Goal: Task Accomplishment & Management: Complete application form

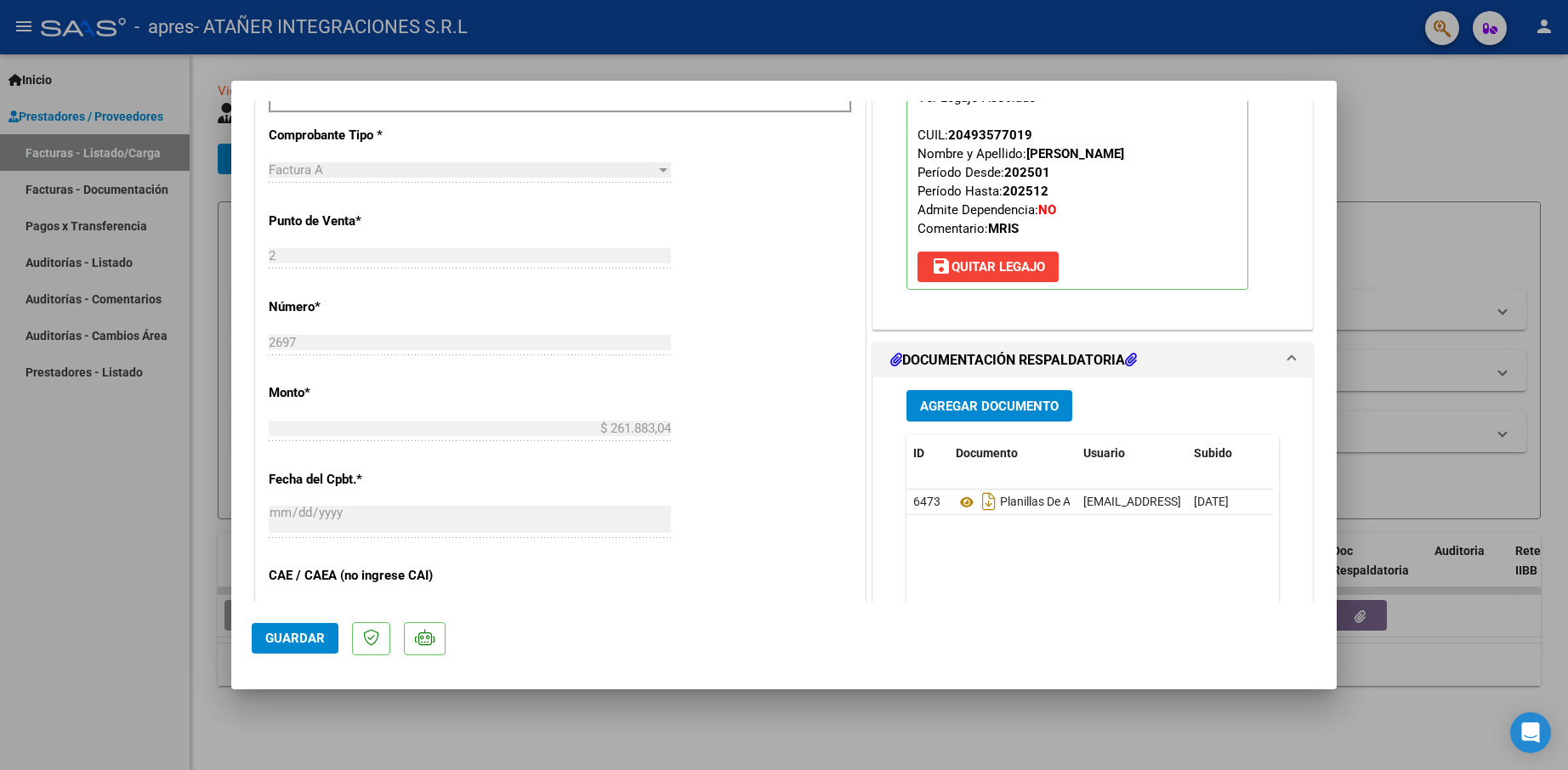
scroll to position [534, 0]
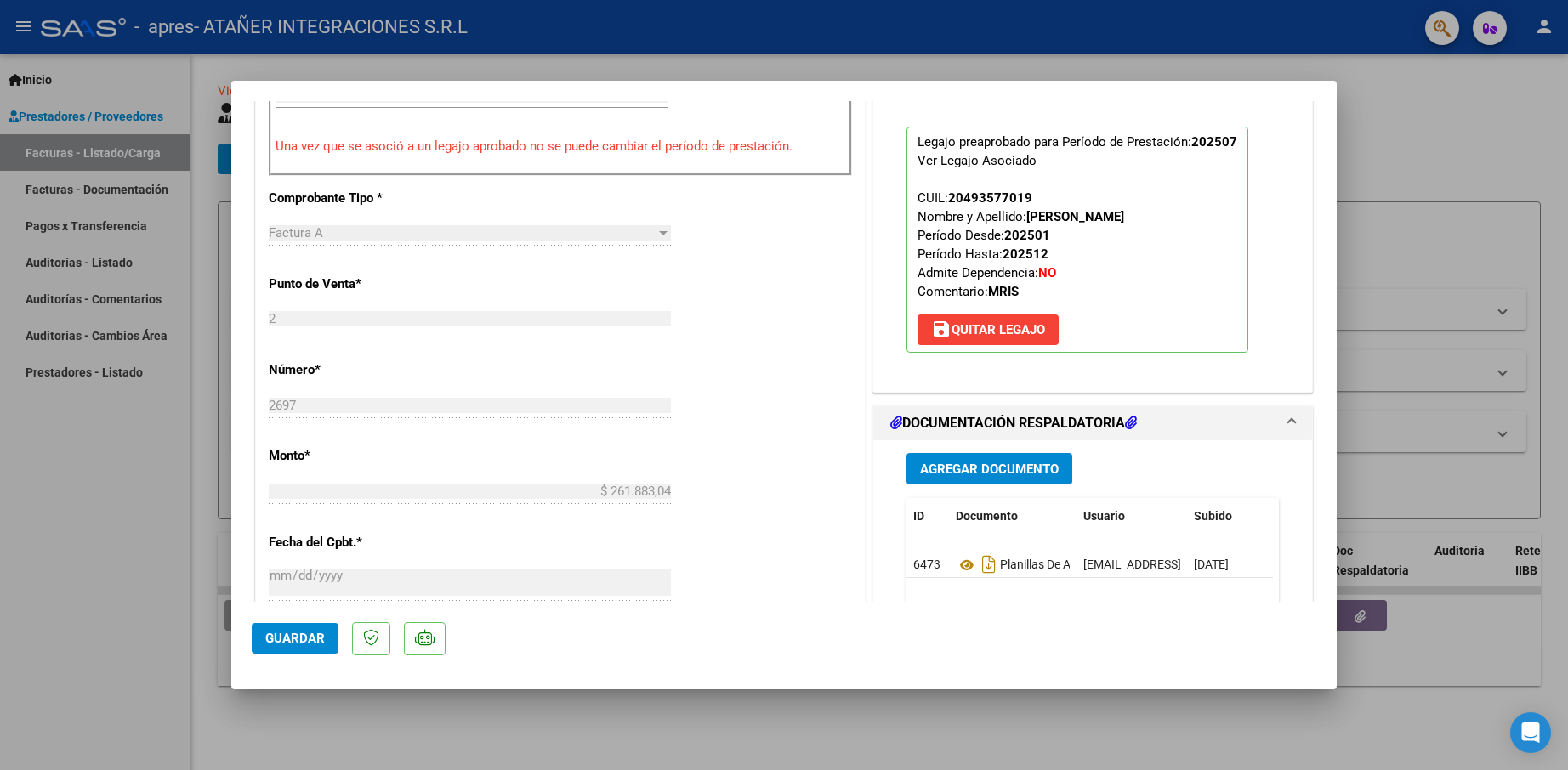
click at [162, 648] on div at bounding box center [784, 385] width 1568 height 770
type input "$ 0,00"
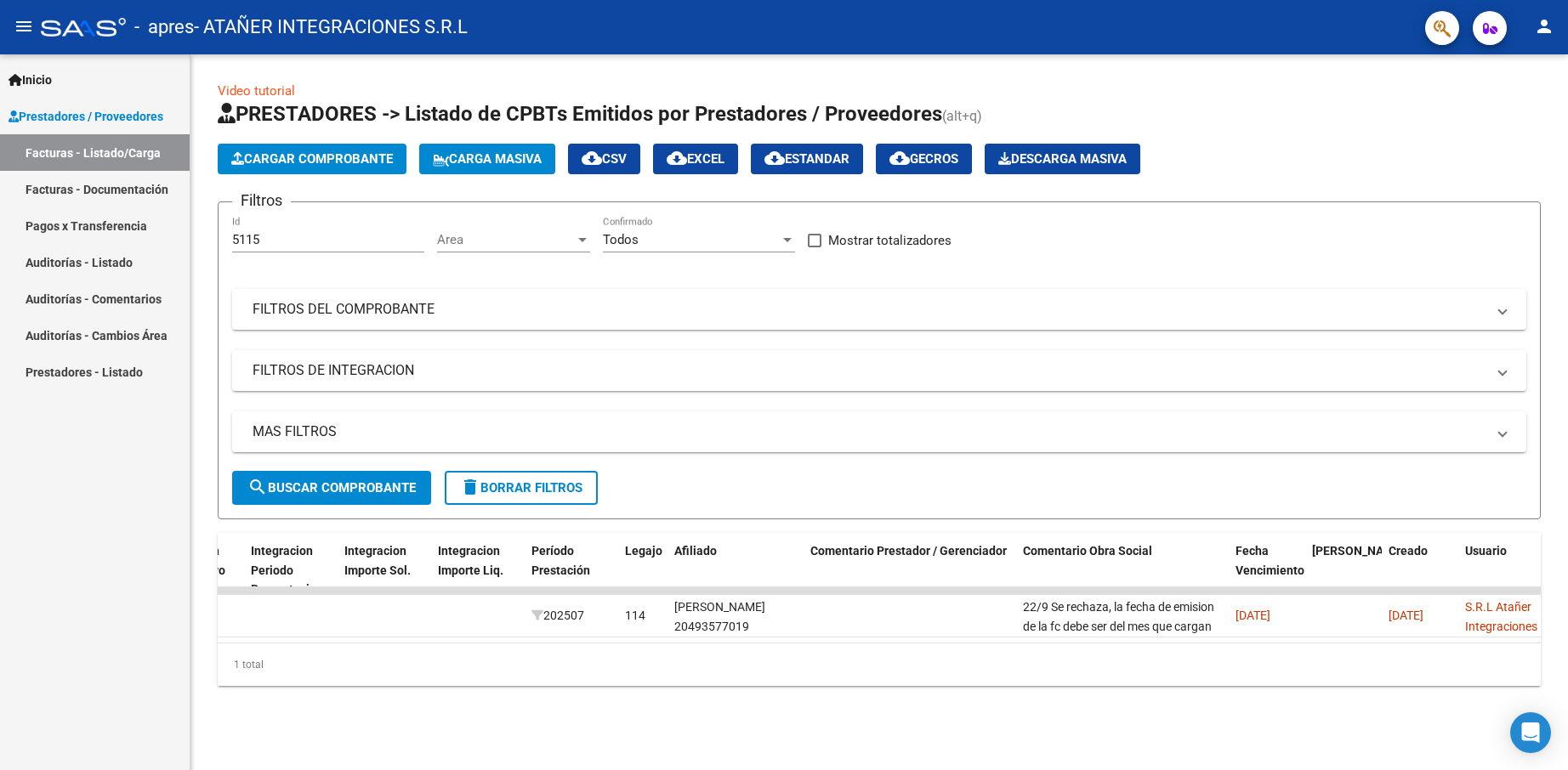
scroll to position [0, 1907]
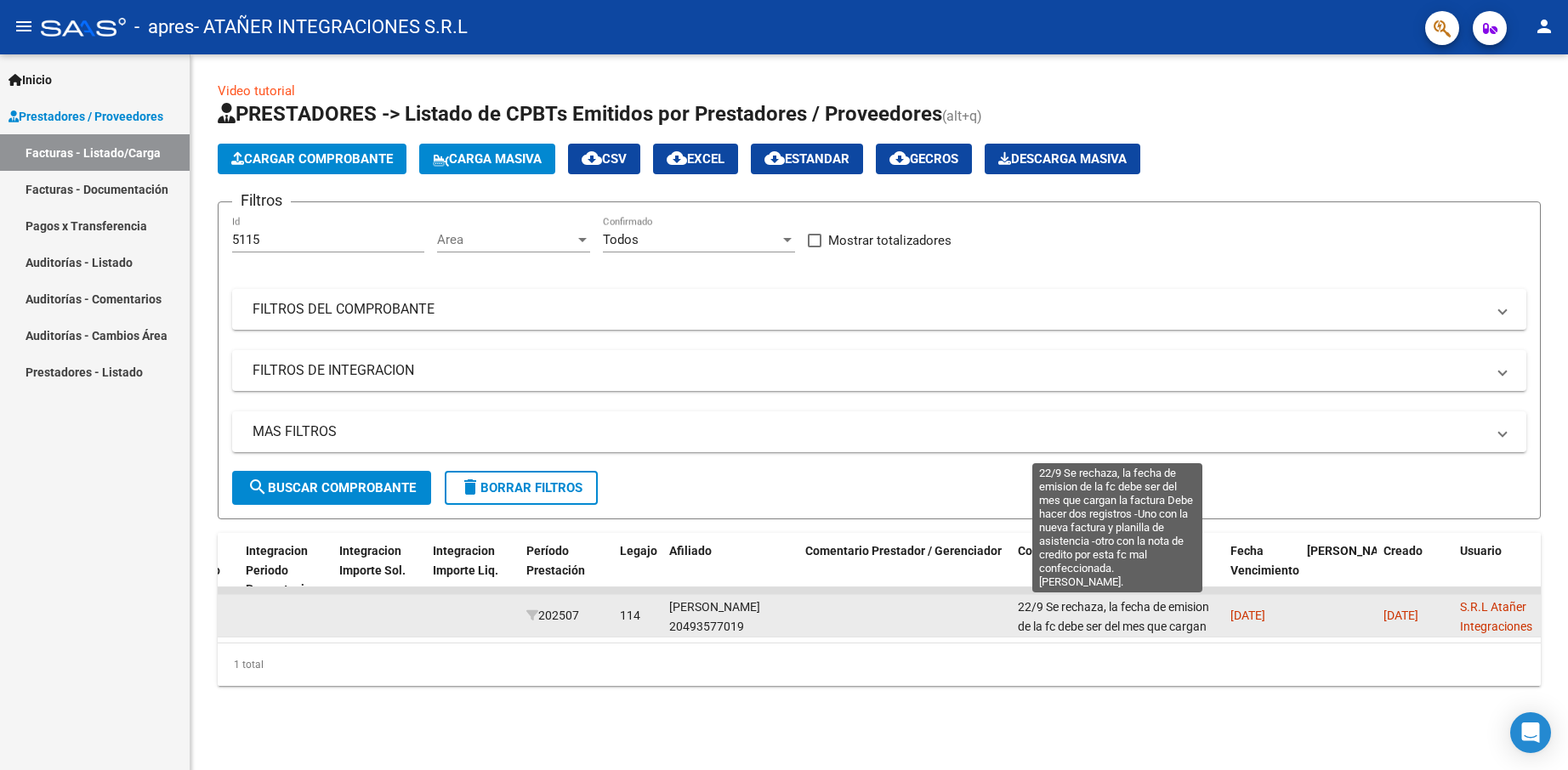
click at [1093, 629] on span "22/9 Se rechaza, la fecha de emision de la fc debe ser del mes que cargan la fa…" at bounding box center [1116, 664] width 197 height 130
click at [1021, 604] on span "22/9 Se rechaza, la fecha de emision de la fc debe ser del mes que cargan la fa…" at bounding box center [1116, 664] width 197 height 130
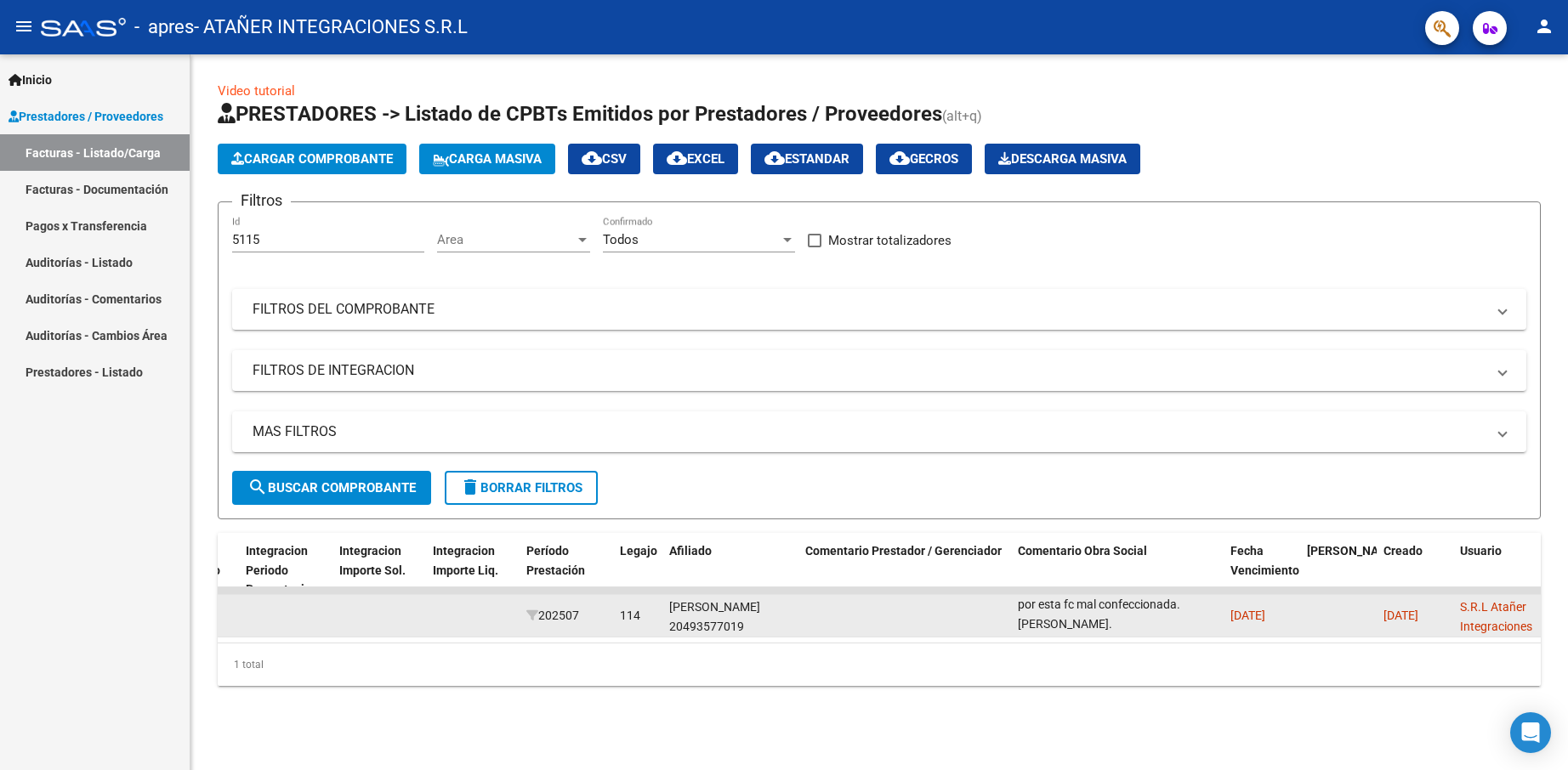
scroll to position [1, 0]
drag, startPoint x: 1017, startPoint y: 609, endPoint x: 1142, endPoint y: 620, distance: 125.5
click at [1142, 620] on datatable-body-cell "22/9 Se rechaza, la fecha de emision de la fc debe ser del mes que cargan la fa…" at bounding box center [1117, 615] width 212 height 41
copy span "22/9 Se rechaza, la fecha de emision de la fc debe ser del mes que cargan la fa…"
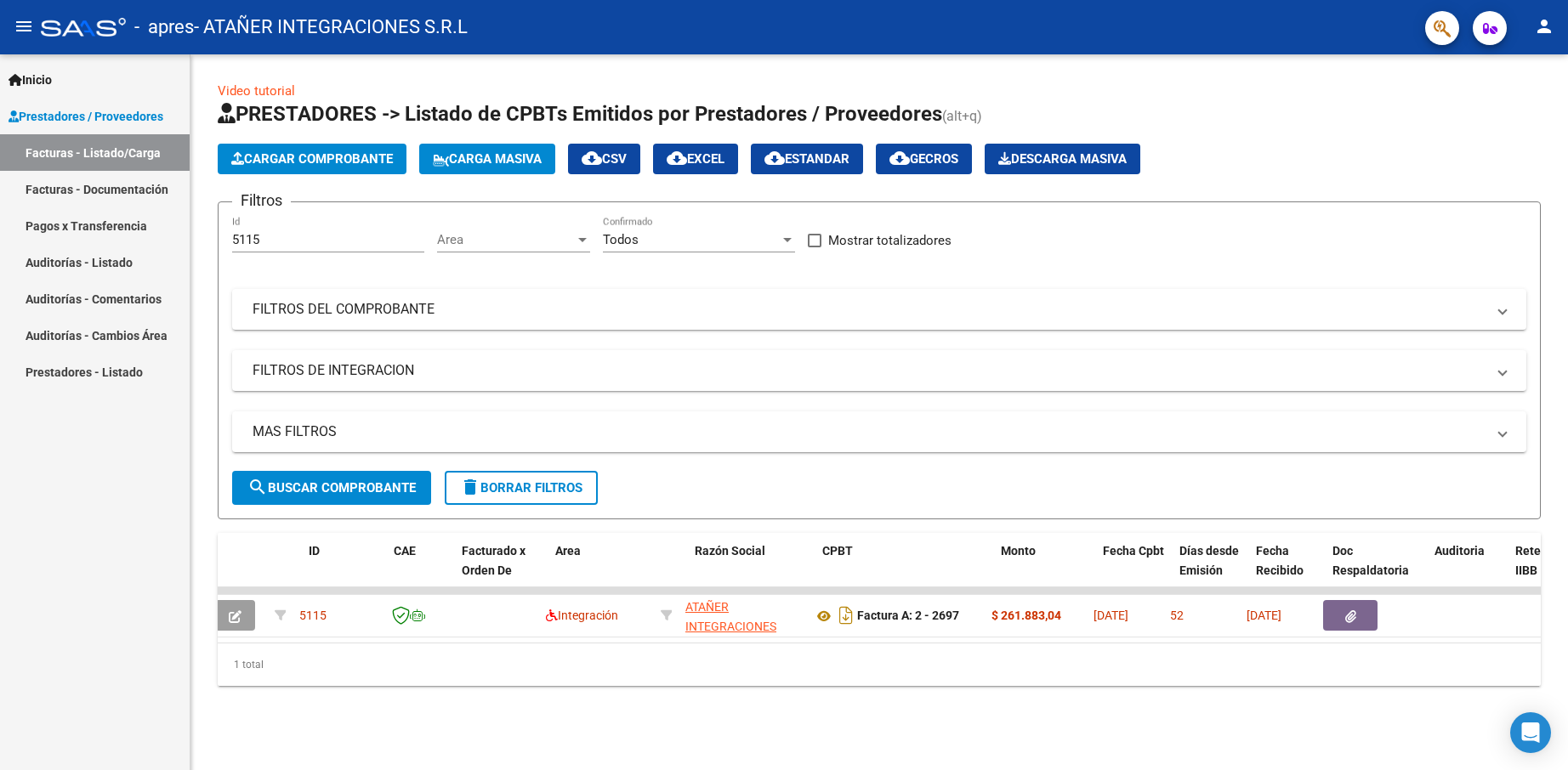
scroll to position [0, 0]
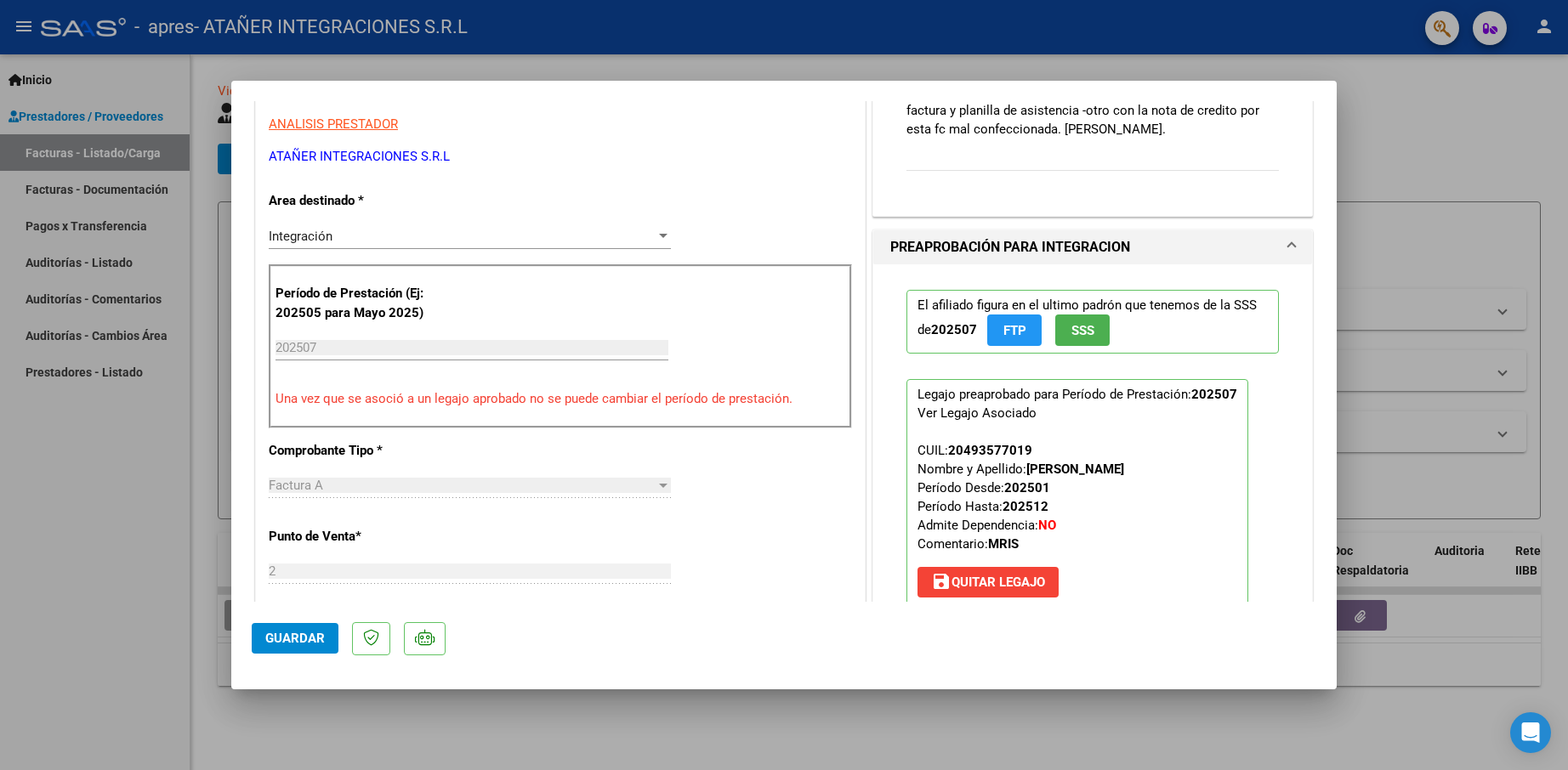
scroll to position [340, 0]
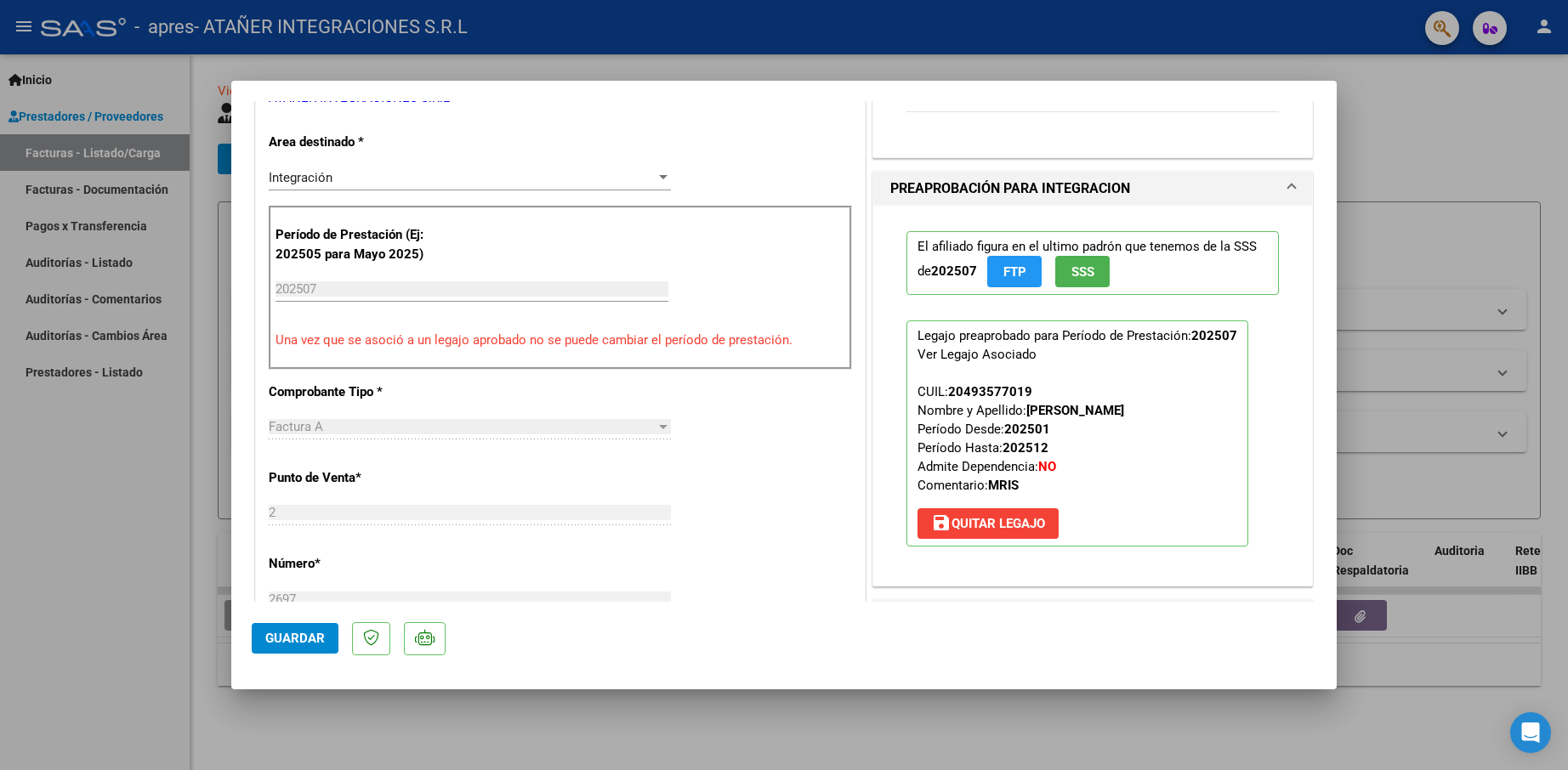
click at [130, 540] on div at bounding box center [784, 385] width 1568 height 770
type input "$ 0,00"
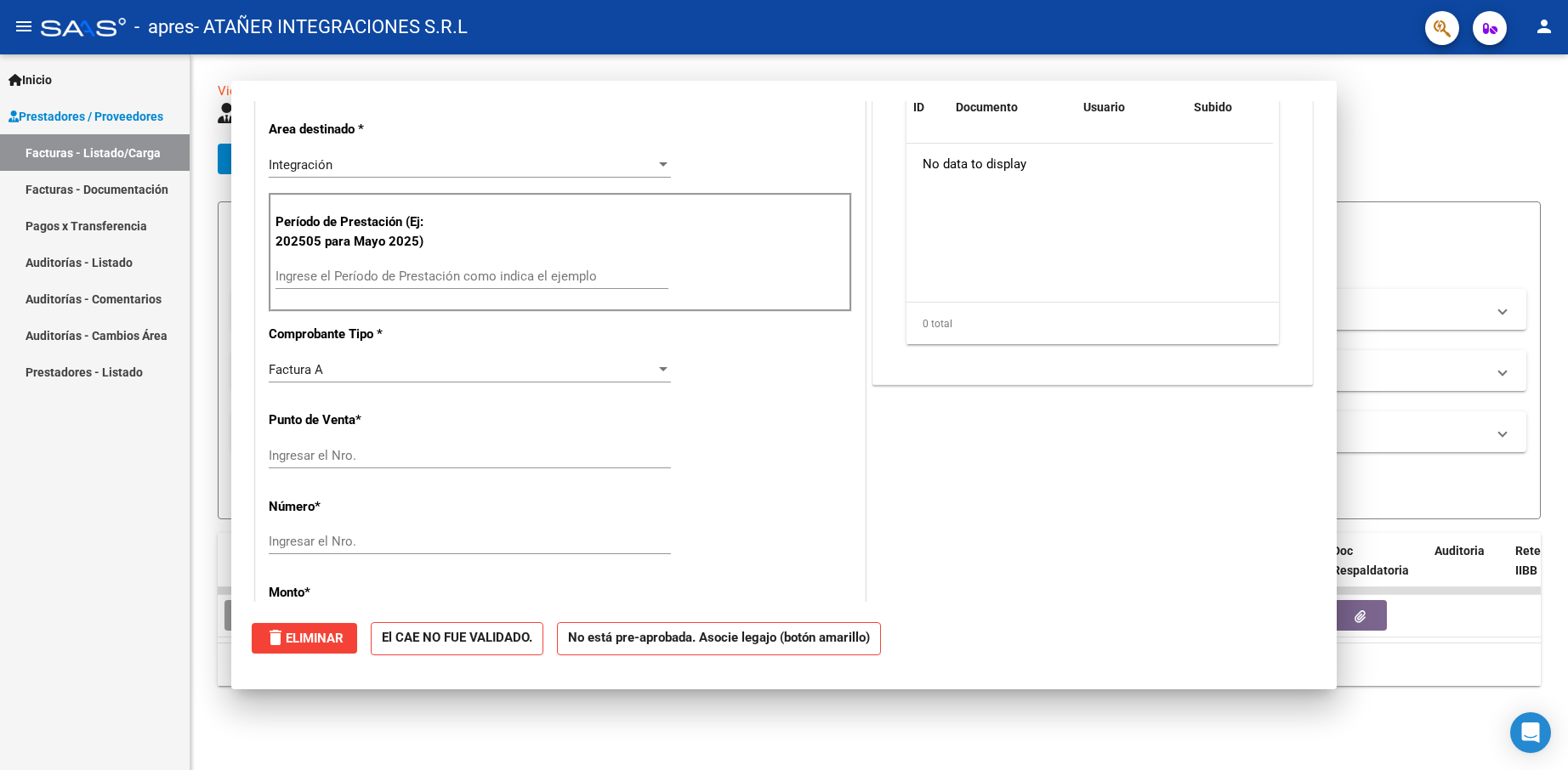
scroll to position [0, 0]
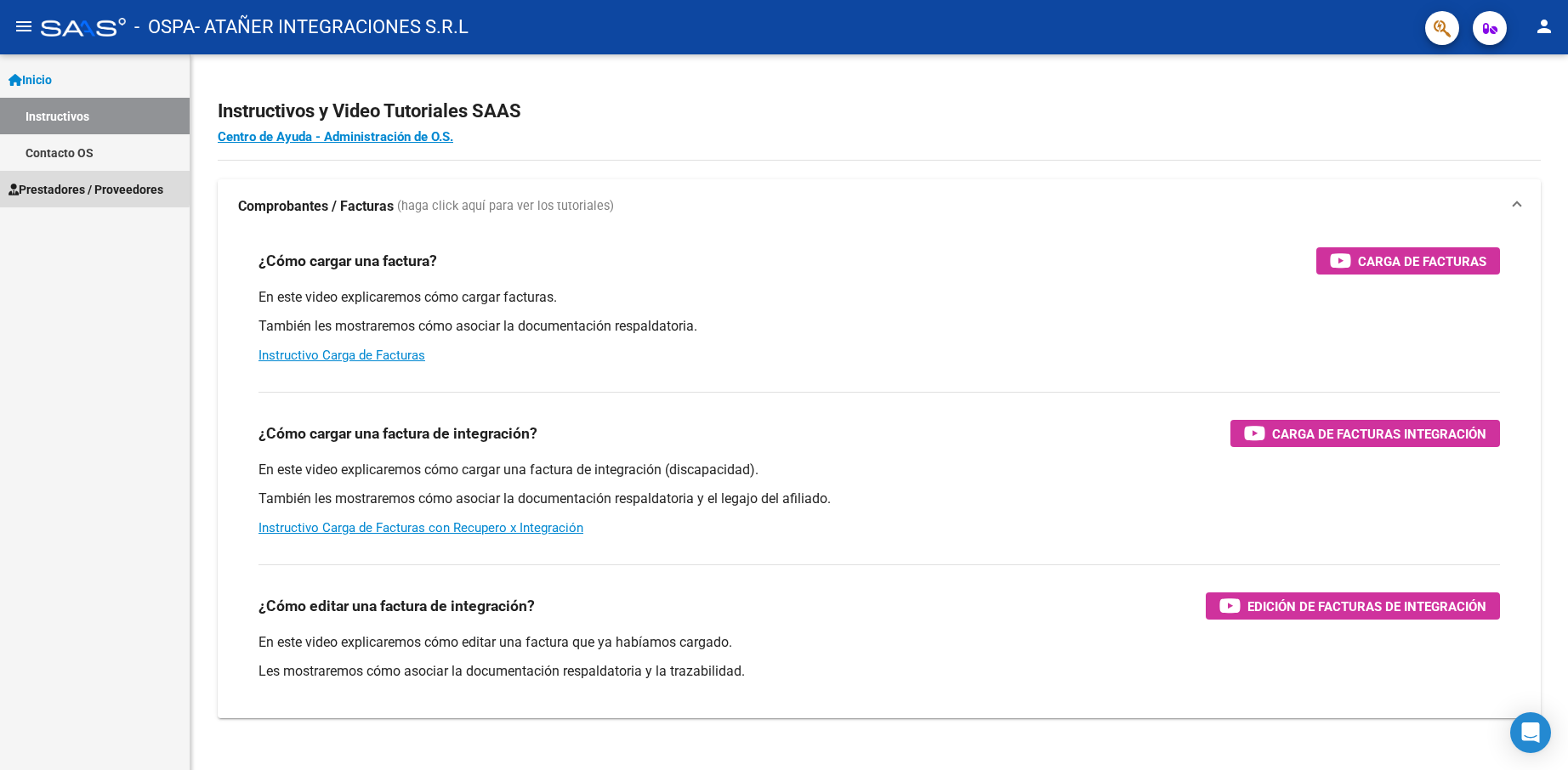
click at [90, 187] on span "Prestadores / Proveedores" at bounding box center [86, 188] width 155 height 18
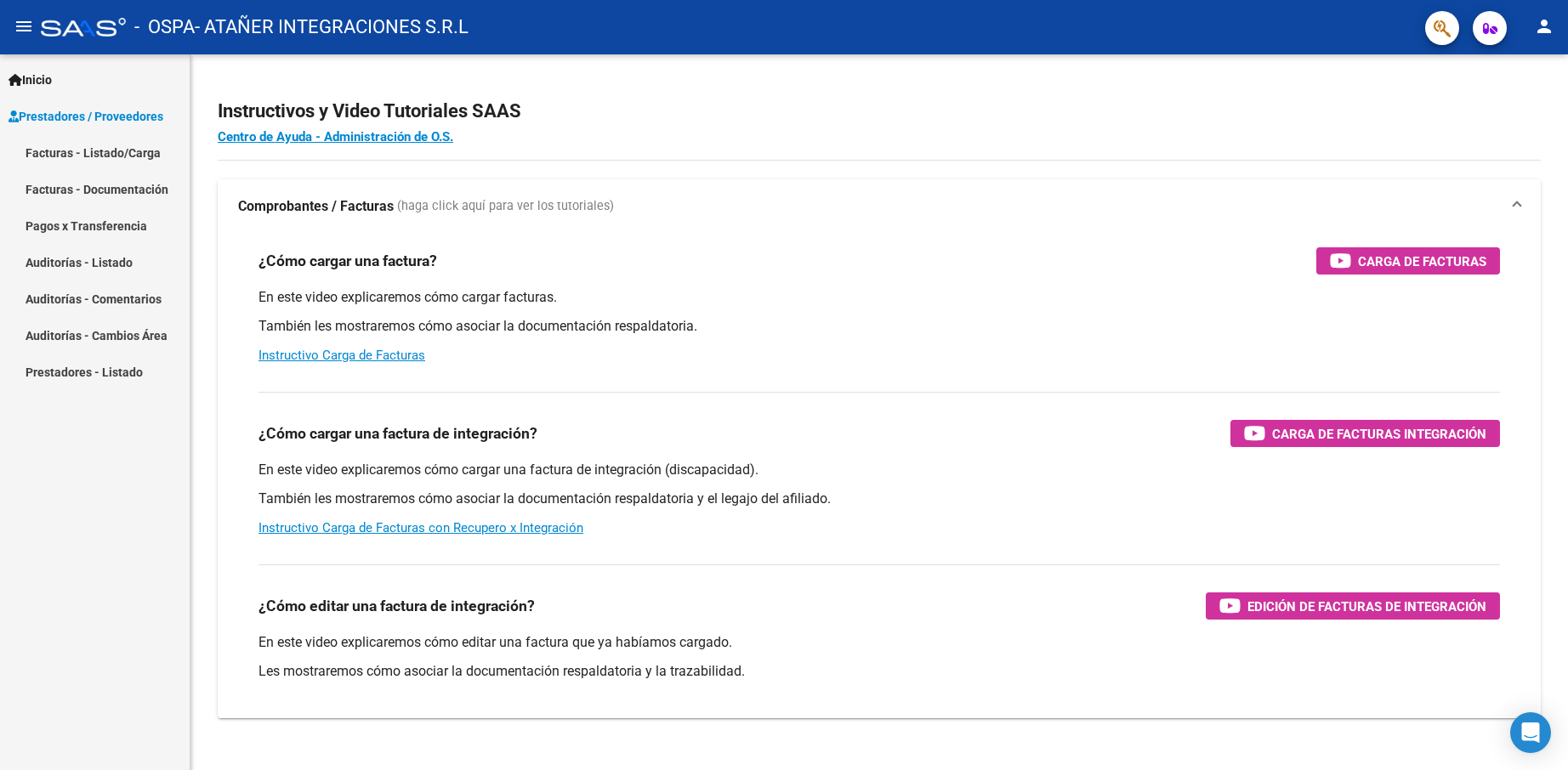
click at [103, 149] on link "Facturas - Listado/Carga" at bounding box center [94, 153] width 189 height 37
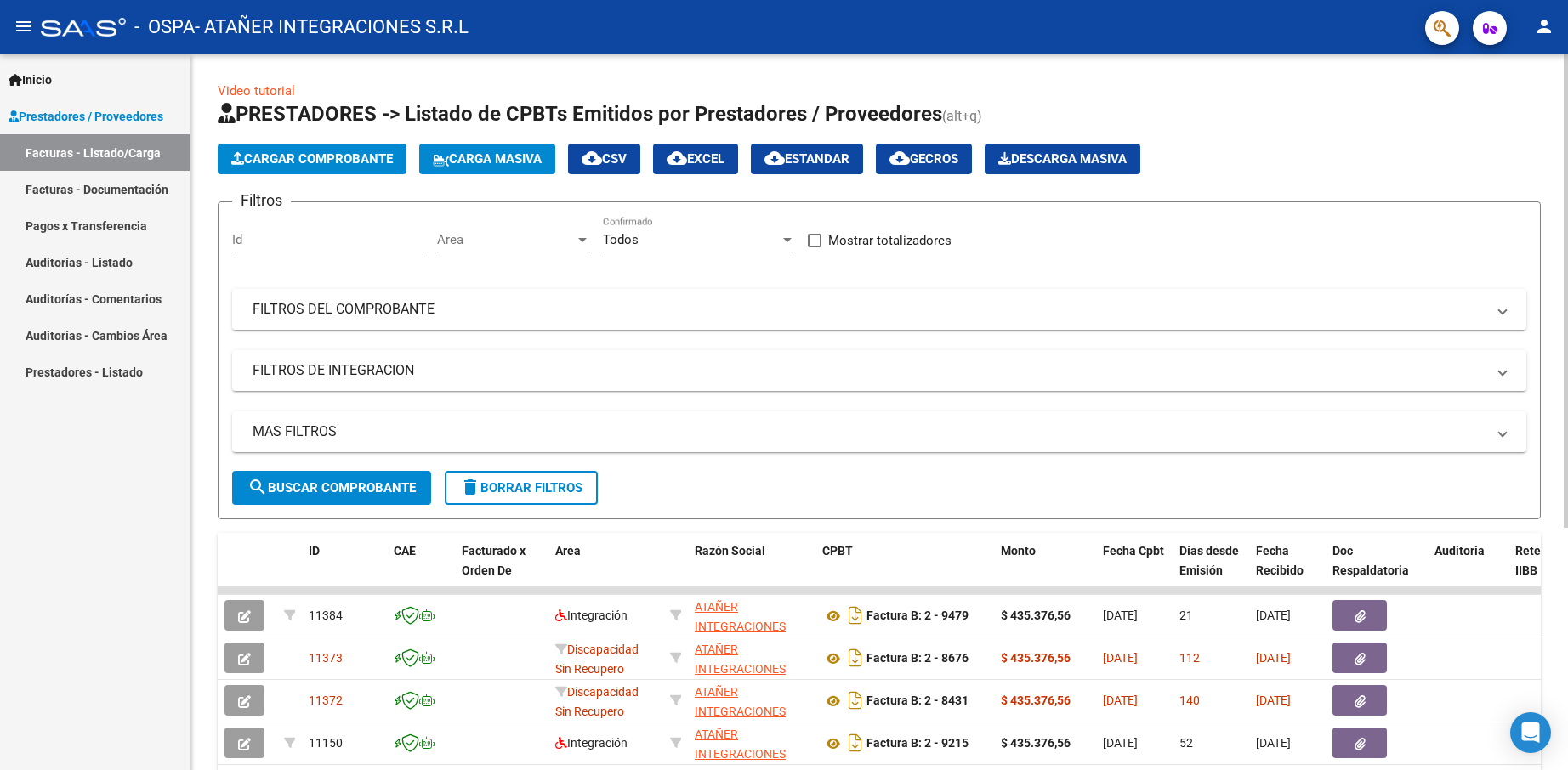
click at [463, 310] on mat-panel-title "FILTROS DEL COMPROBANTE" at bounding box center [869, 309] width 1232 height 18
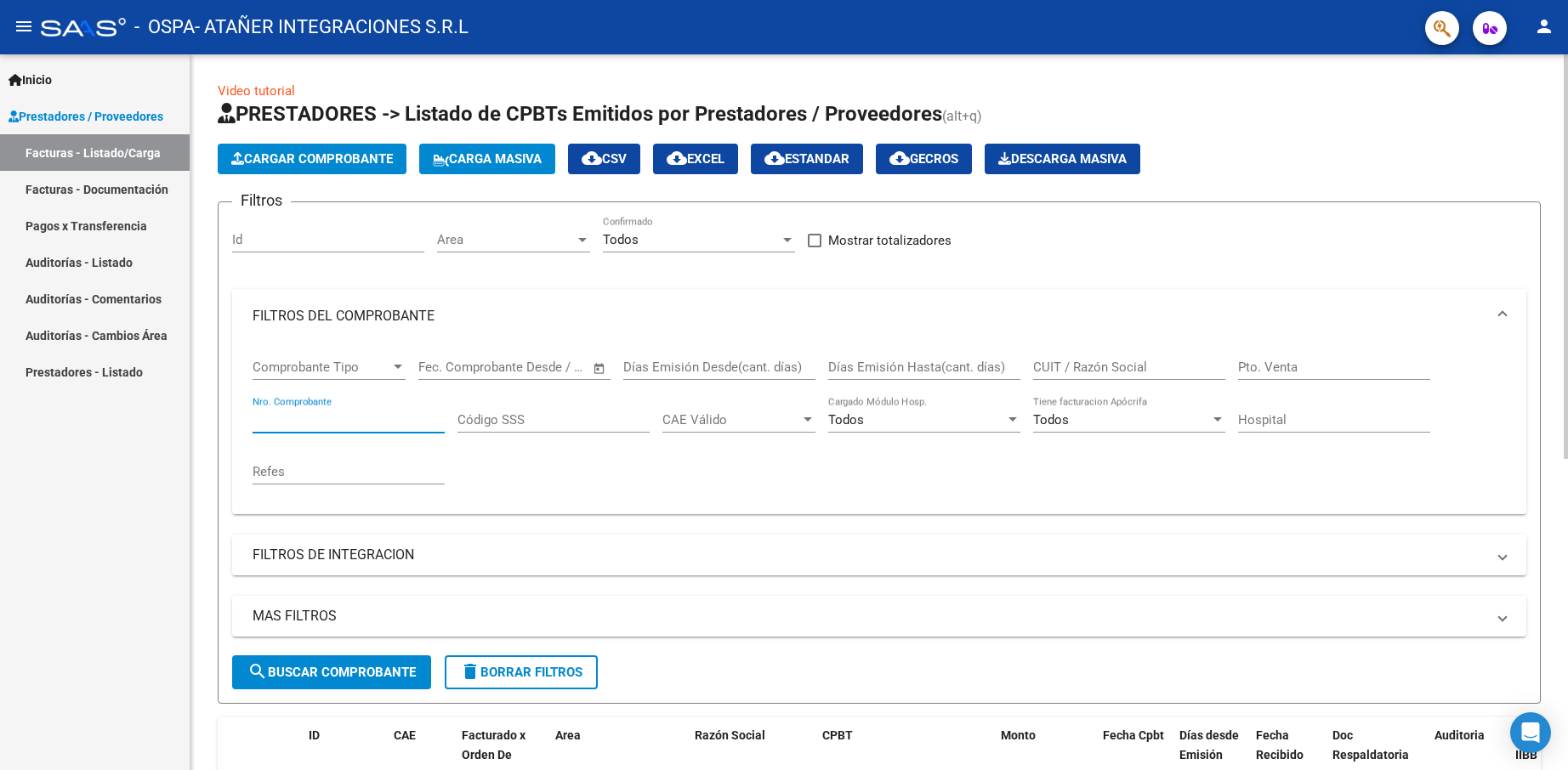
click at [328, 422] on input "Nro. Comprobante" at bounding box center [349, 420] width 192 height 15
type input "00008431"
click at [349, 672] on span "search Buscar Comprobante" at bounding box center [331, 673] width 168 height 15
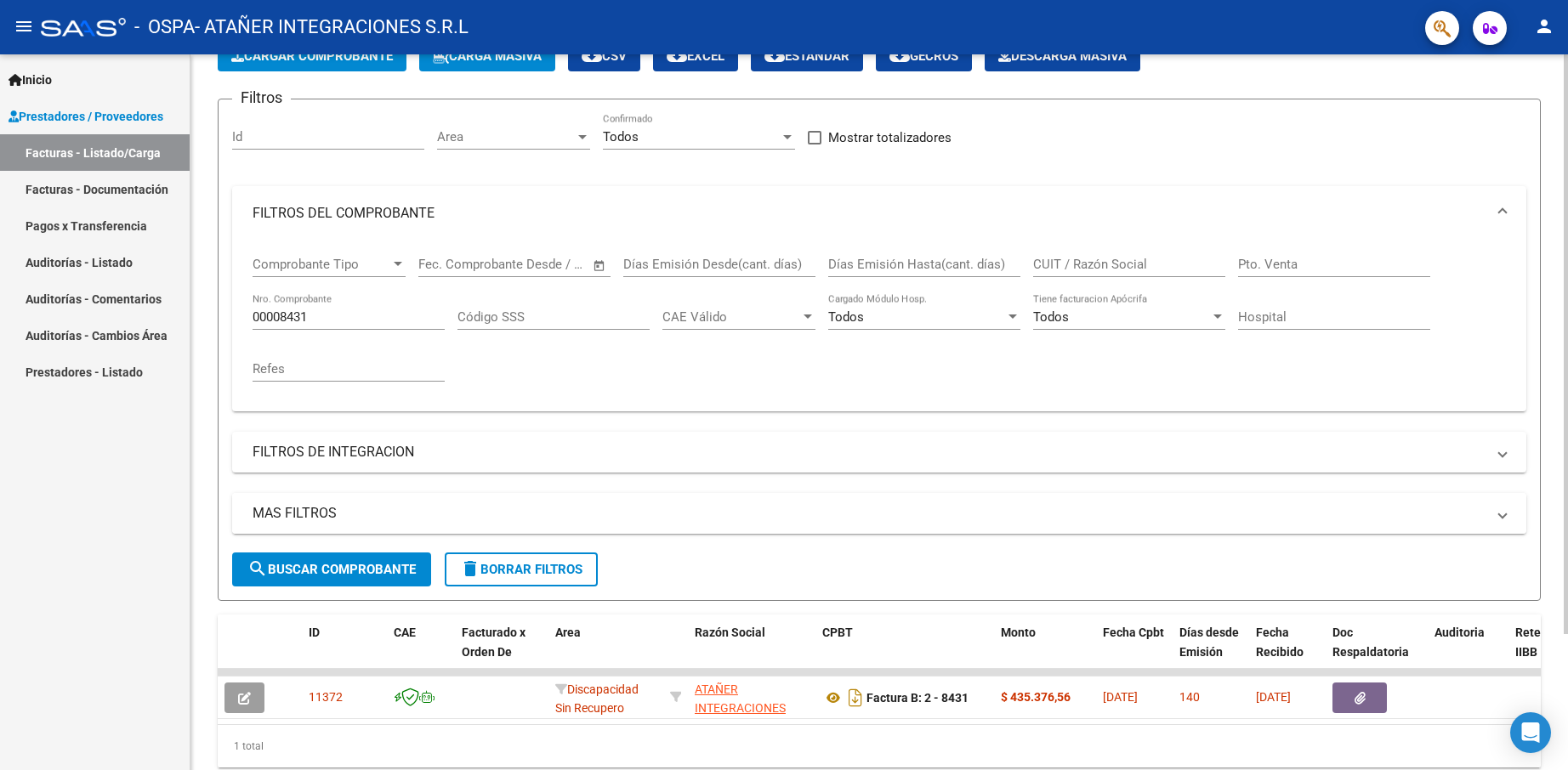
scroll to position [167, 0]
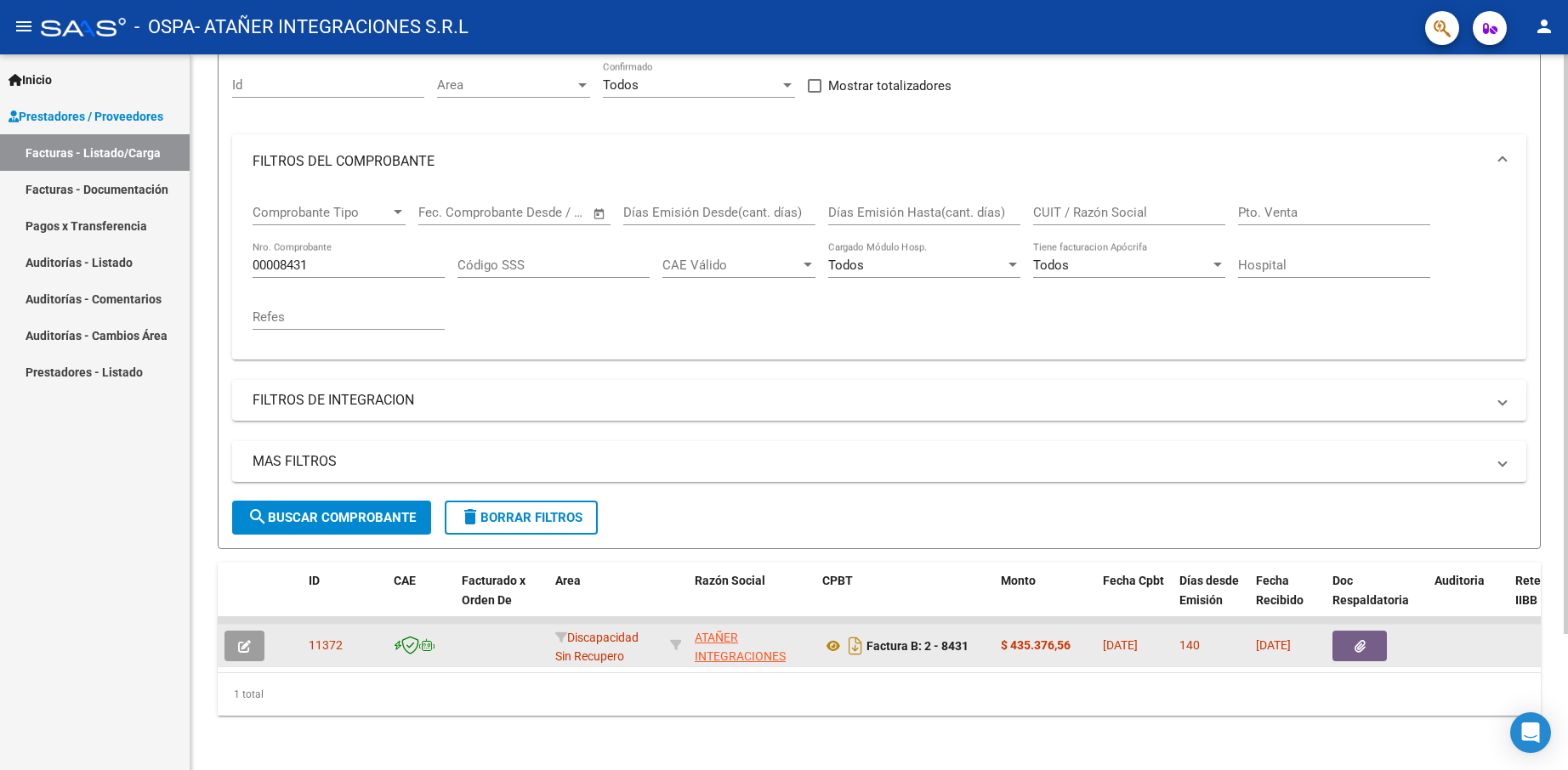
click at [246, 640] on icon "button" at bounding box center [244, 646] width 12 height 12
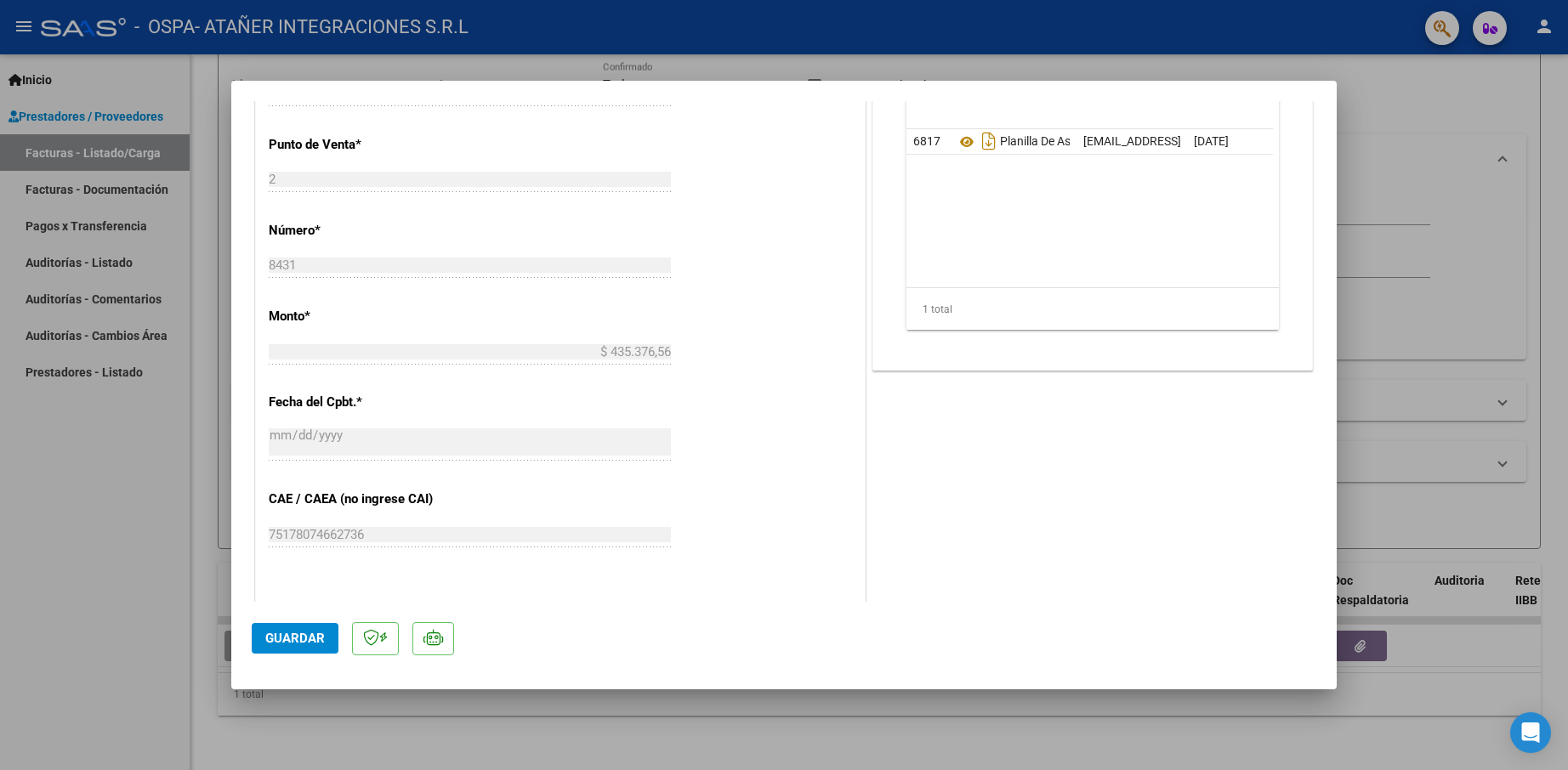
scroll to position [425, 0]
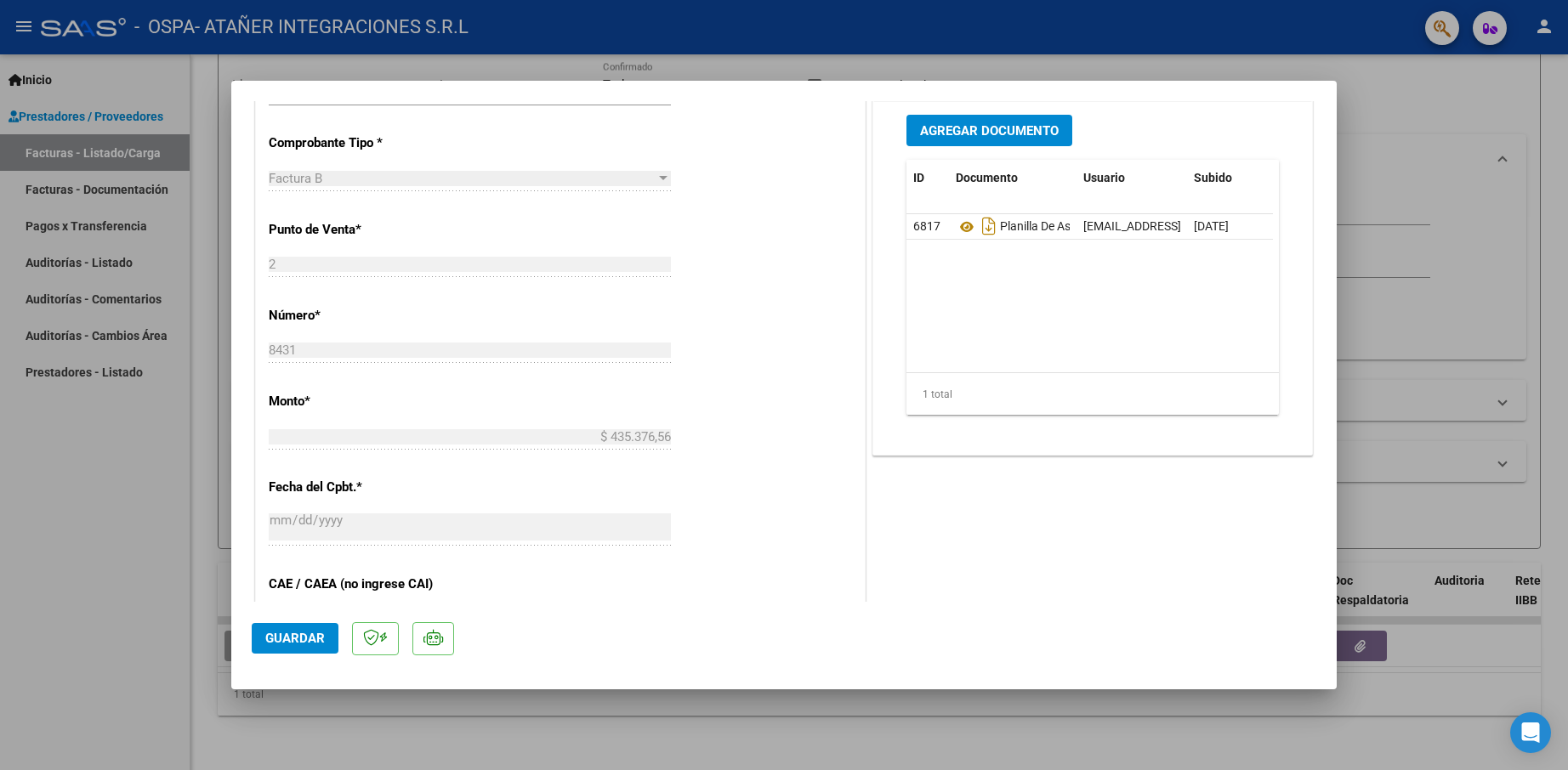
click at [1005, 125] on span "Agregar Documento" at bounding box center [989, 131] width 138 height 15
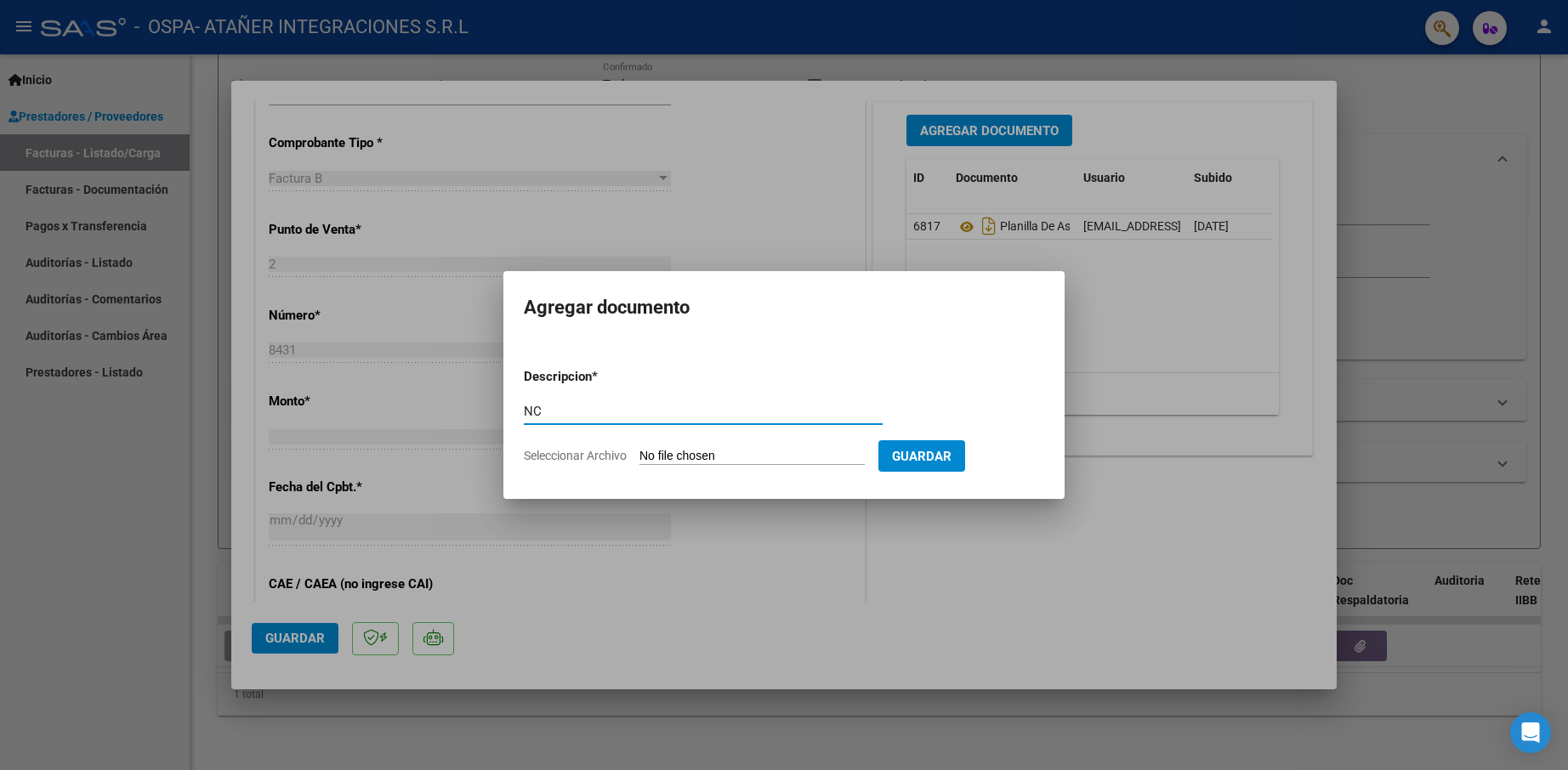
type input "NC"
click at [798, 459] on input "Seleccionar Archivo" at bounding box center [752, 457] width 225 height 16
type input "C:\fakepath\Nota de Crédito B Nº 0002-00001105.PDF"
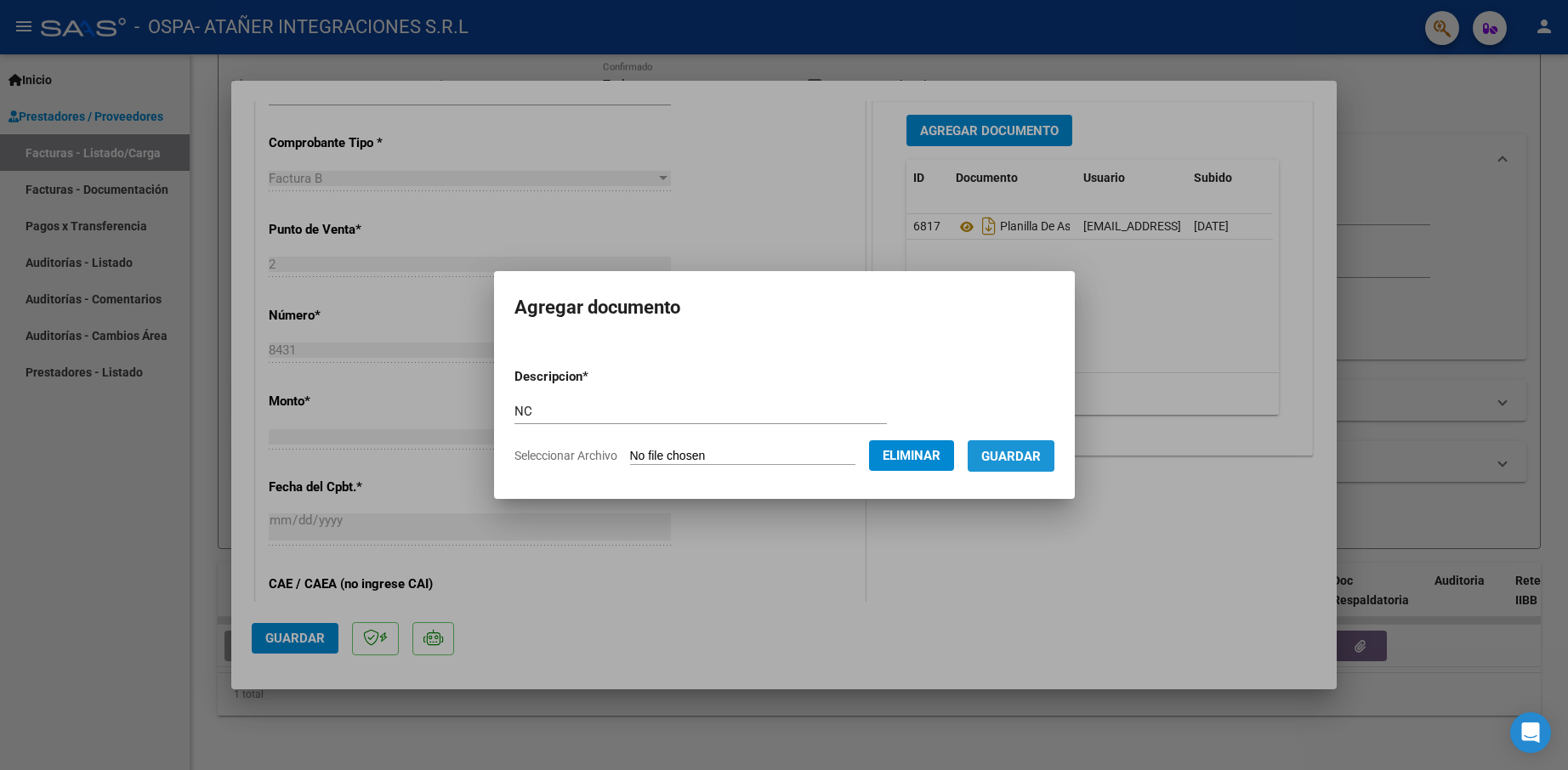
click at [1010, 457] on span "Guardar" at bounding box center [1011, 457] width 60 height 15
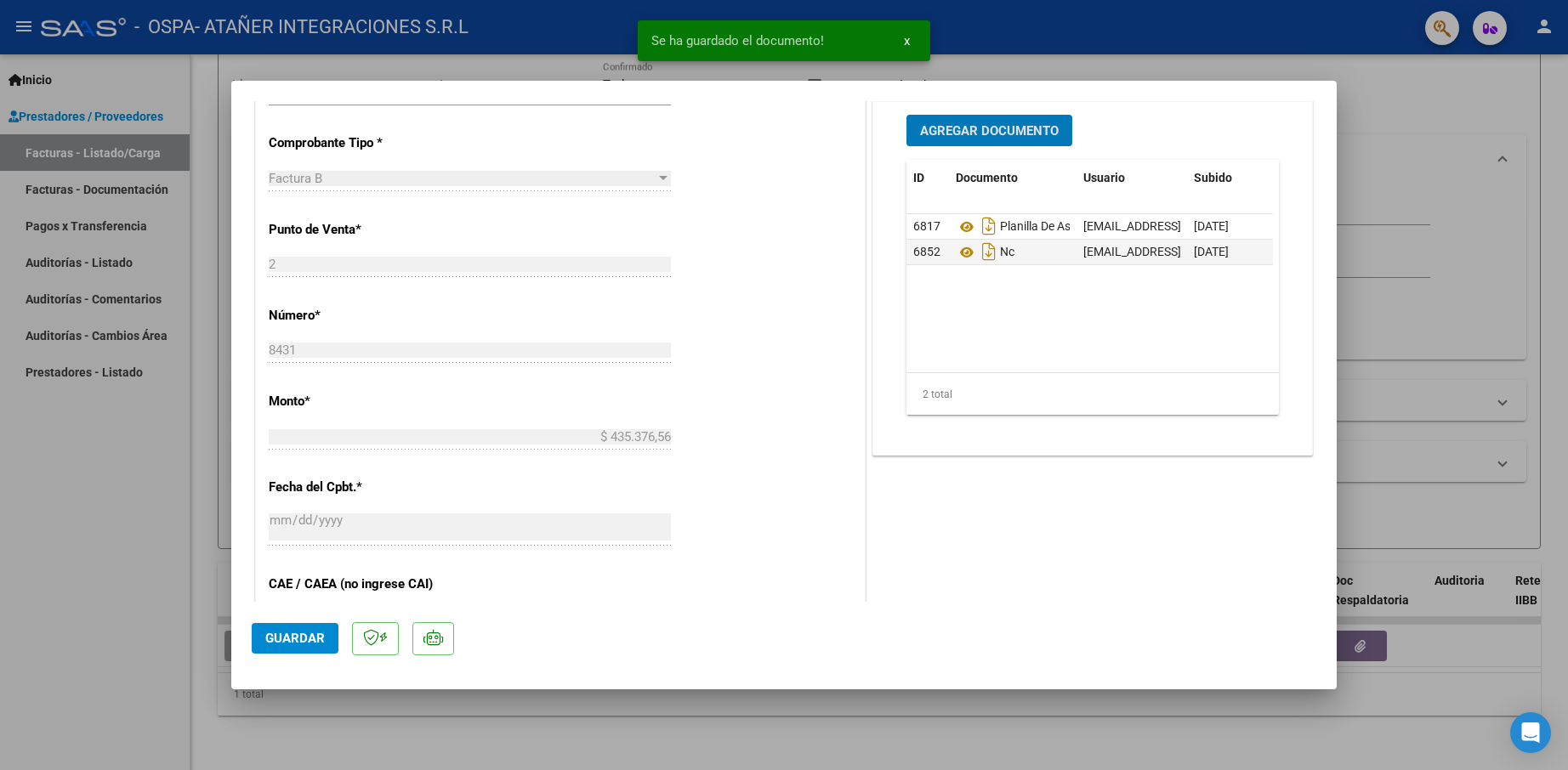
click at [308, 641] on span "Guardar" at bounding box center [295, 638] width 60 height 15
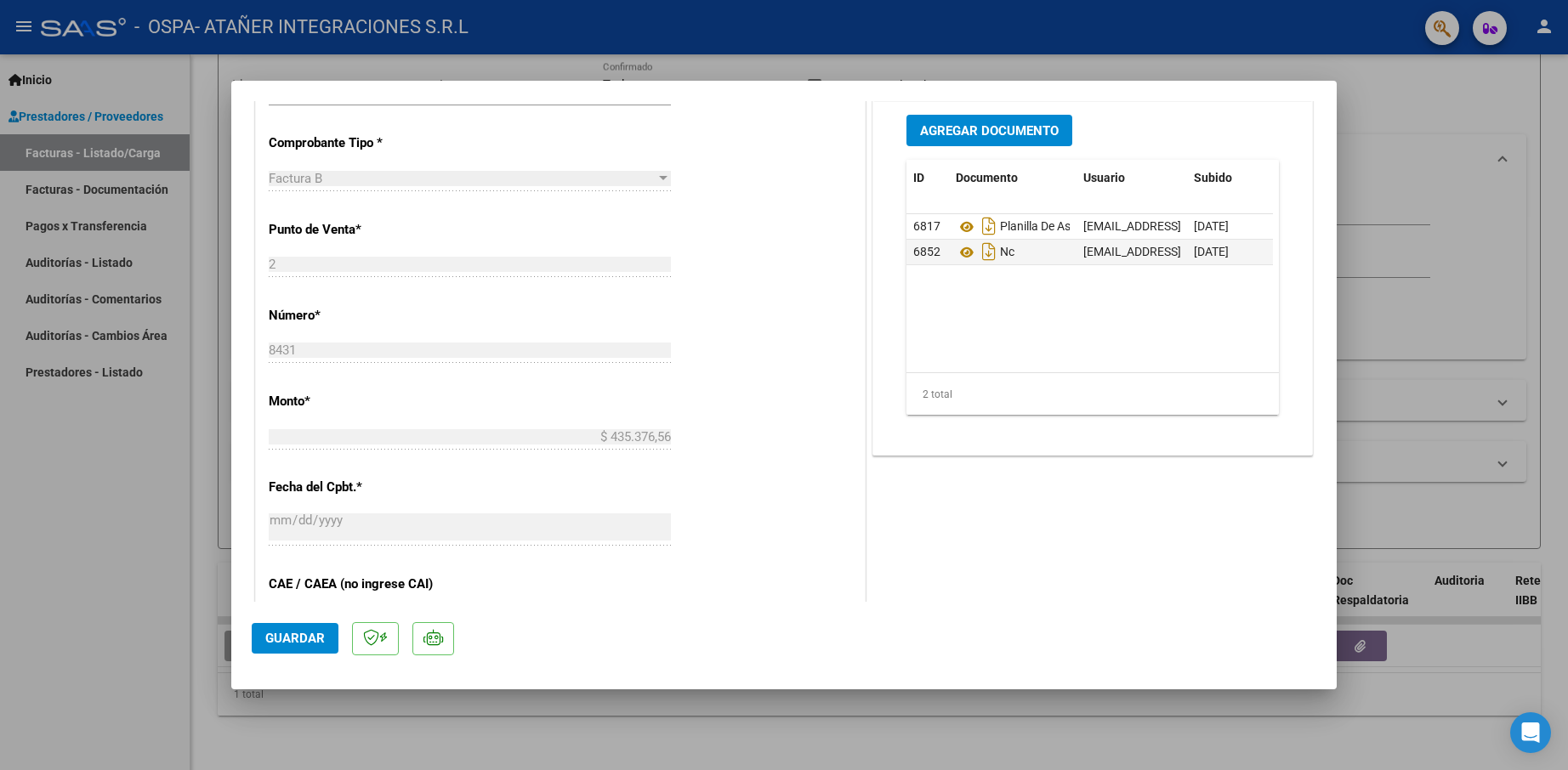
click at [105, 618] on div at bounding box center [784, 385] width 1568 height 770
type input "$ 0,00"
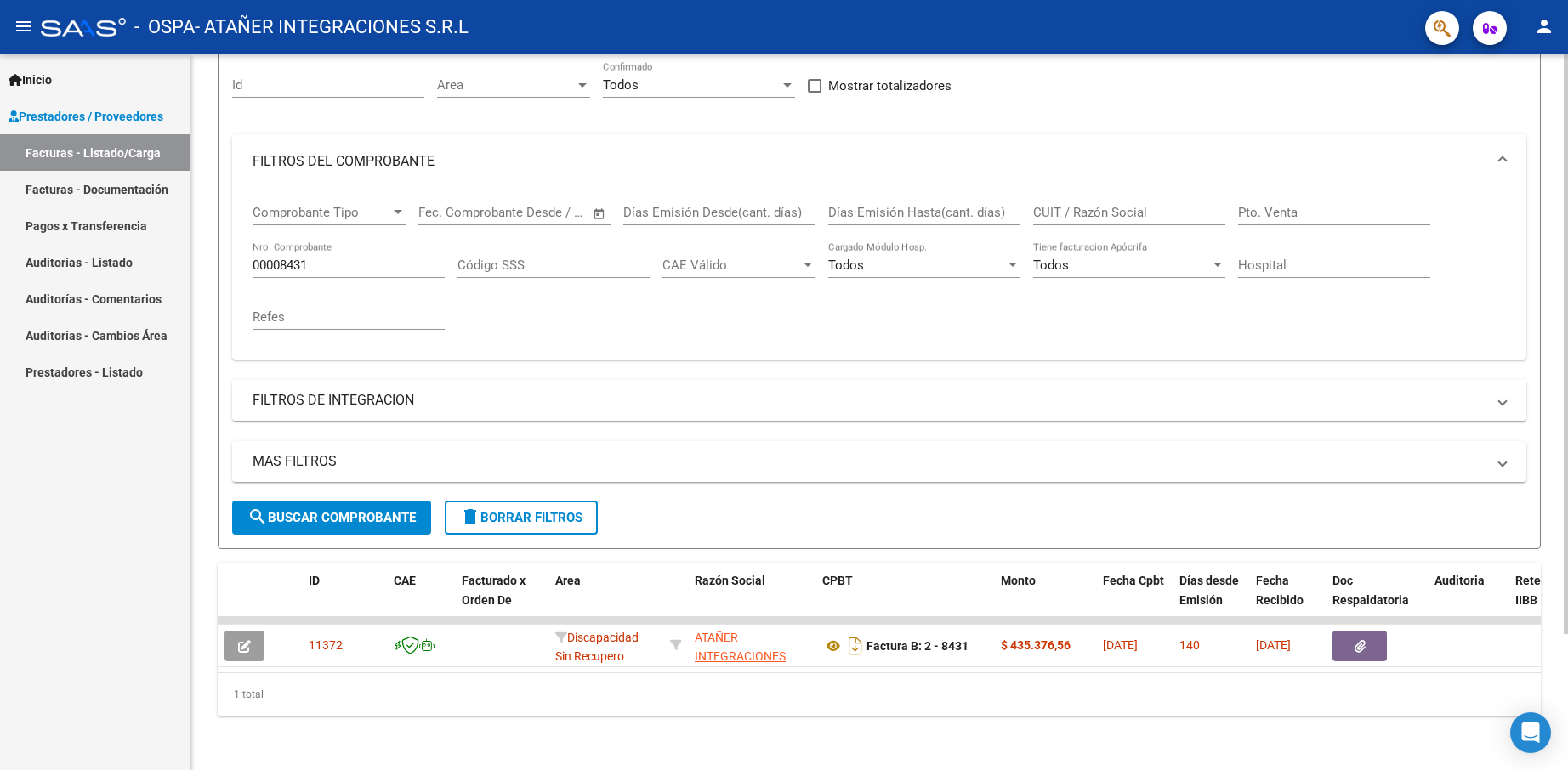
click at [335, 258] on input "00008431" at bounding box center [349, 265] width 192 height 15
type input "00008676"
click at [367, 510] on span "search Buscar Comprobante" at bounding box center [331, 518] width 168 height 15
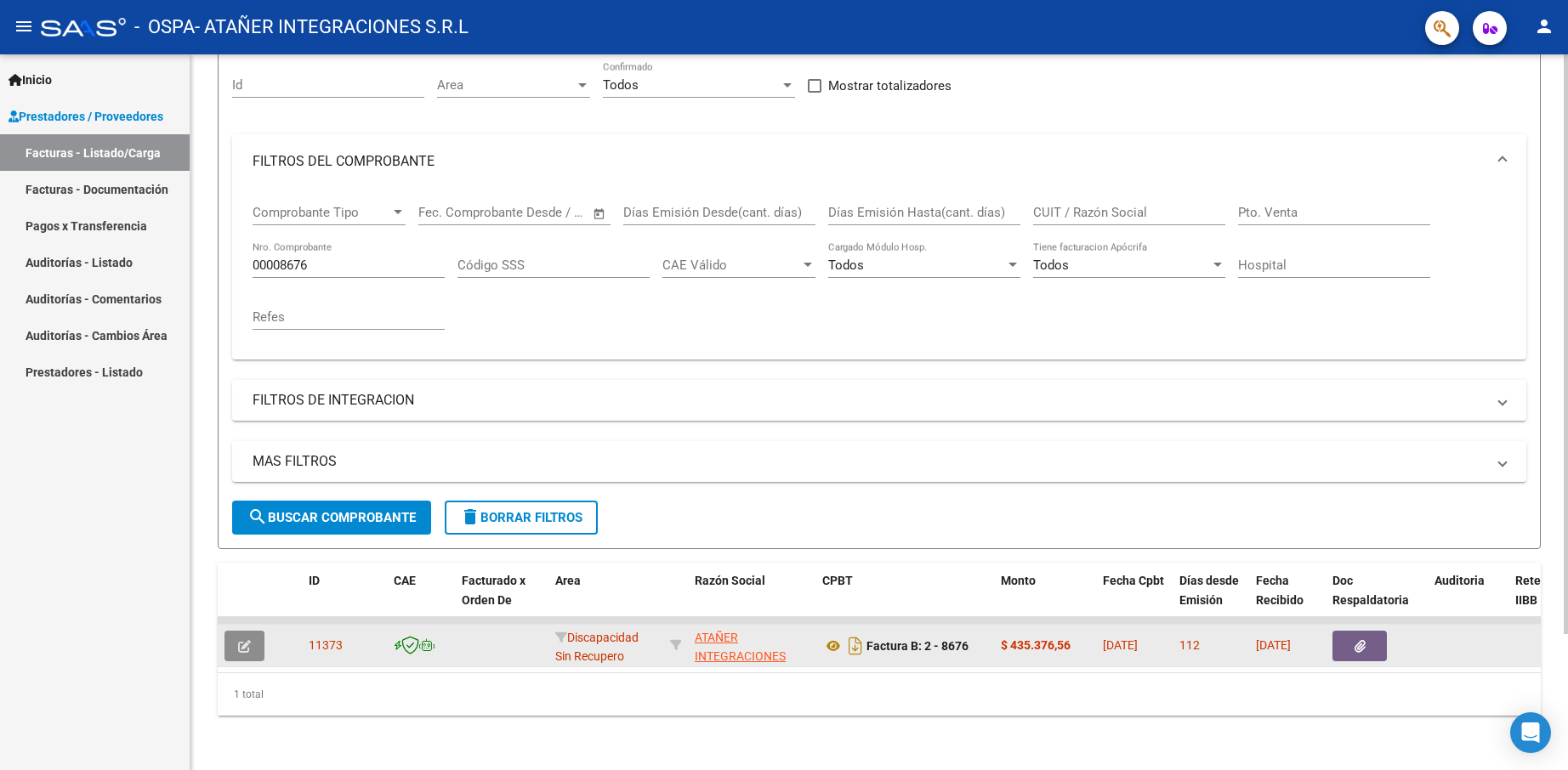
click at [246, 640] on icon "button" at bounding box center [244, 646] width 12 height 12
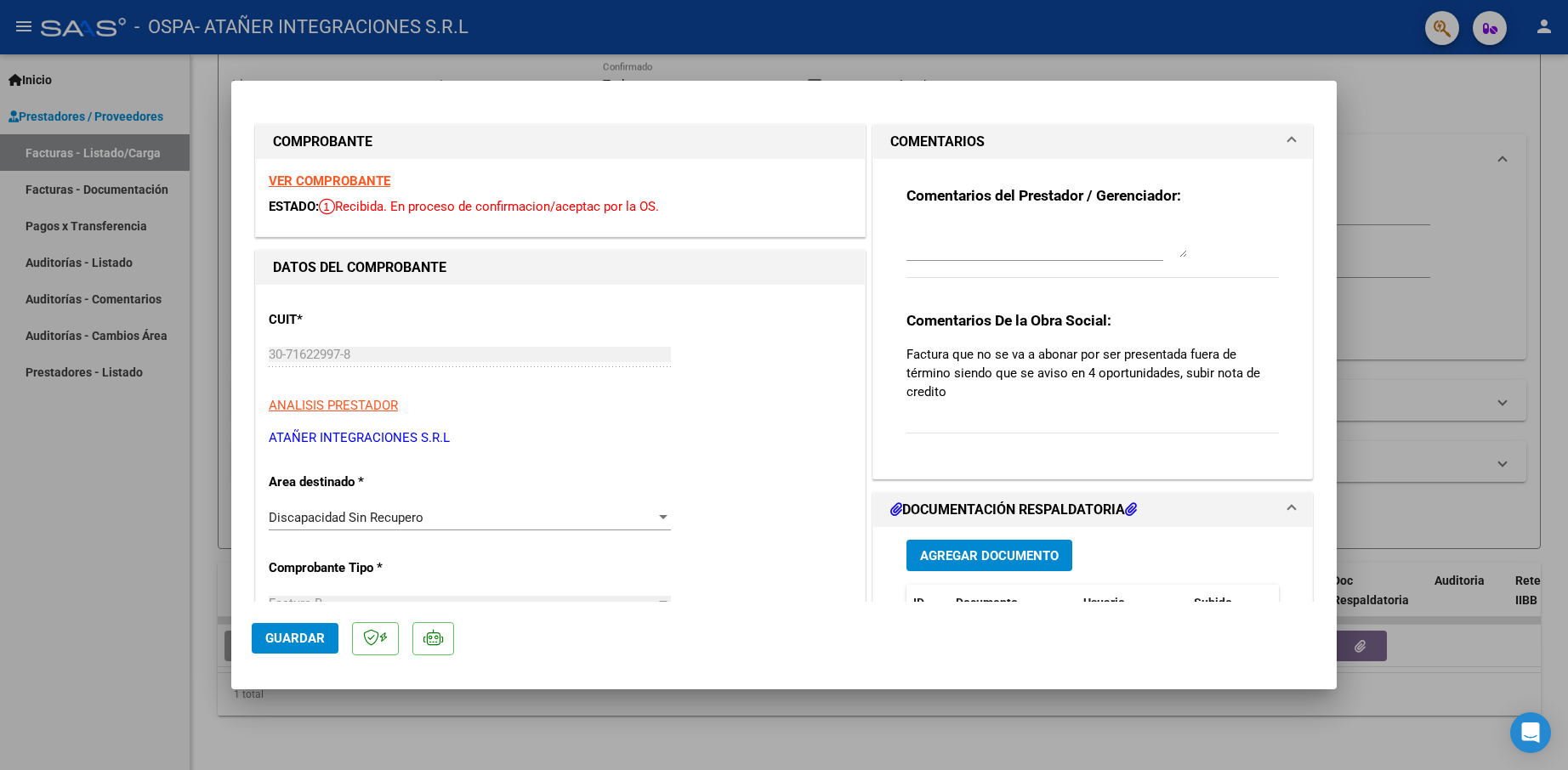
click at [971, 548] on span "Agregar Documento" at bounding box center [989, 556] width 138 height 15
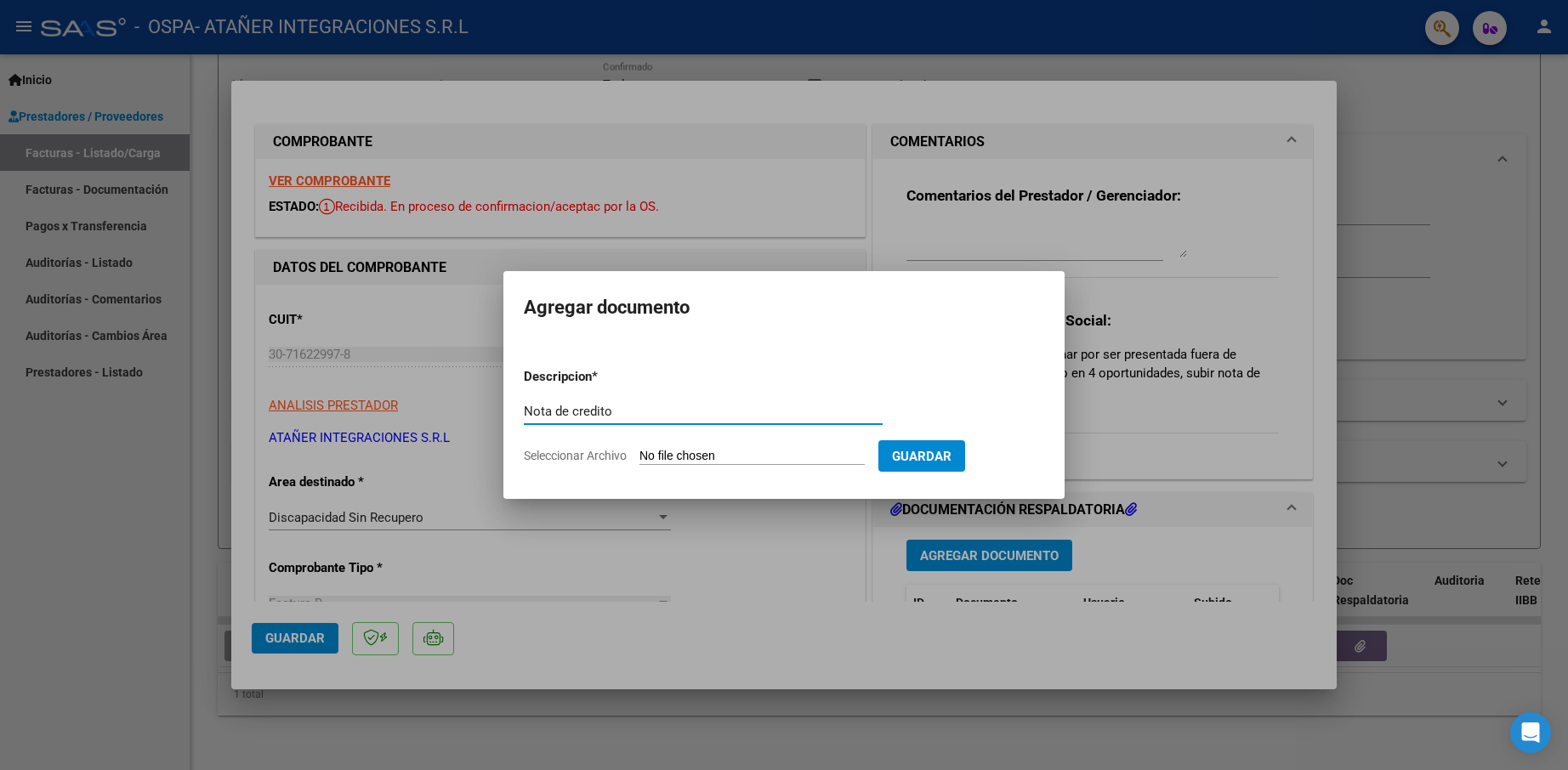
type input "Nota de credito"
click at [745, 462] on input "Seleccionar Archivo" at bounding box center [752, 457] width 225 height 16
type input "C:\fakepath\Nota de Crédito B Nº 0002-00001106.PDF"
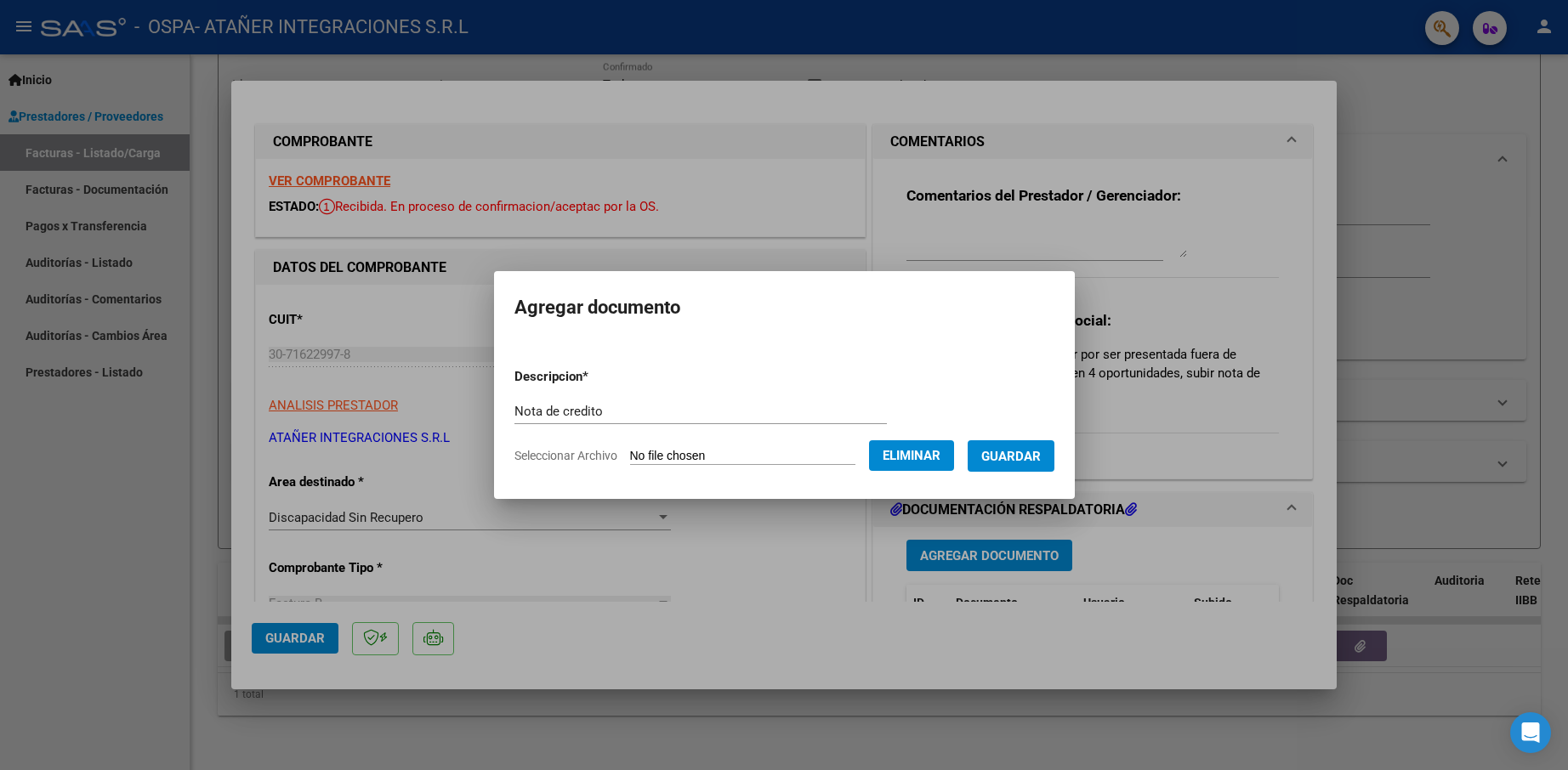
click at [1024, 451] on span "Guardar" at bounding box center [1011, 457] width 60 height 15
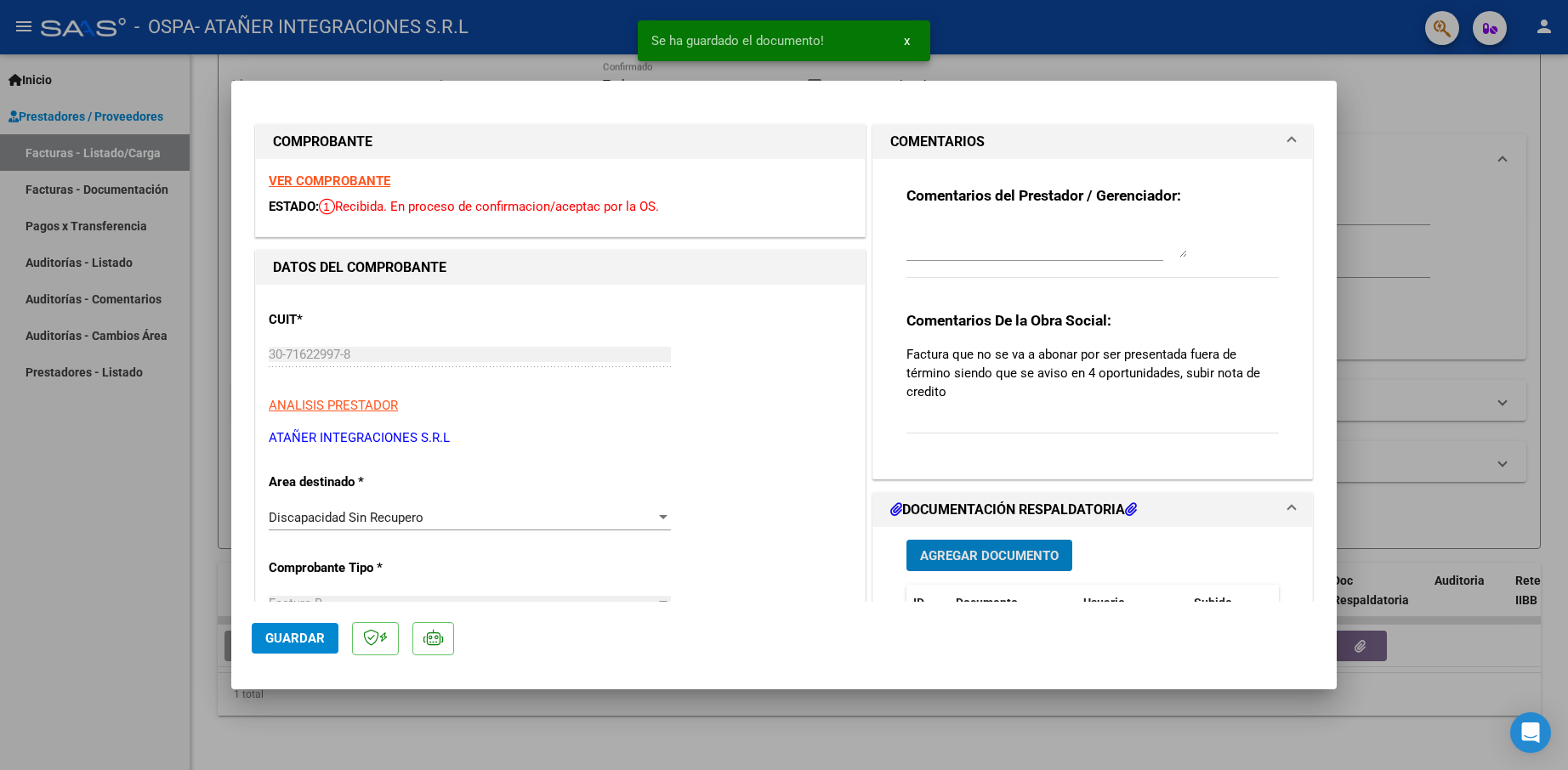
click at [287, 641] on span "Guardar" at bounding box center [295, 638] width 60 height 15
click at [69, 603] on div at bounding box center [784, 385] width 1568 height 770
type input "$ 0,00"
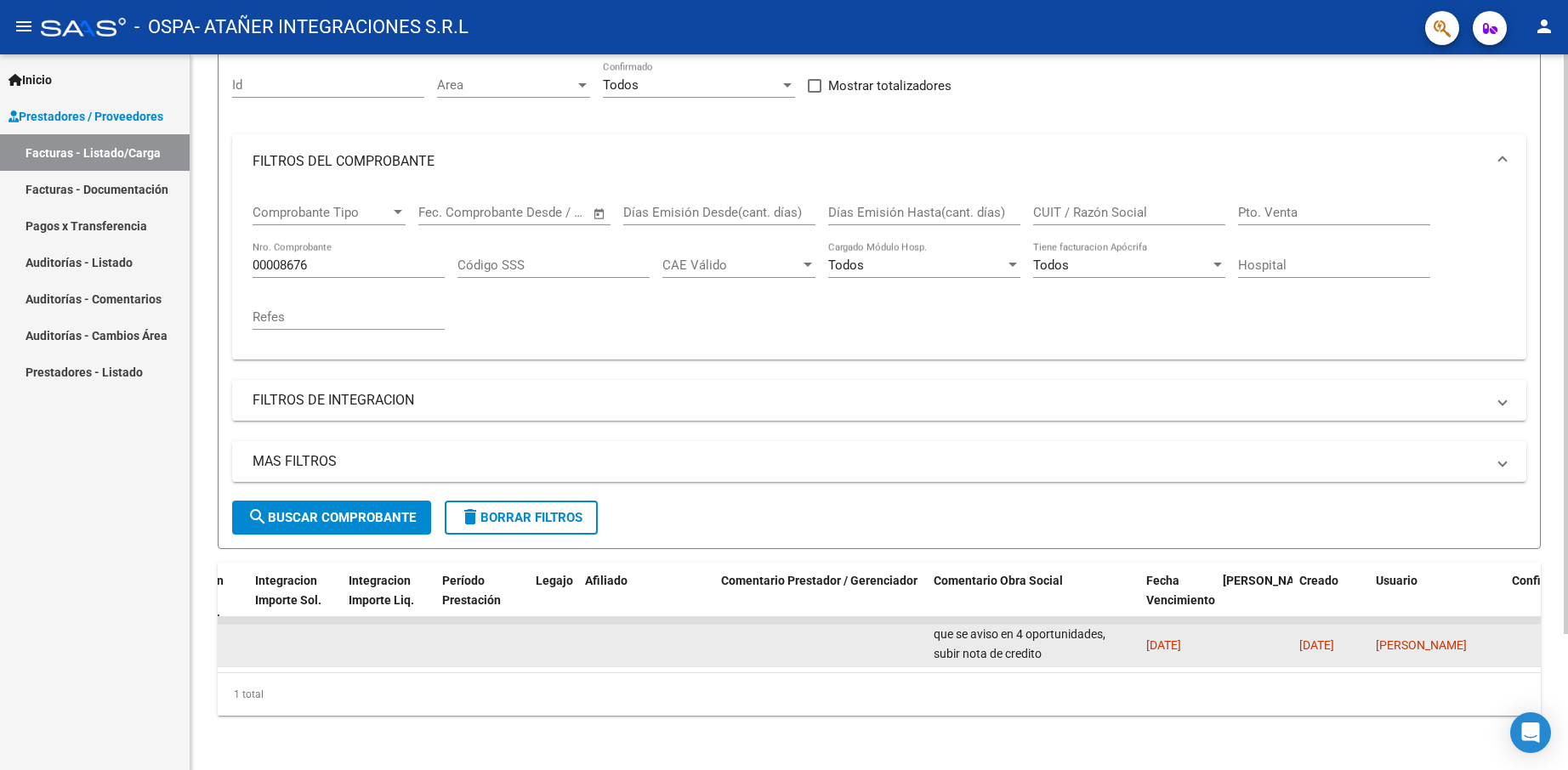
scroll to position [1, 0]
drag, startPoint x: 1084, startPoint y: 644, endPoint x: 1066, endPoint y: 642, distance: 18.1
click at [1084, 645] on div "Factura que no se va a abonar por ser presentada fuera de término siendo que se…" at bounding box center [1033, 645] width 199 height 36
click at [1073, 644] on div "Factura que no se va a abonar por ser presentada fuera de término siendo que se…" at bounding box center [1033, 645] width 199 height 36
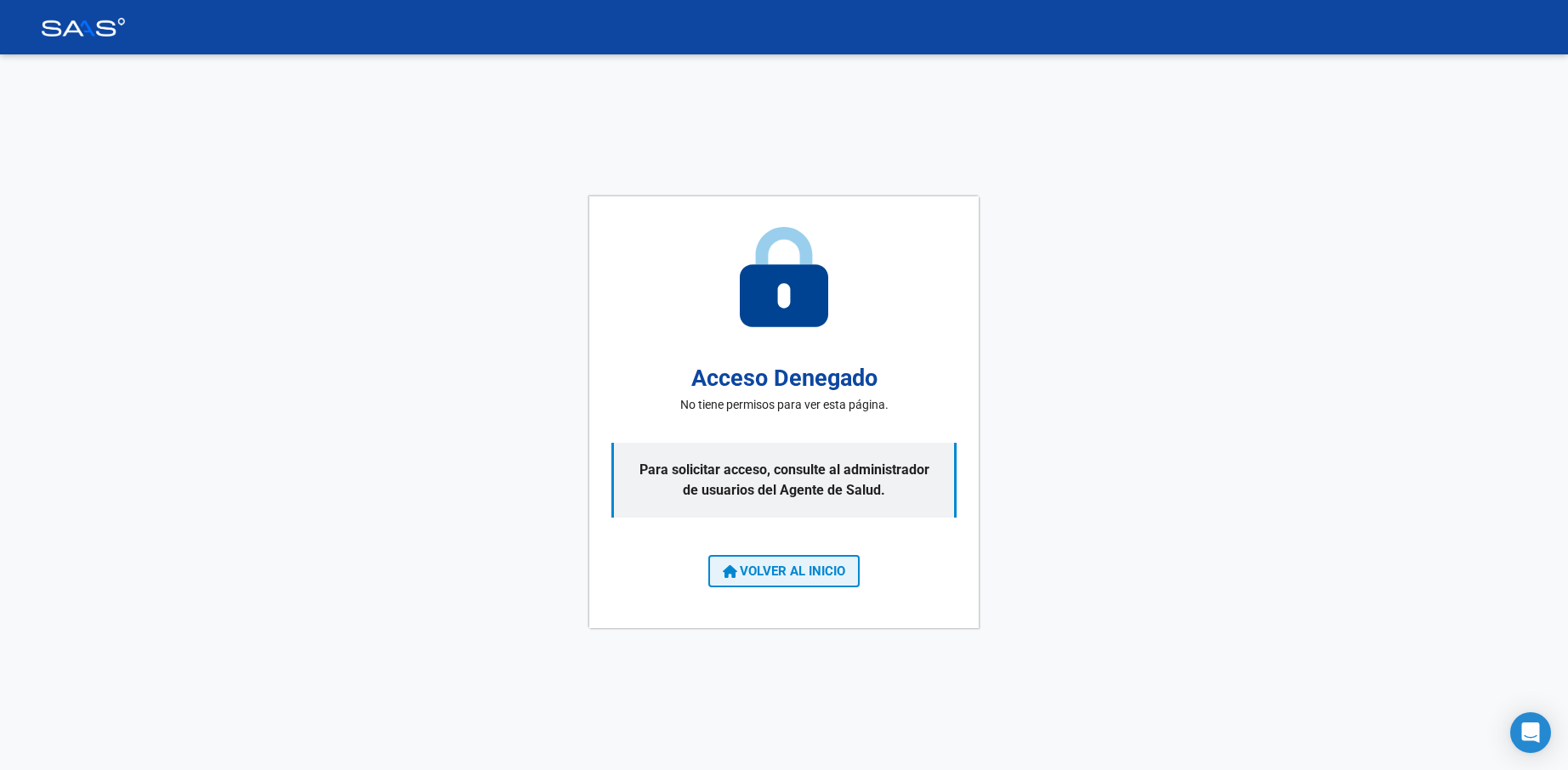
click at [762, 564] on span "VOLVER AL INICIO" at bounding box center [784, 571] width 122 height 15
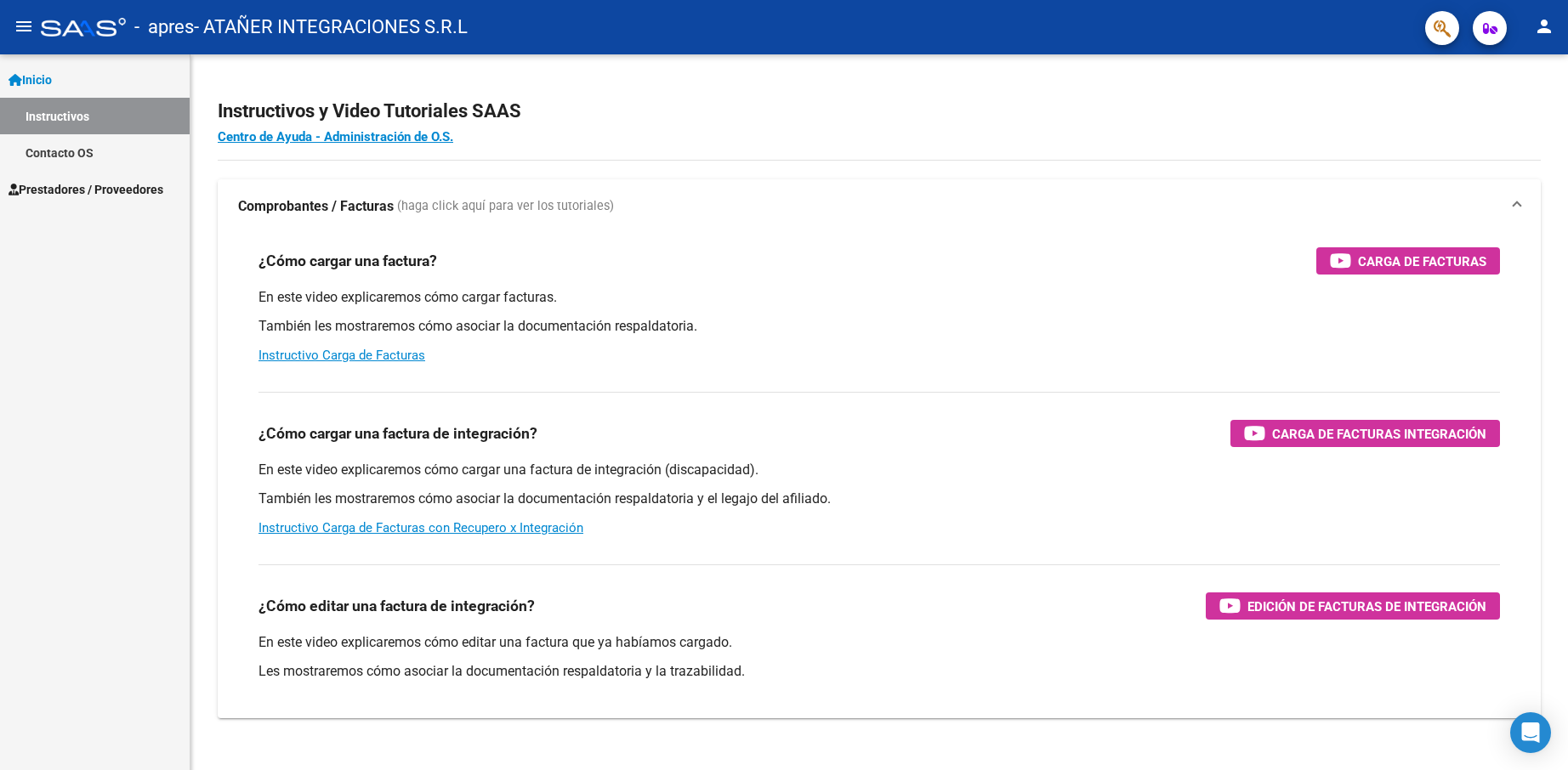
click at [109, 187] on span "Prestadores / Proveedores" at bounding box center [86, 188] width 155 height 18
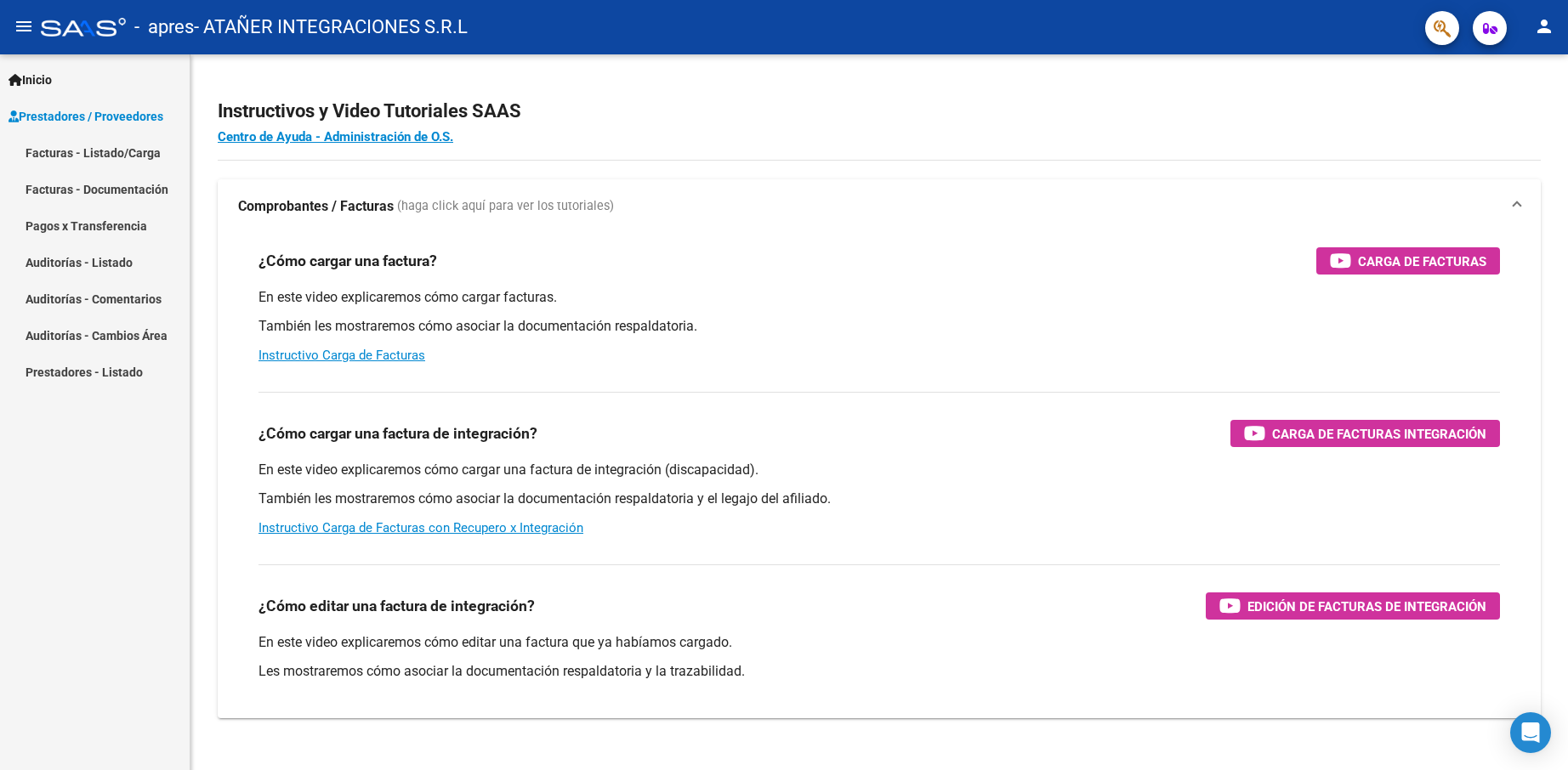
click at [118, 157] on link "Facturas - Listado/Carga" at bounding box center [94, 153] width 189 height 37
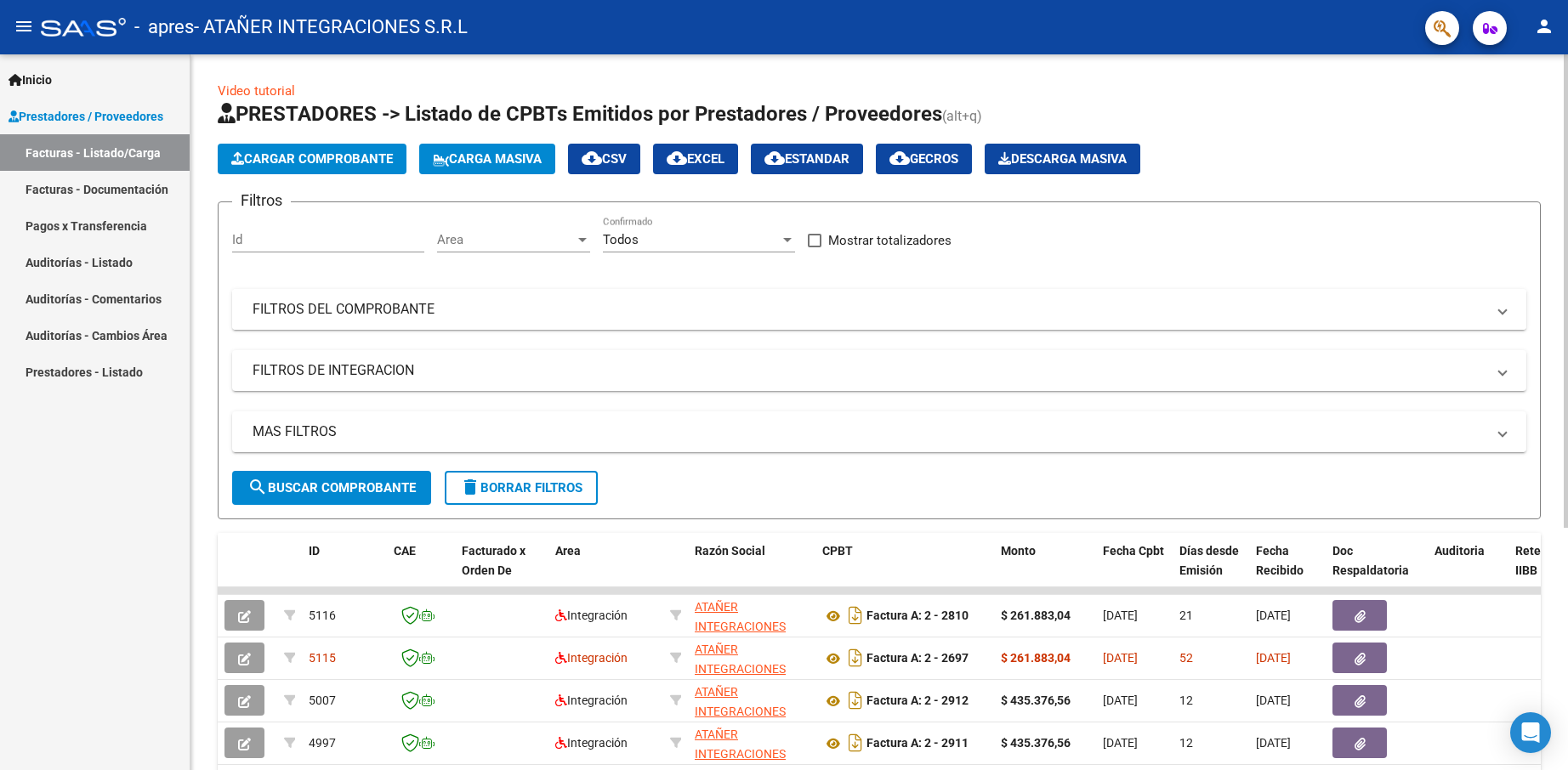
click at [369, 313] on mat-panel-title "FILTROS DEL COMPROBANTE" at bounding box center [869, 309] width 1232 height 18
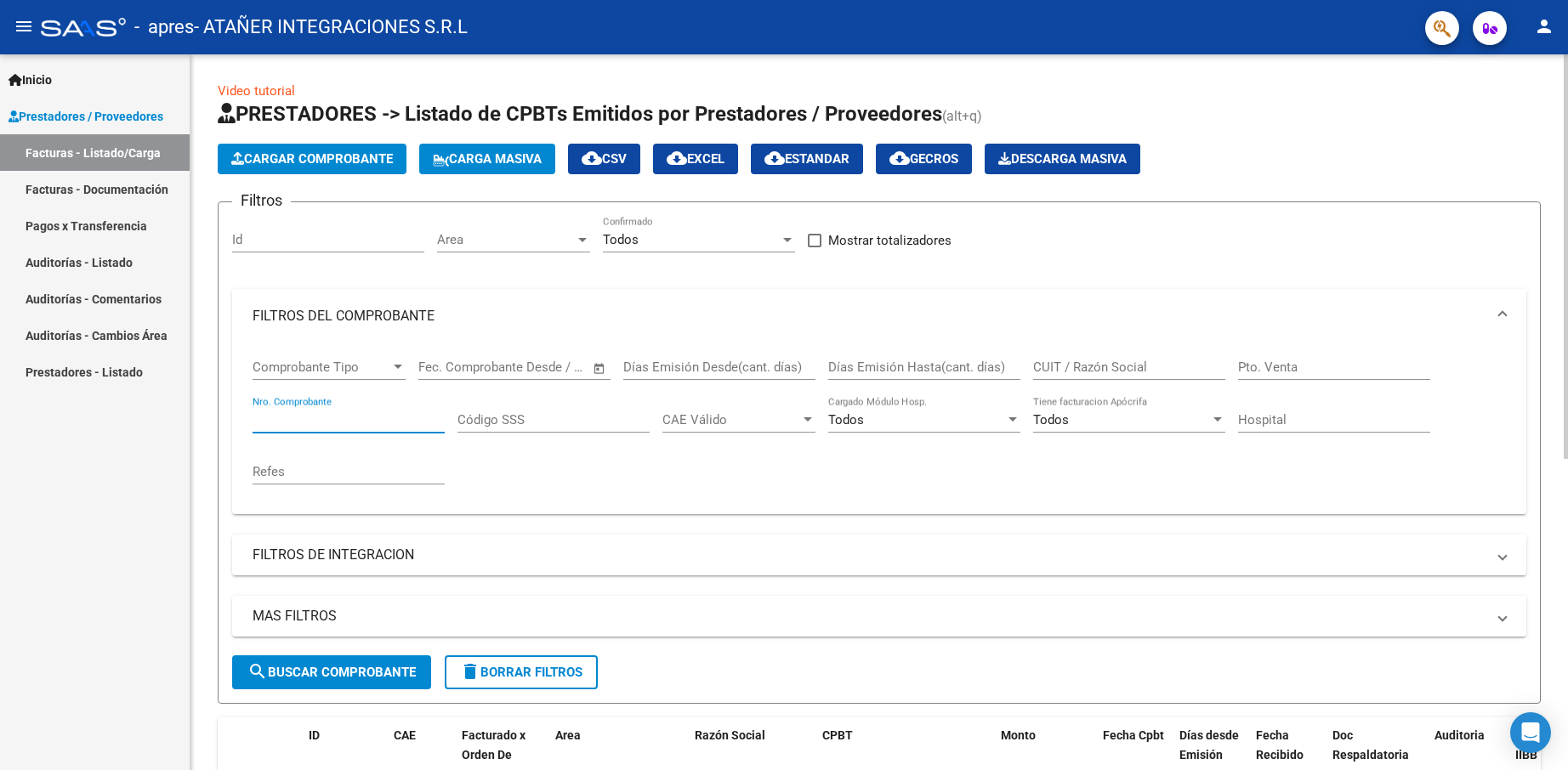
click at [349, 415] on input "Nro. Comprobante" at bounding box center [349, 420] width 192 height 15
type input "00002808"
click at [333, 675] on span "search Buscar Comprobante" at bounding box center [331, 673] width 168 height 15
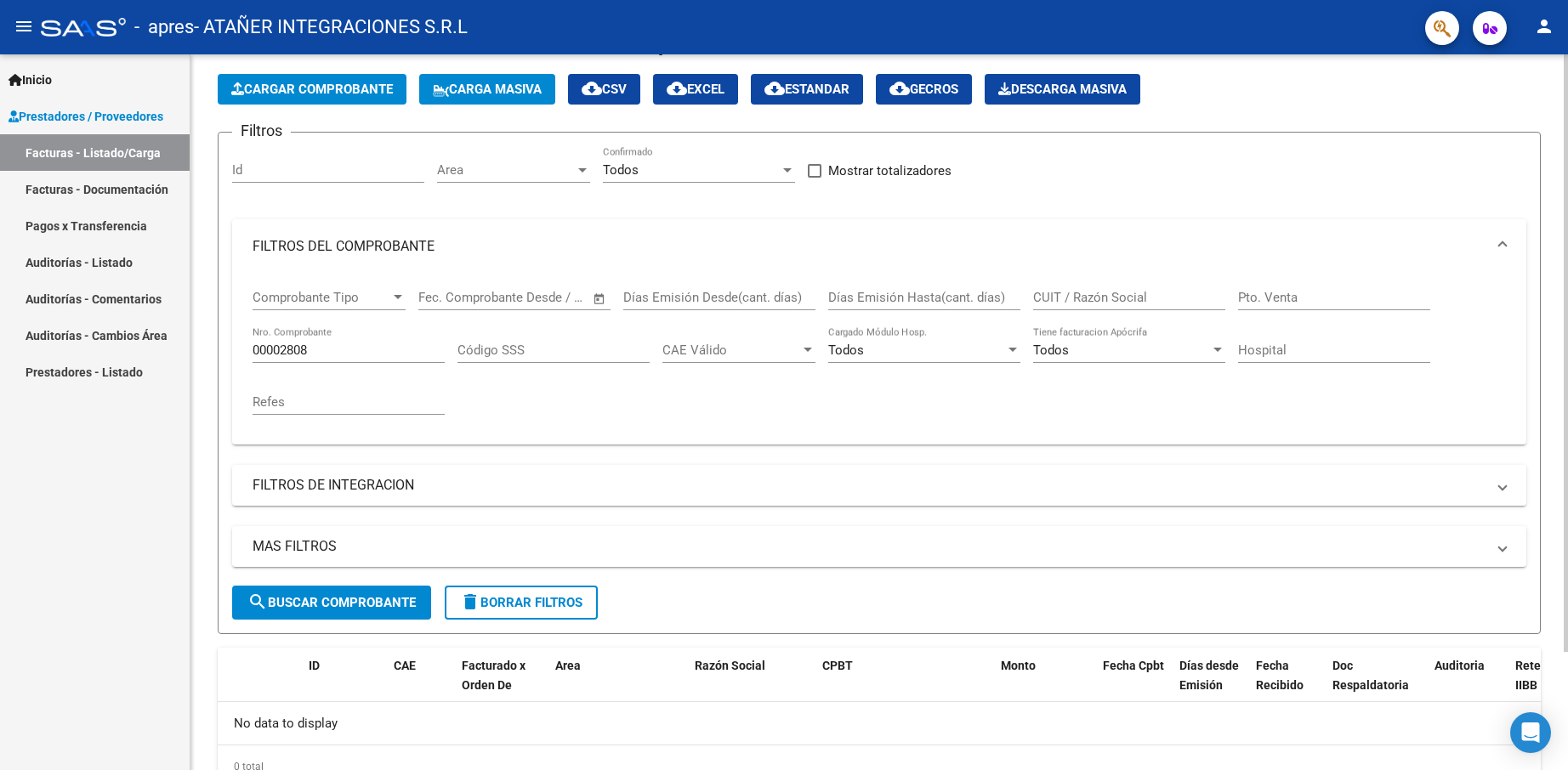
scroll to position [142, 0]
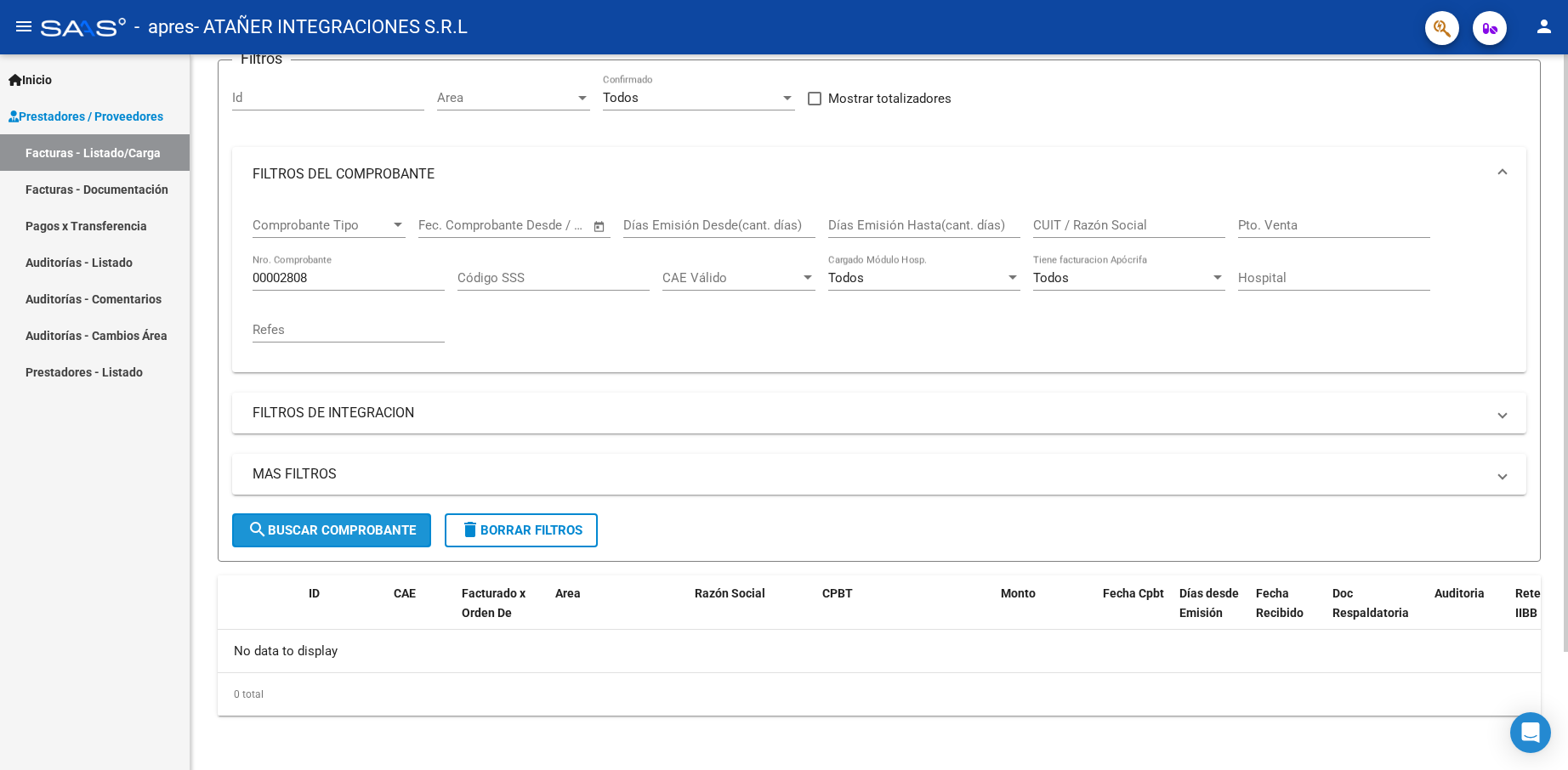
click at [404, 528] on span "search Buscar Comprobante" at bounding box center [331, 531] width 168 height 15
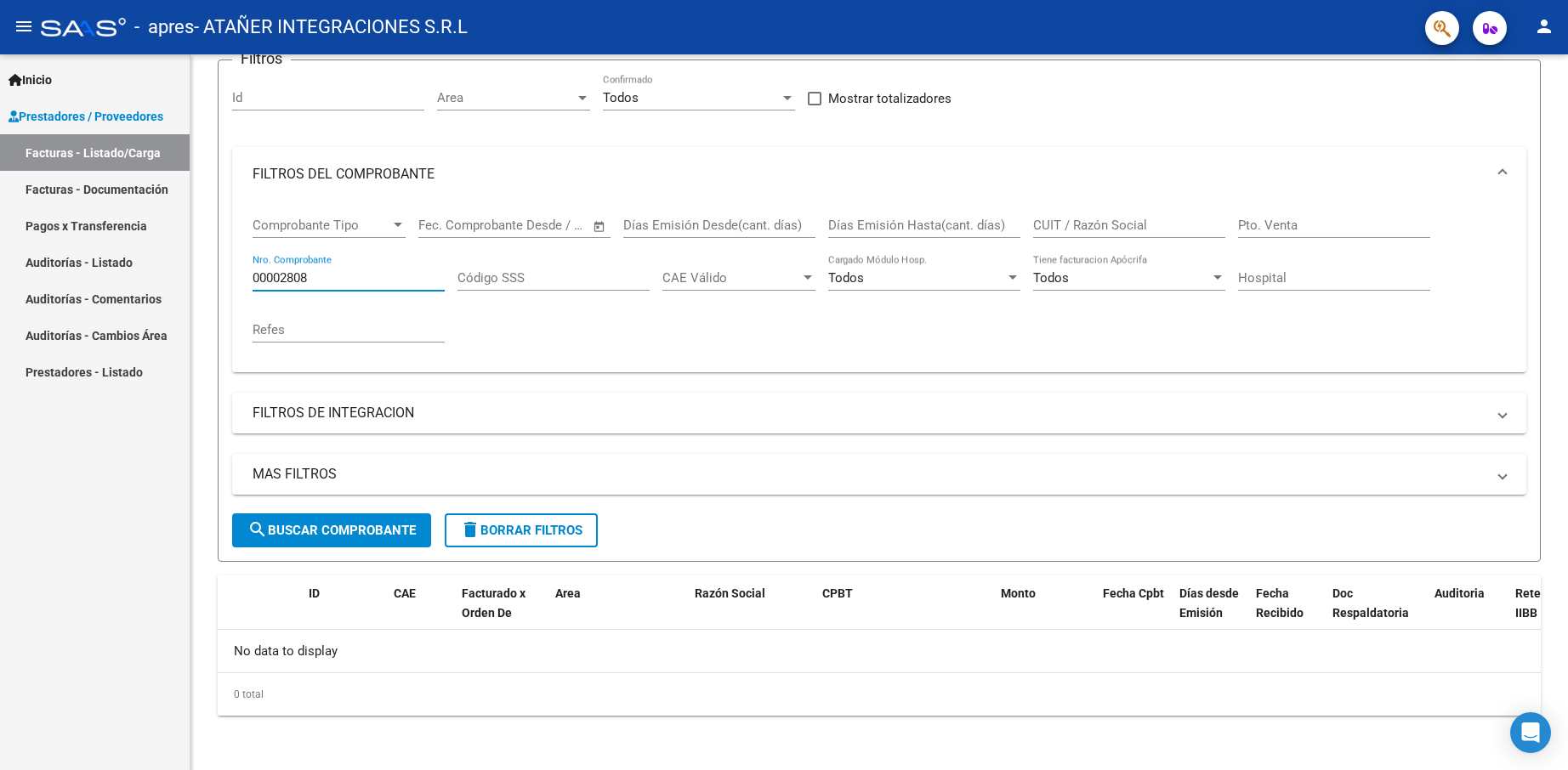
drag, startPoint x: 358, startPoint y: 278, endPoint x: -55, endPoint y: 278, distance: 413.0
click at [0, 278] on html "menu - apres - ATAÑER INTEGRACIONES S.R.L person Inicio Instructivos Contacto O…" at bounding box center [784, 385] width 1568 height 770
click at [354, 531] on span "search Buscar Comprobante" at bounding box center [331, 531] width 168 height 15
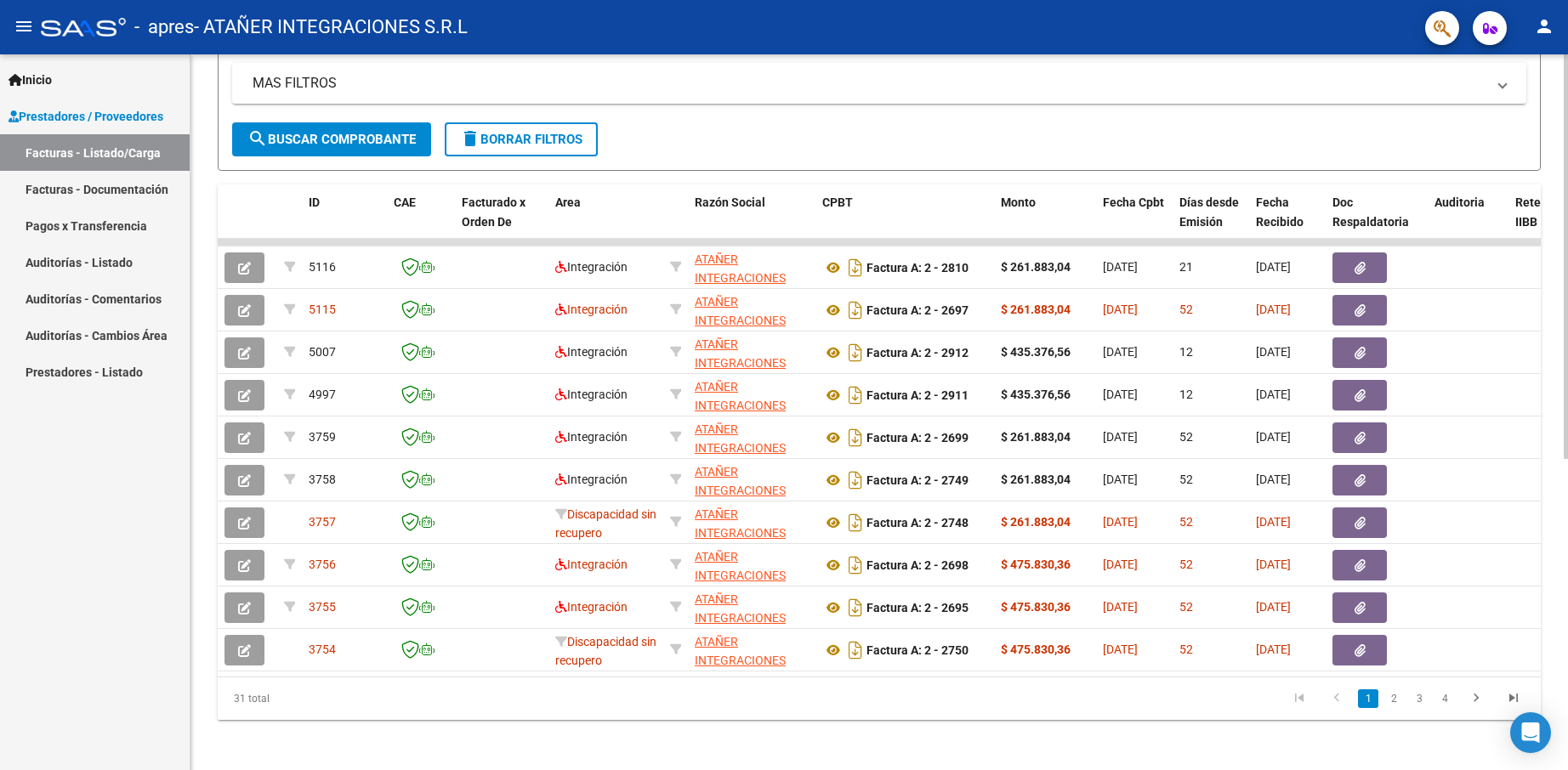
scroll to position [550, 0]
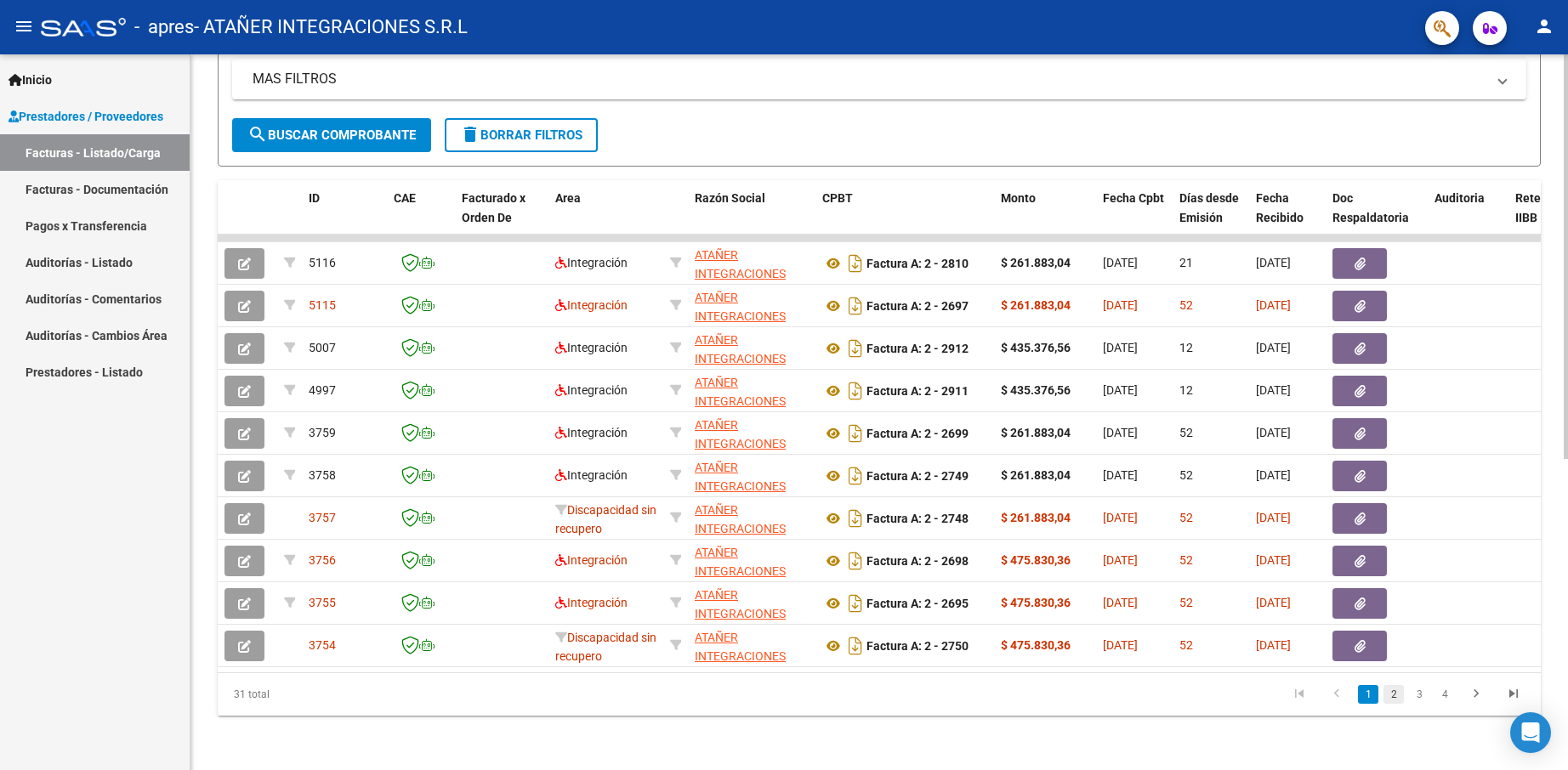
click at [1393, 698] on link "2" at bounding box center [1393, 694] width 20 height 18
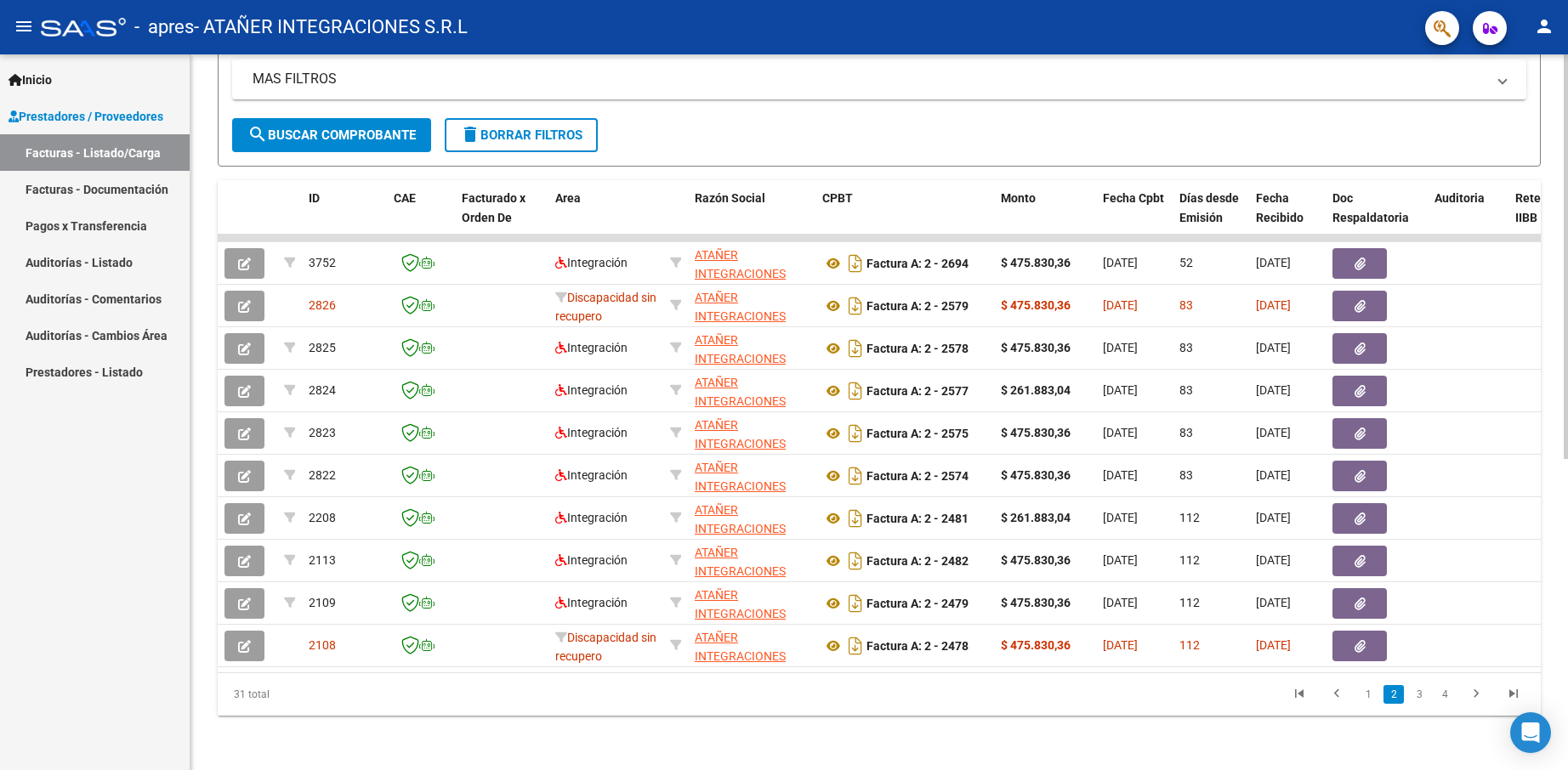
click at [1393, 698] on link "2" at bounding box center [1393, 694] width 20 height 18
click at [1420, 695] on link "3" at bounding box center [1418, 694] width 20 height 18
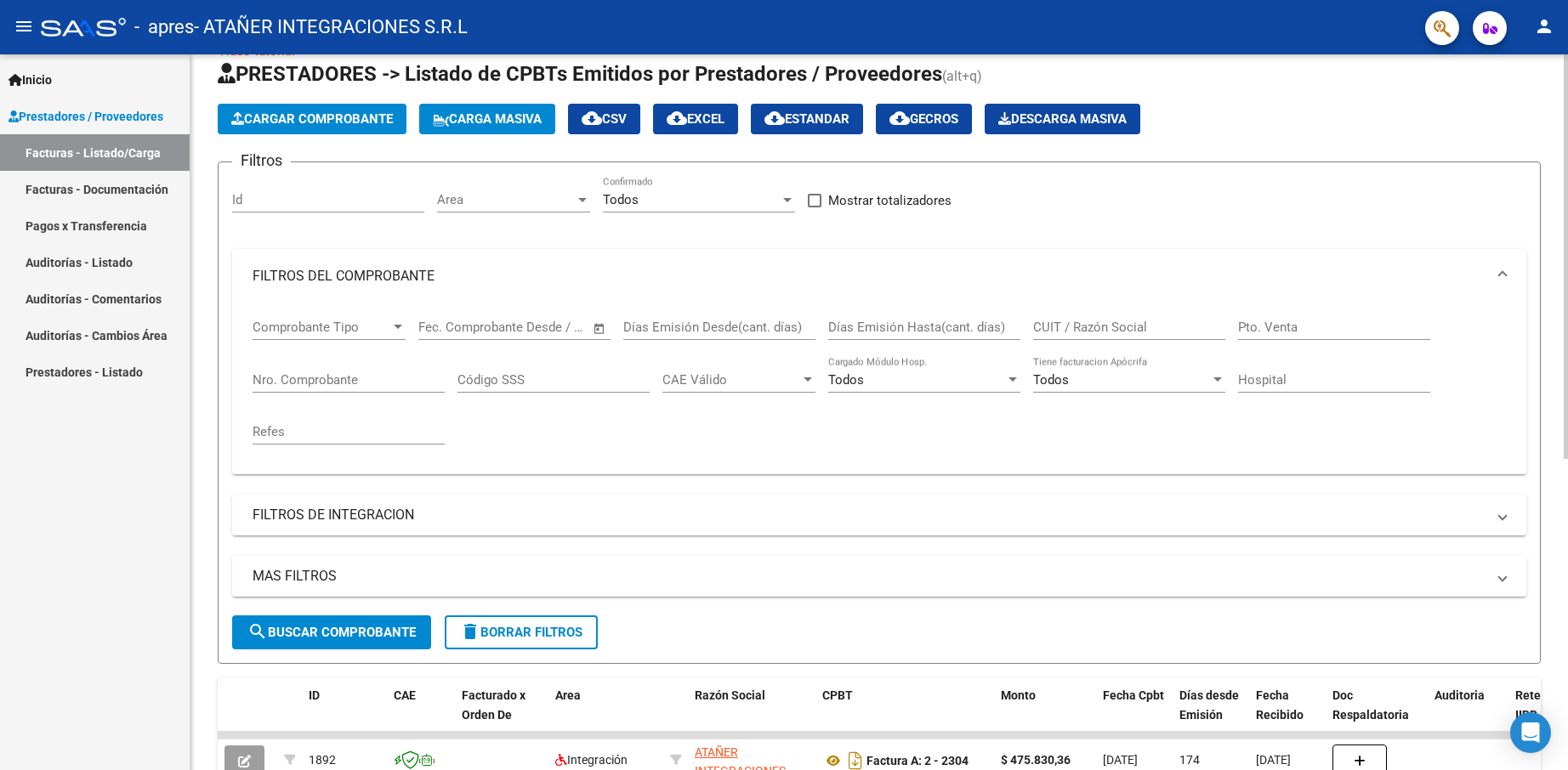
scroll to position [0, 0]
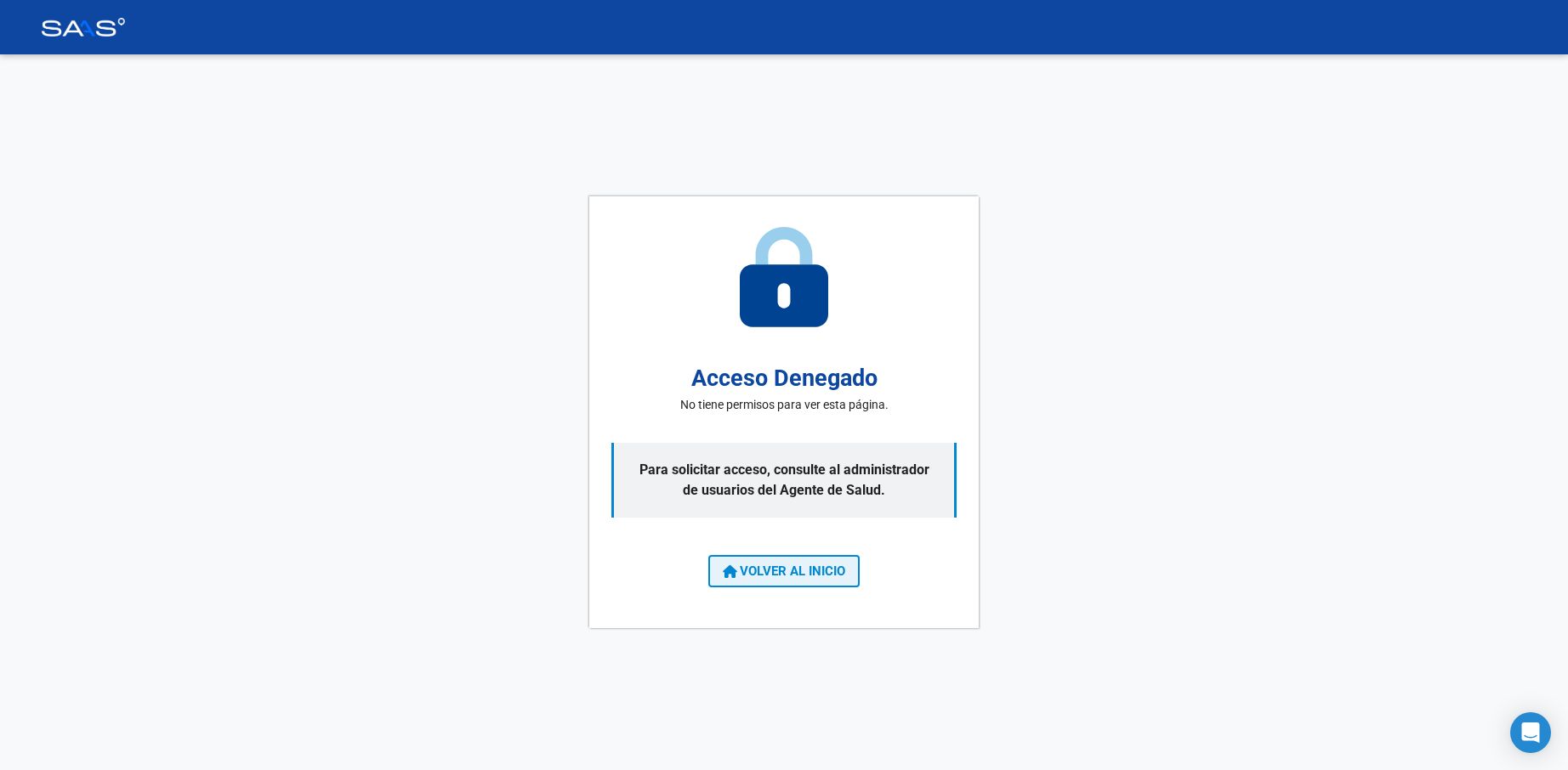
click at [798, 566] on span "VOLVER AL INICIO" at bounding box center [784, 571] width 122 height 15
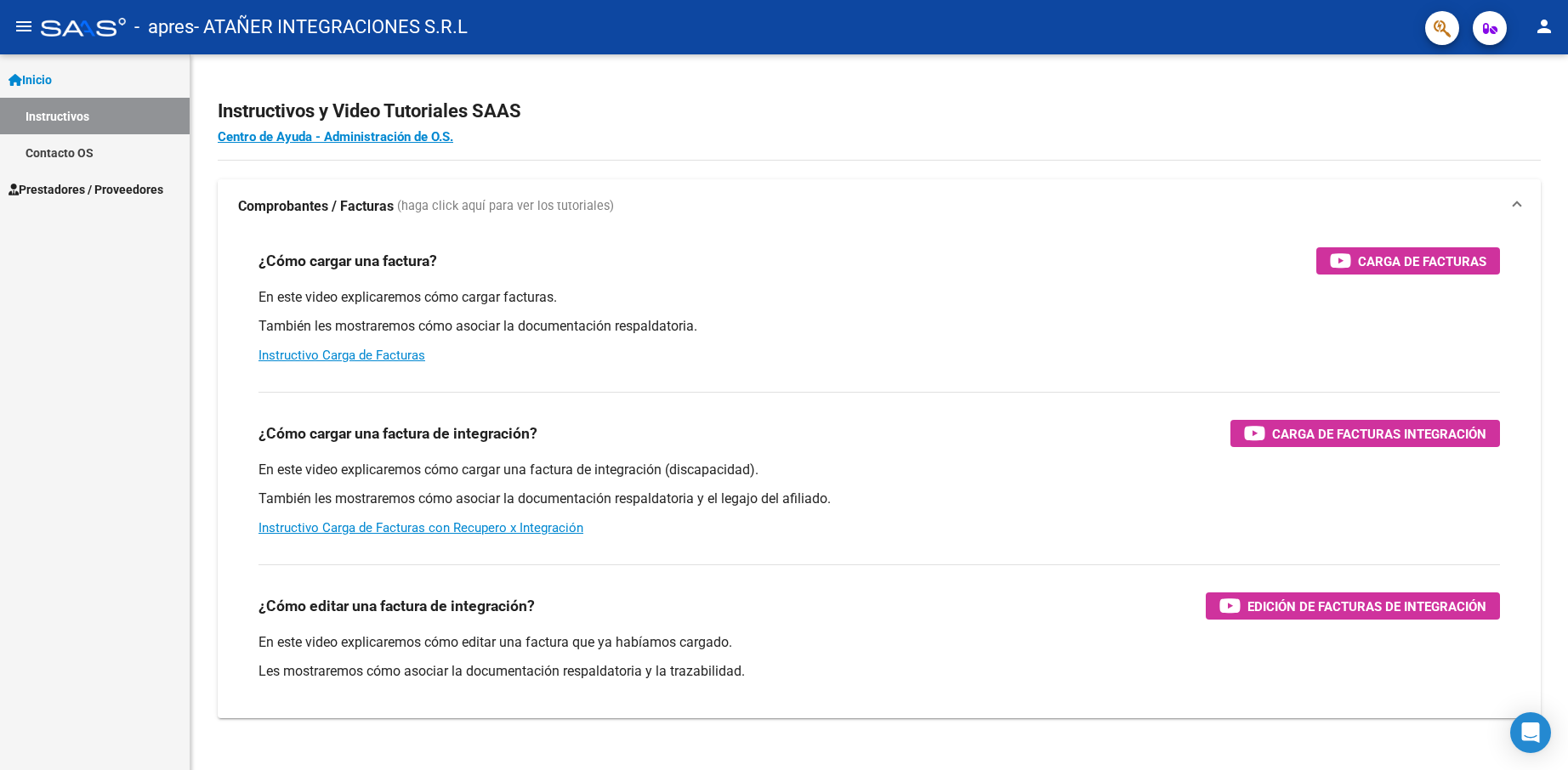
click at [63, 189] on span "Prestadores / Proveedores" at bounding box center [86, 188] width 155 height 18
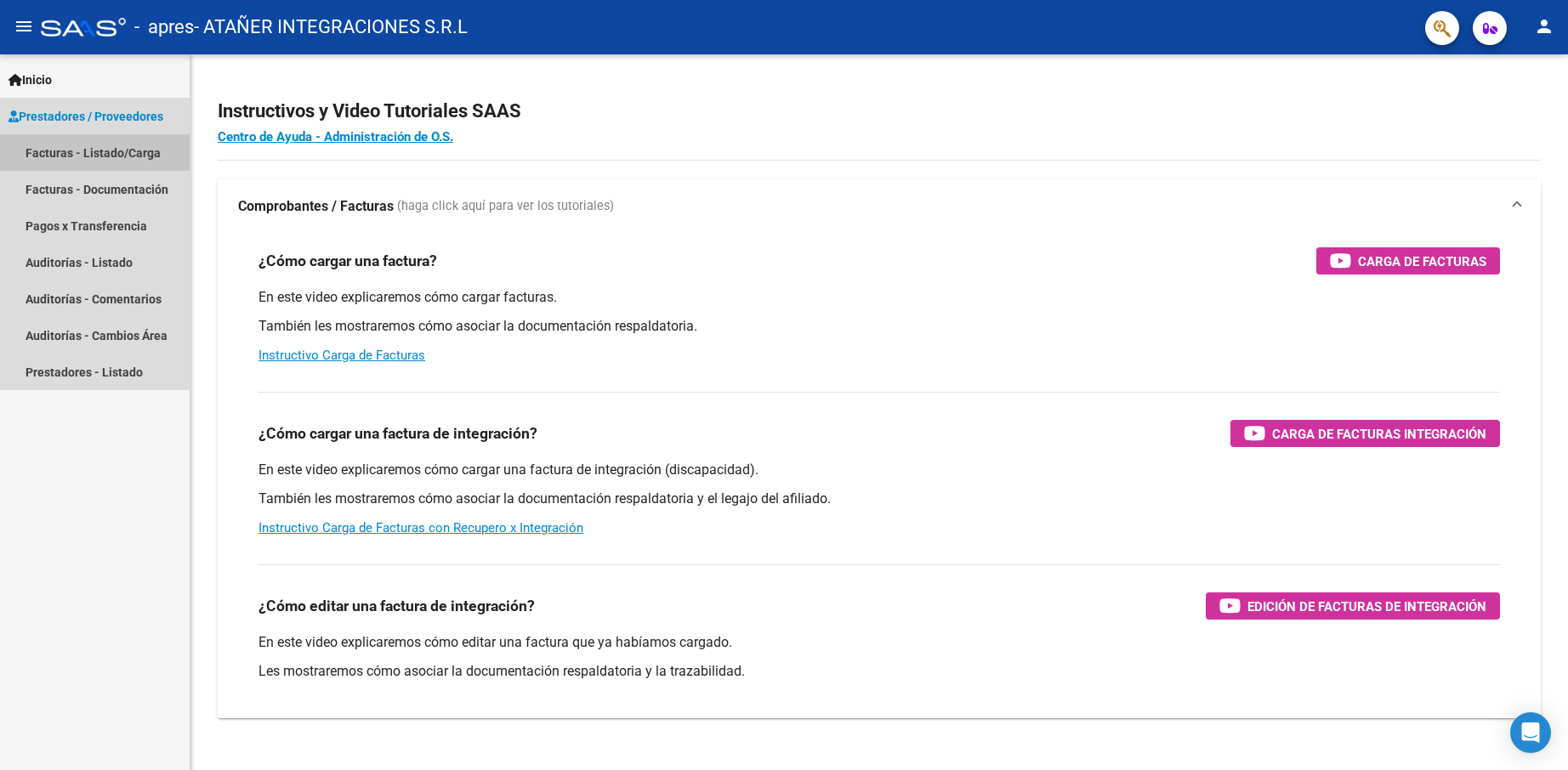
click at [94, 149] on link "Facturas - Listado/Carga" at bounding box center [94, 153] width 189 height 37
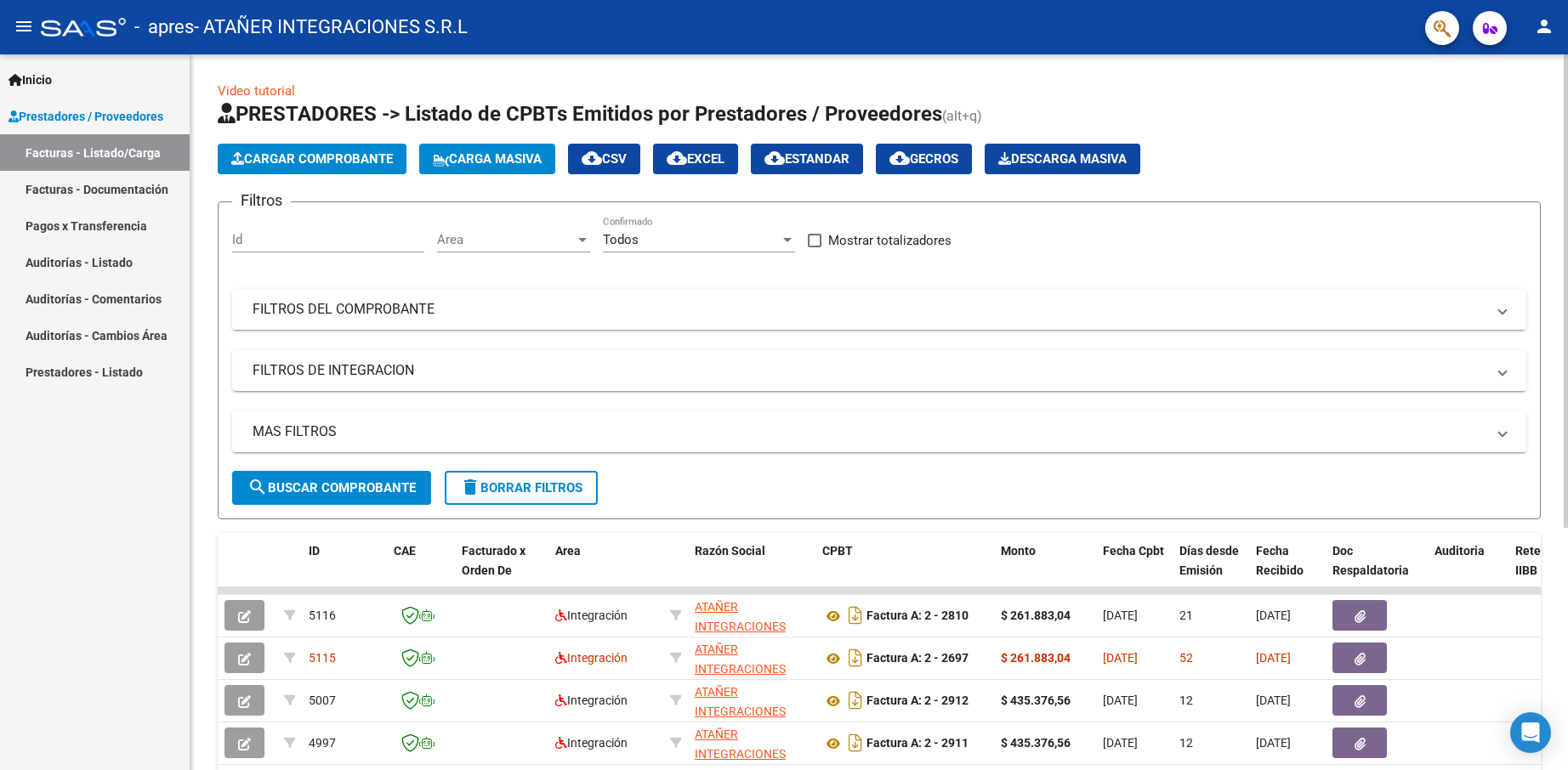
click at [430, 313] on mat-panel-title "FILTROS DEL COMPROBANTE" at bounding box center [869, 309] width 1232 height 18
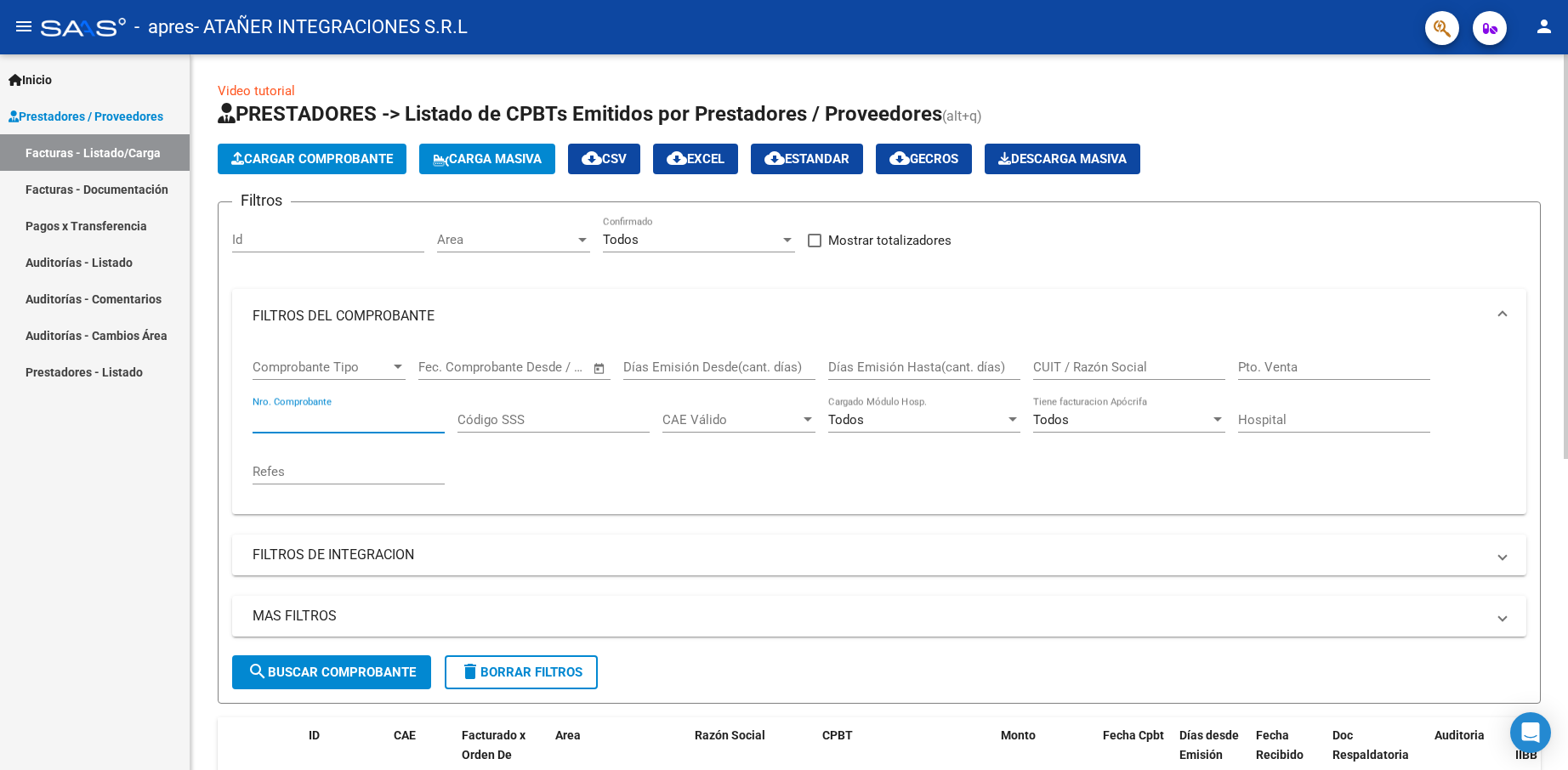
click at [344, 421] on input "Nro. Comprobante" at bounding box center [349, 420] width 192 height 15
click at [361, 665] on span "search Buscar Comprobante" at bounding box center [331, 673] width 168 height 15
click at [368, 413] on input "00002808" at bounding box center [349, 420] width 192 height 15
type input "00002"
click at [409, 554] on mat-panel-title "FILTROS DE INTEGRACION" at bounding box center [869, 555] width 1232 height 18
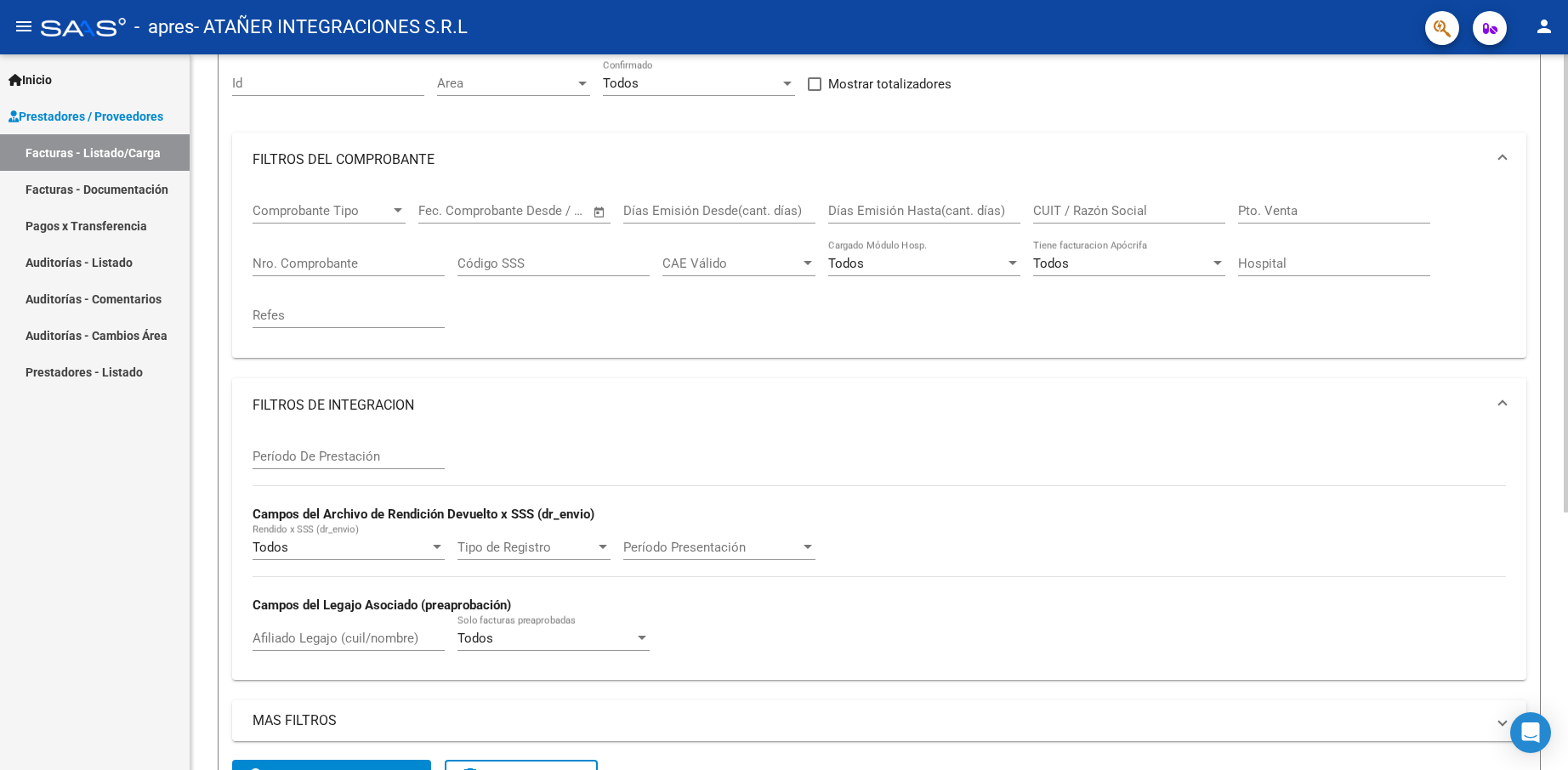
scroll to position [170, 0]
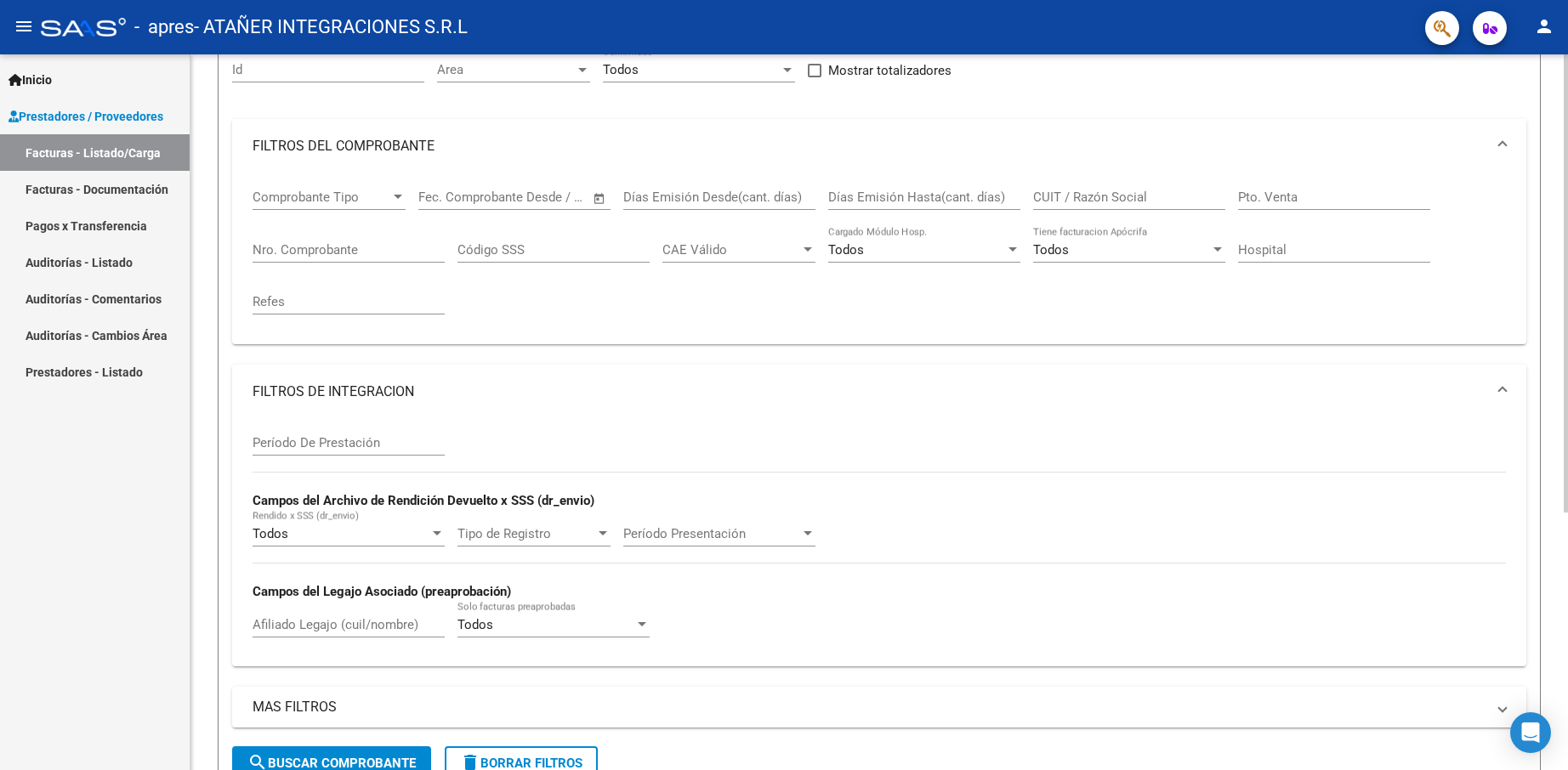
click at [364, 389] on mat-panel-title "FILTROS DE INTEGRACION" at bounding box center [869, 391] width 1232 height 18
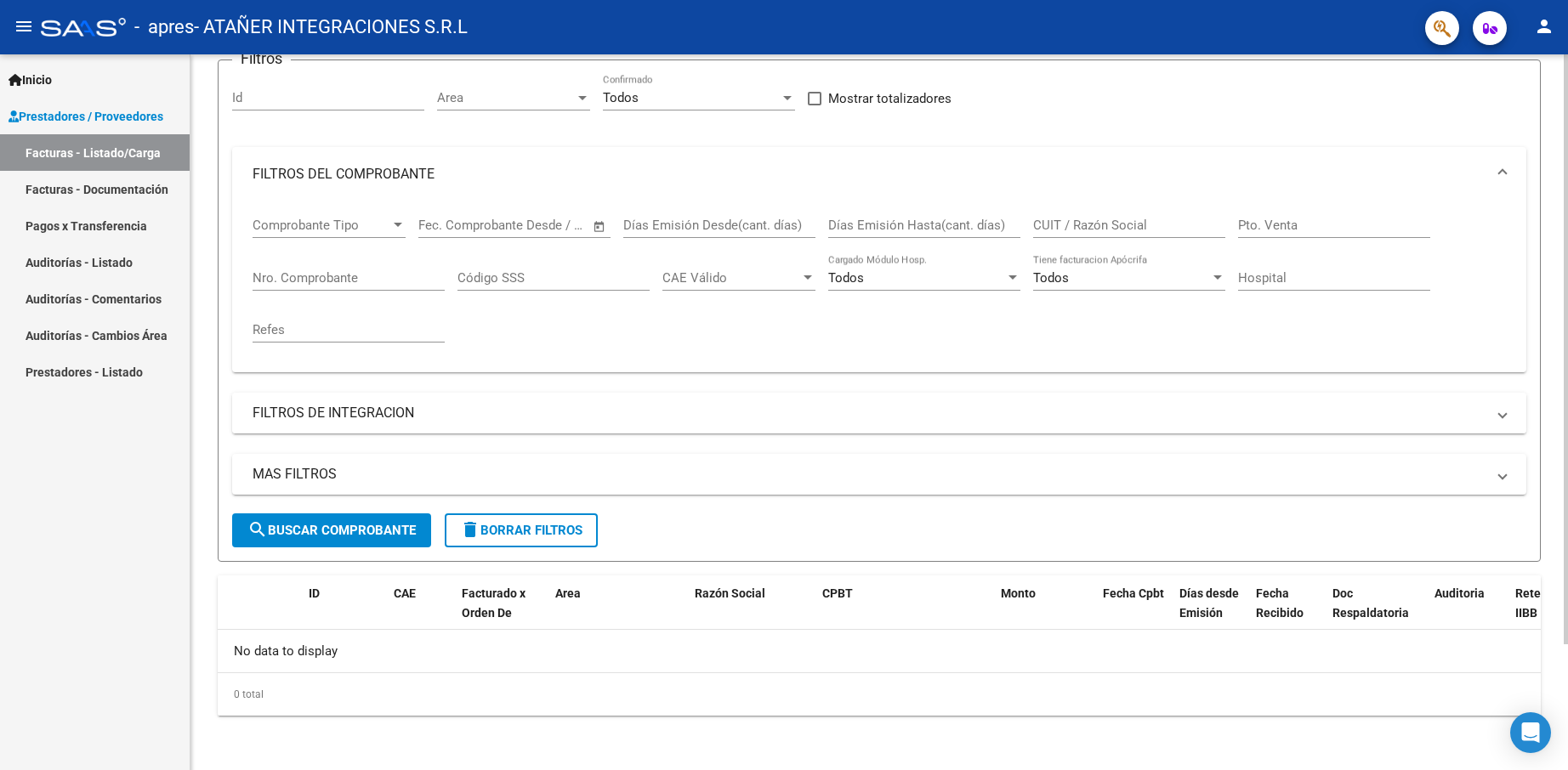
scroll to position [142, 0]
click at [359, 469] on mat-panel-title "MAS FILTROS" at bounding box center [869, 474] width 1232 height 18
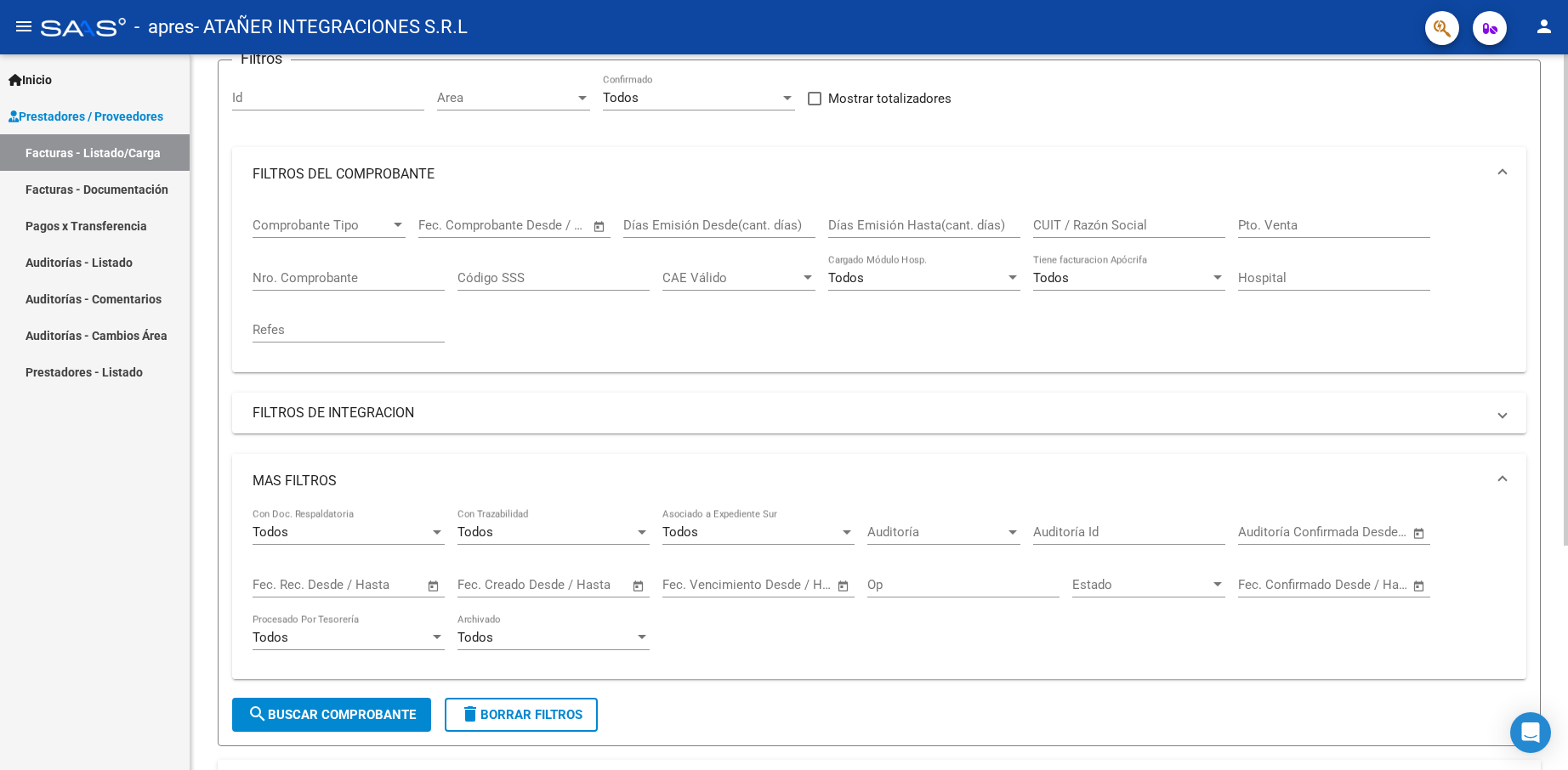
click at [359, 469] on mat-expansion-panel-header "MAS FILTROS" at bounding box center [879, 481] width 1294 height 55
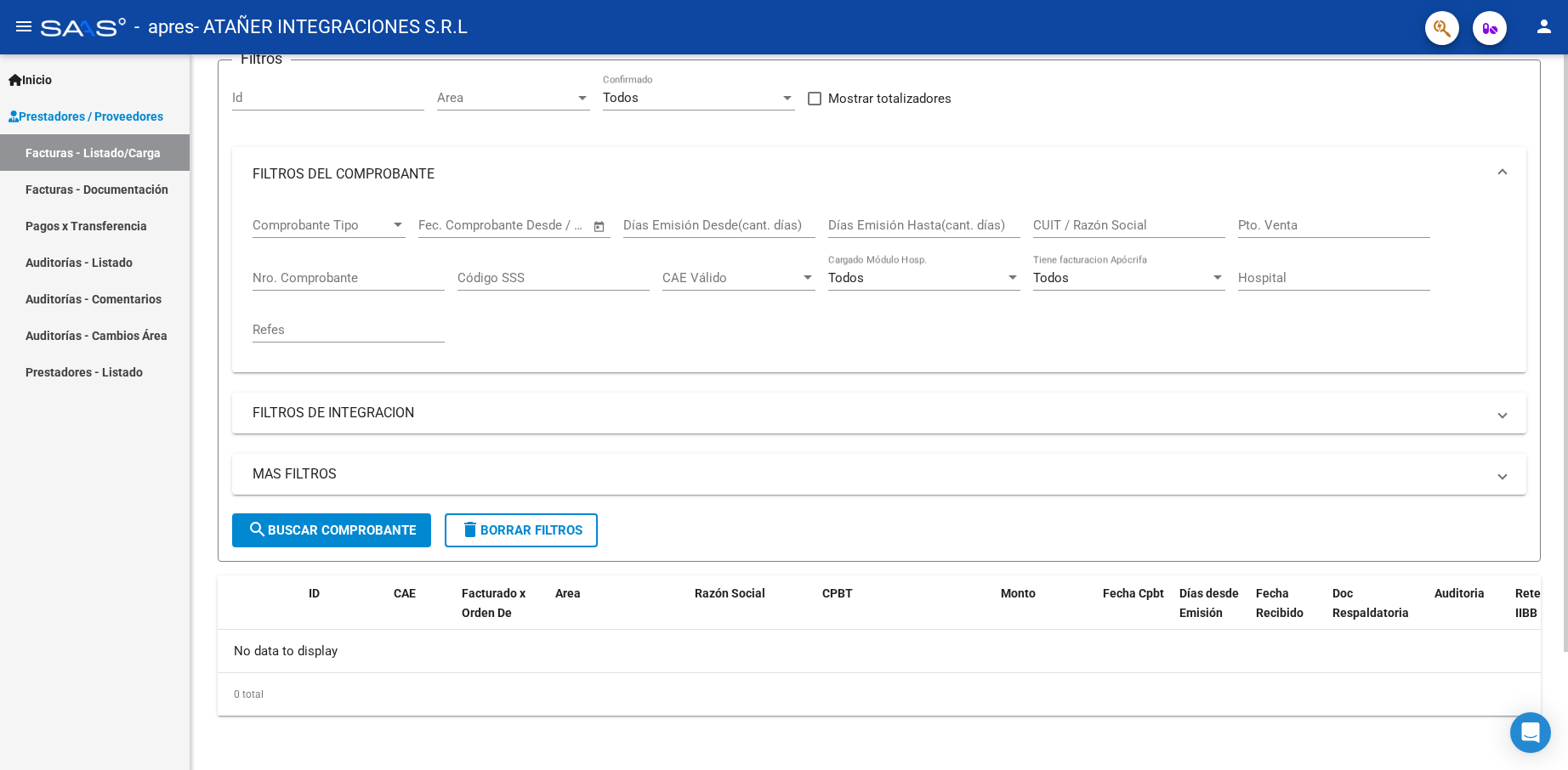
click at [326, 531] on span "search Buscar Comprobante" at bounding box center [331, 531] width 168 height 15
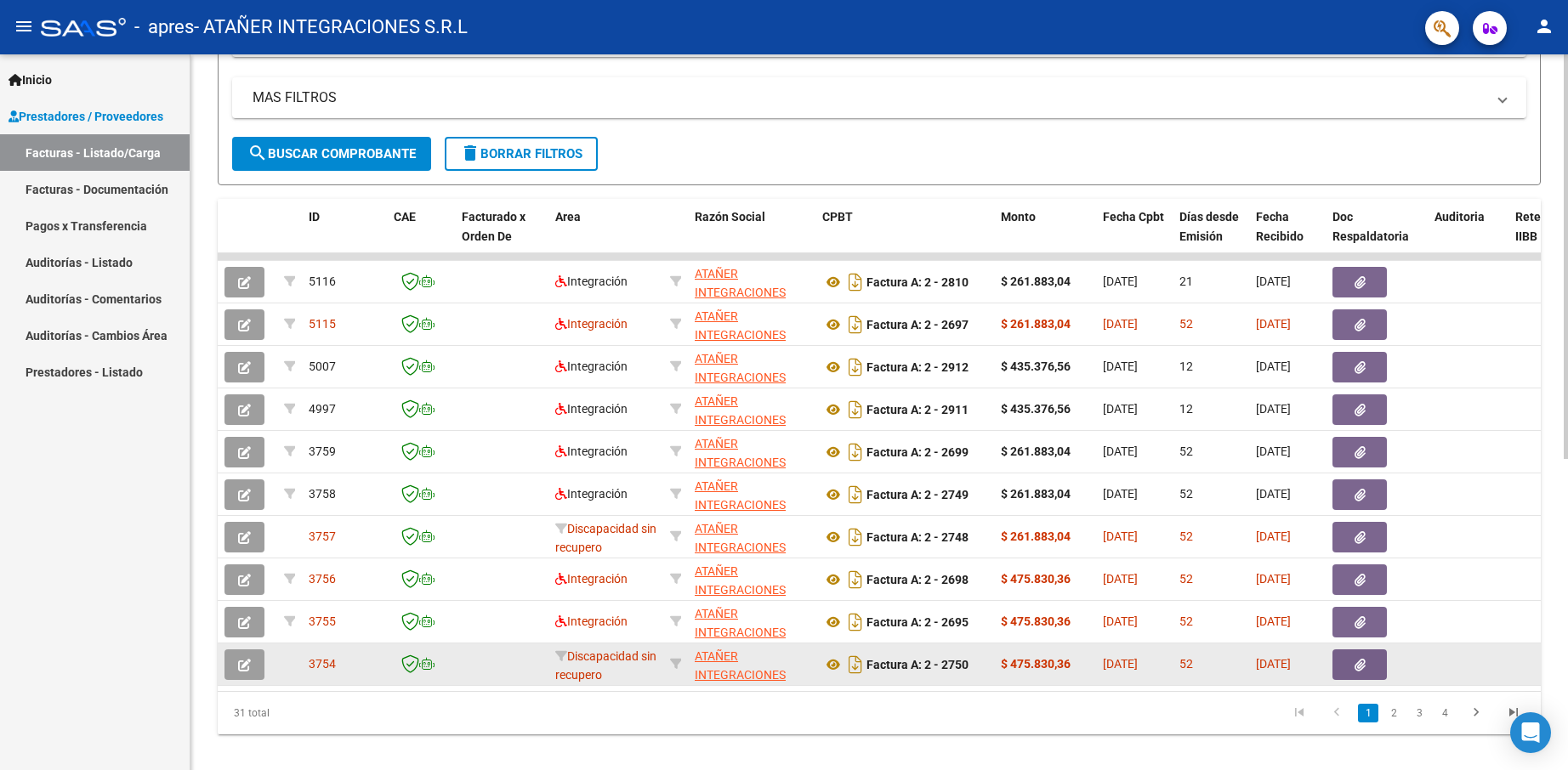
scroll to position [550, 0]
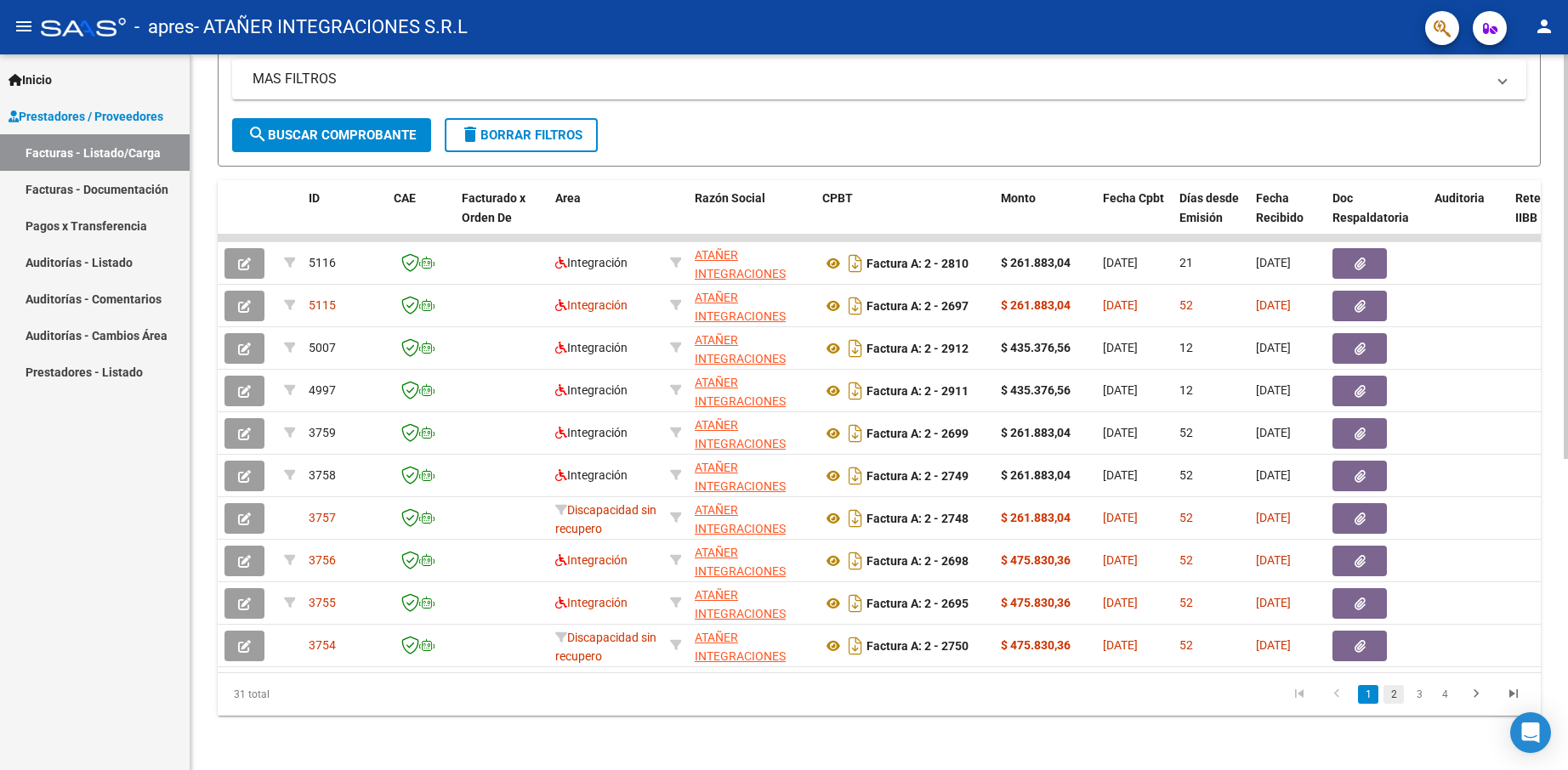
click at [1393, 694] on link "2" at bounding box center [1393, 694] width 20 height 18
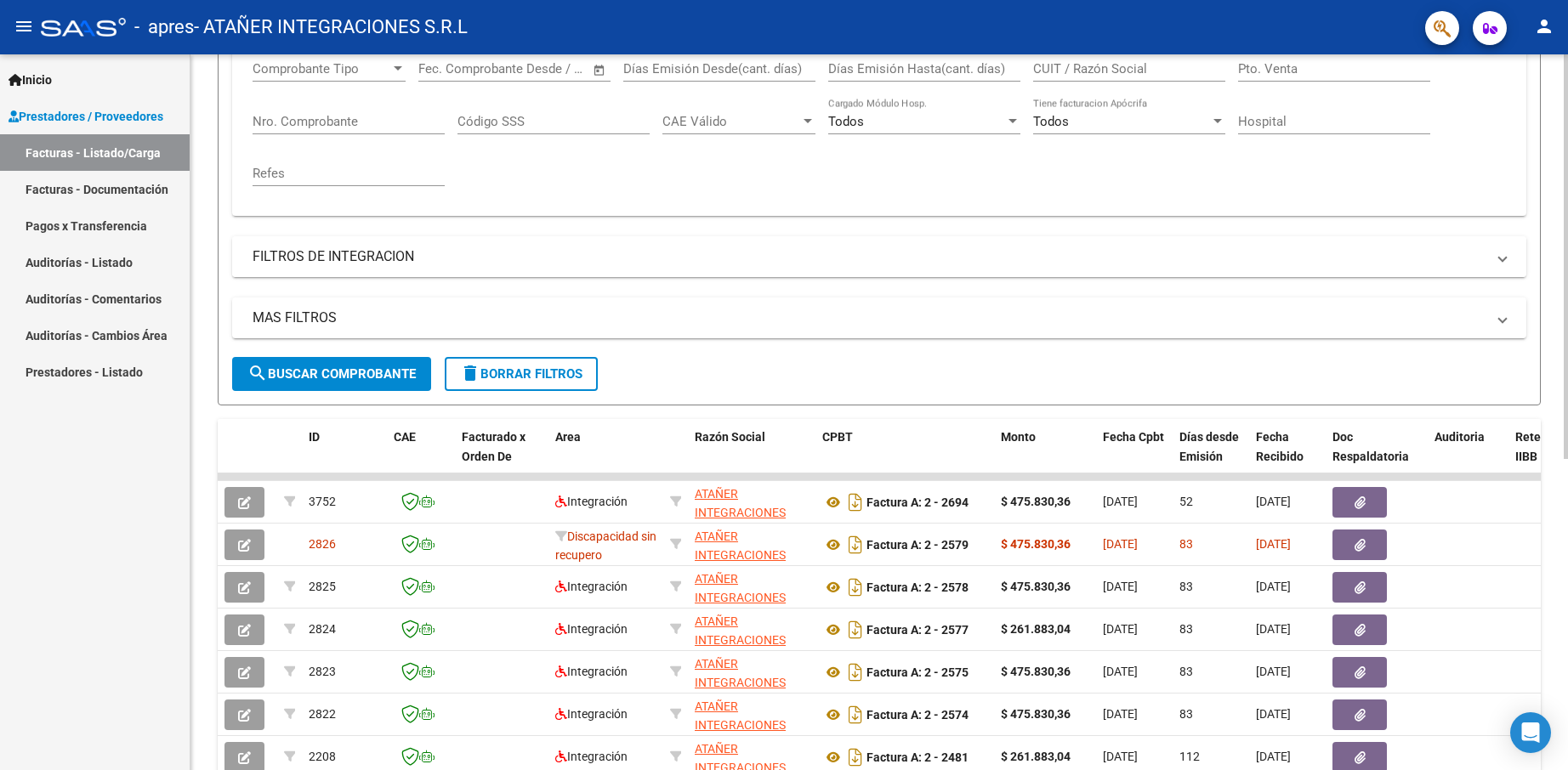
scroll to position [210, 0]
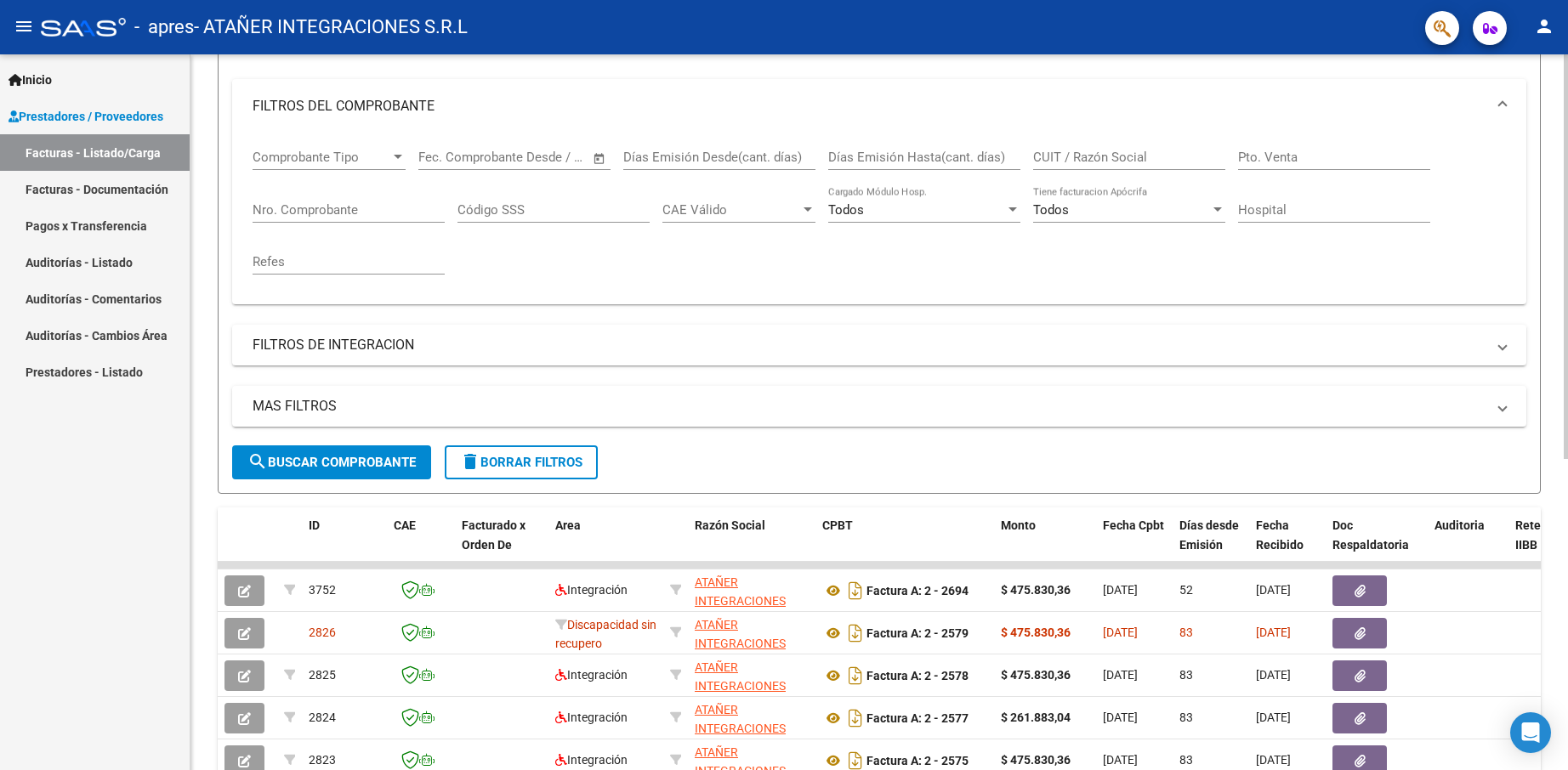
click at [360, 204] on input "Nro. Comprobante" at bounding box center [349, 210] width 192 height 15
click at [383, 462] on span "search Buscar Comprobante" at bounding box center [331, 462] width 168 height 15
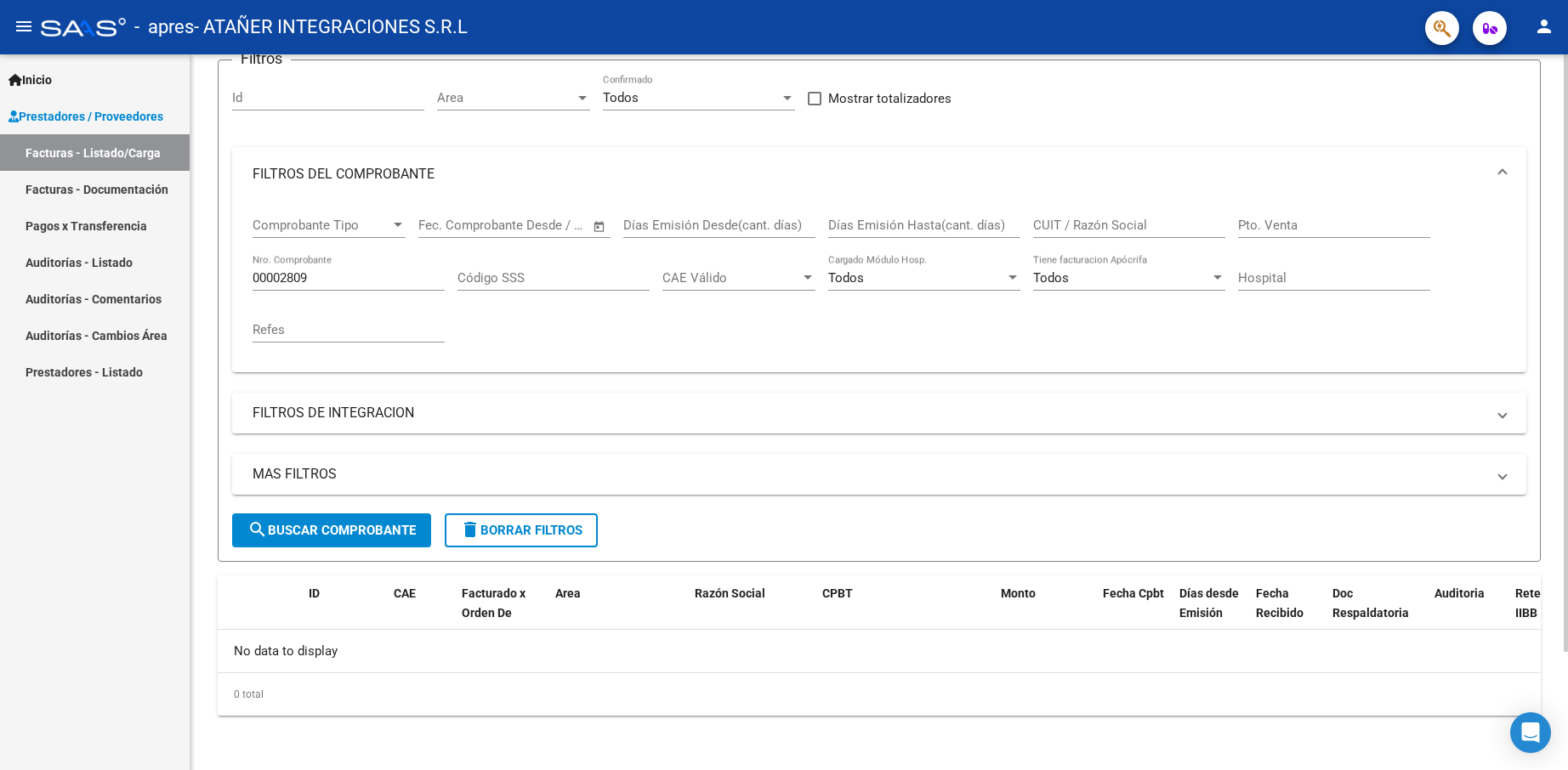
scroll to position [142, 0]
click at [371, 278] on input "00002809" at bounding box center [349, 278] width 192 height 15
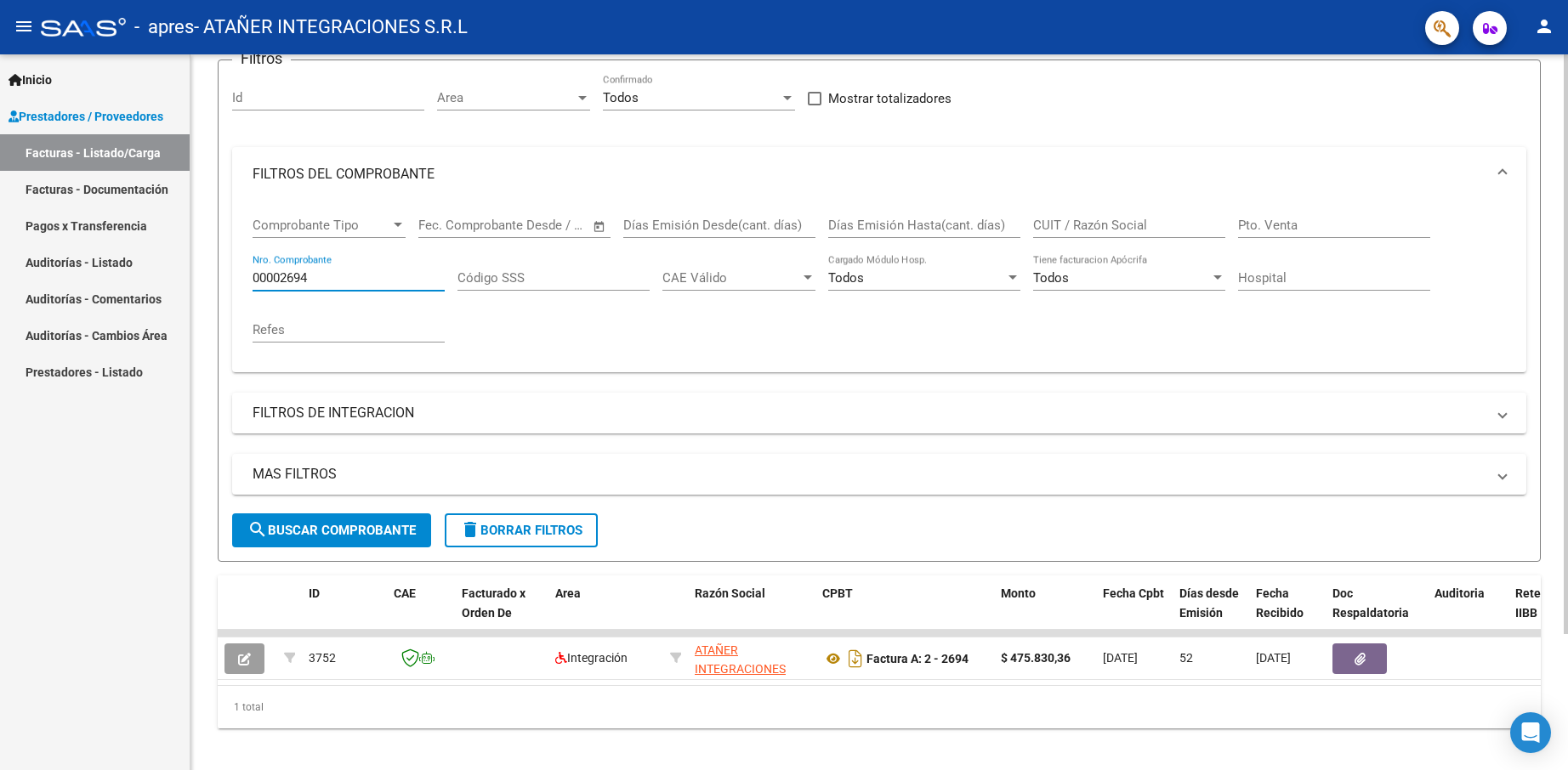
drag, startPoint x: 331, startPoint y: 279, endPoint x: 287, endPoint y: 274, distance: 44.3
click at [287, 274] on input "00002694" at bounding box center [349, 278] width 192 height 15
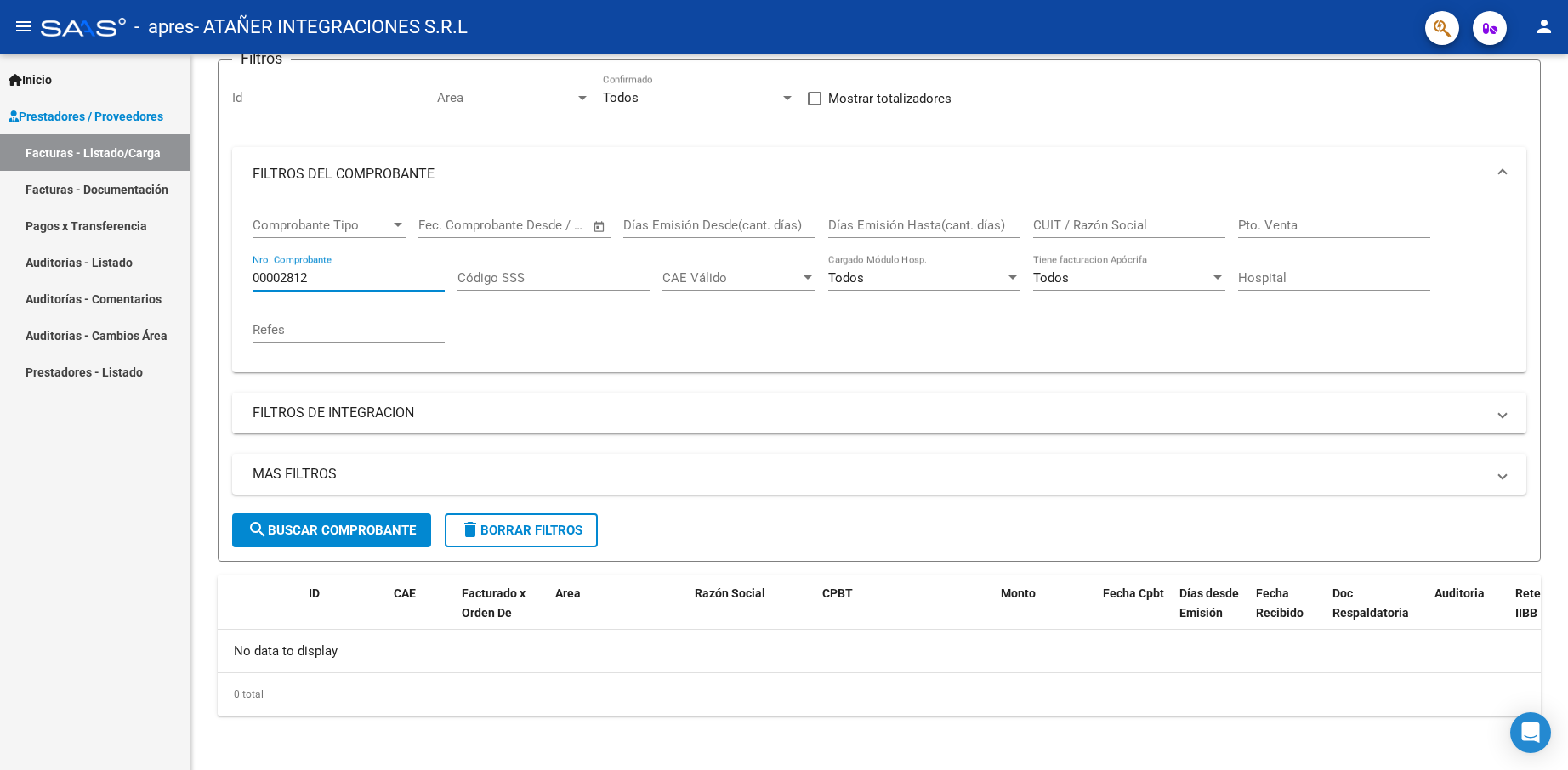
type input "00002812"
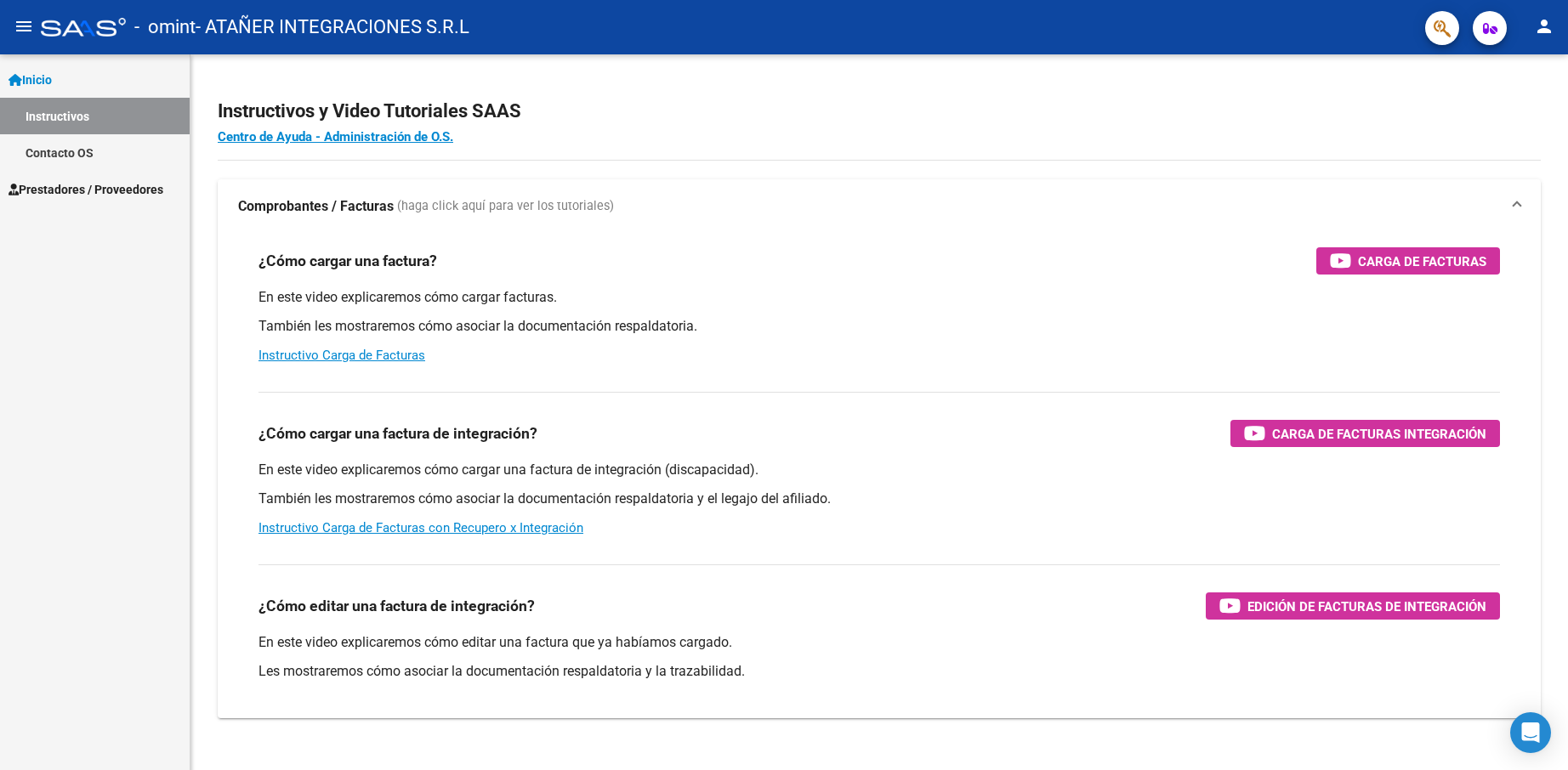
click at [81, 184] on span "Prestadores / Proveedores" at bounding box center [86, 188] width 155 height 18
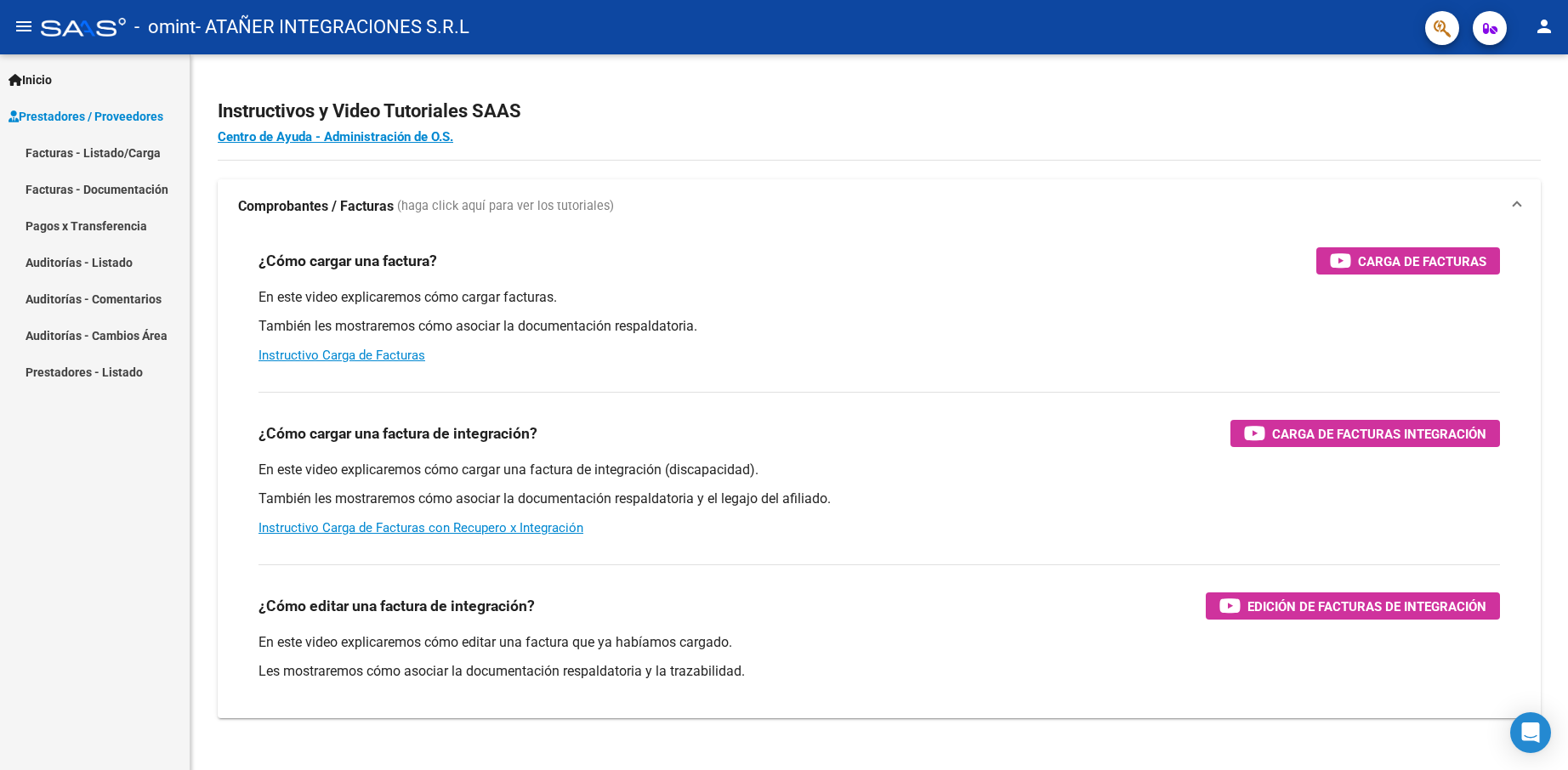
click at [109, 148] on link "Facturas - Listado/Carga" at bounding box center [94, 153] width 189 height 37
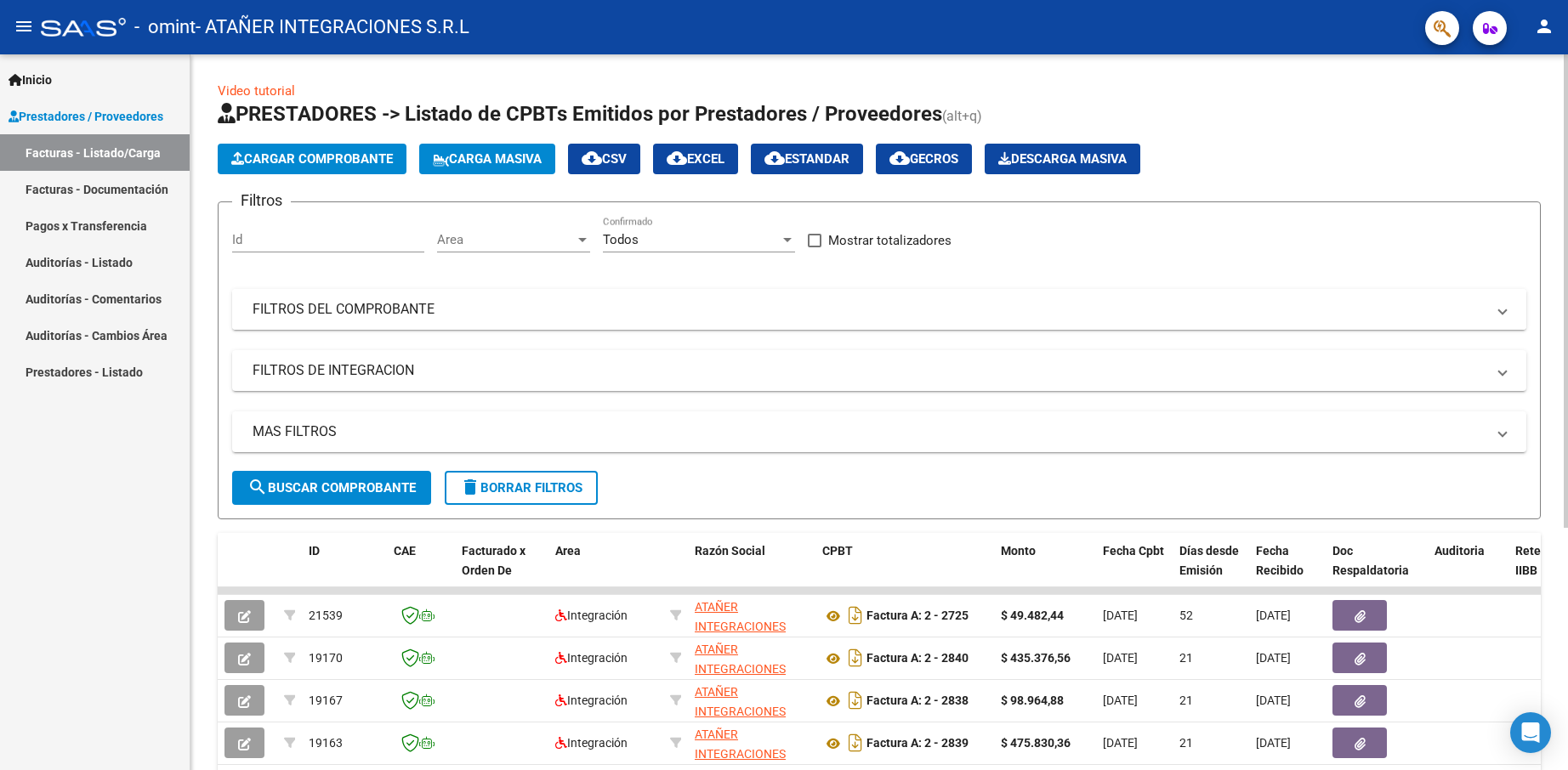
click at [409, 320] on mat-expansion-panel-header "FILTROS DEL COMPROBANTE" at bounding box center [879, 310] width 1294 height 40
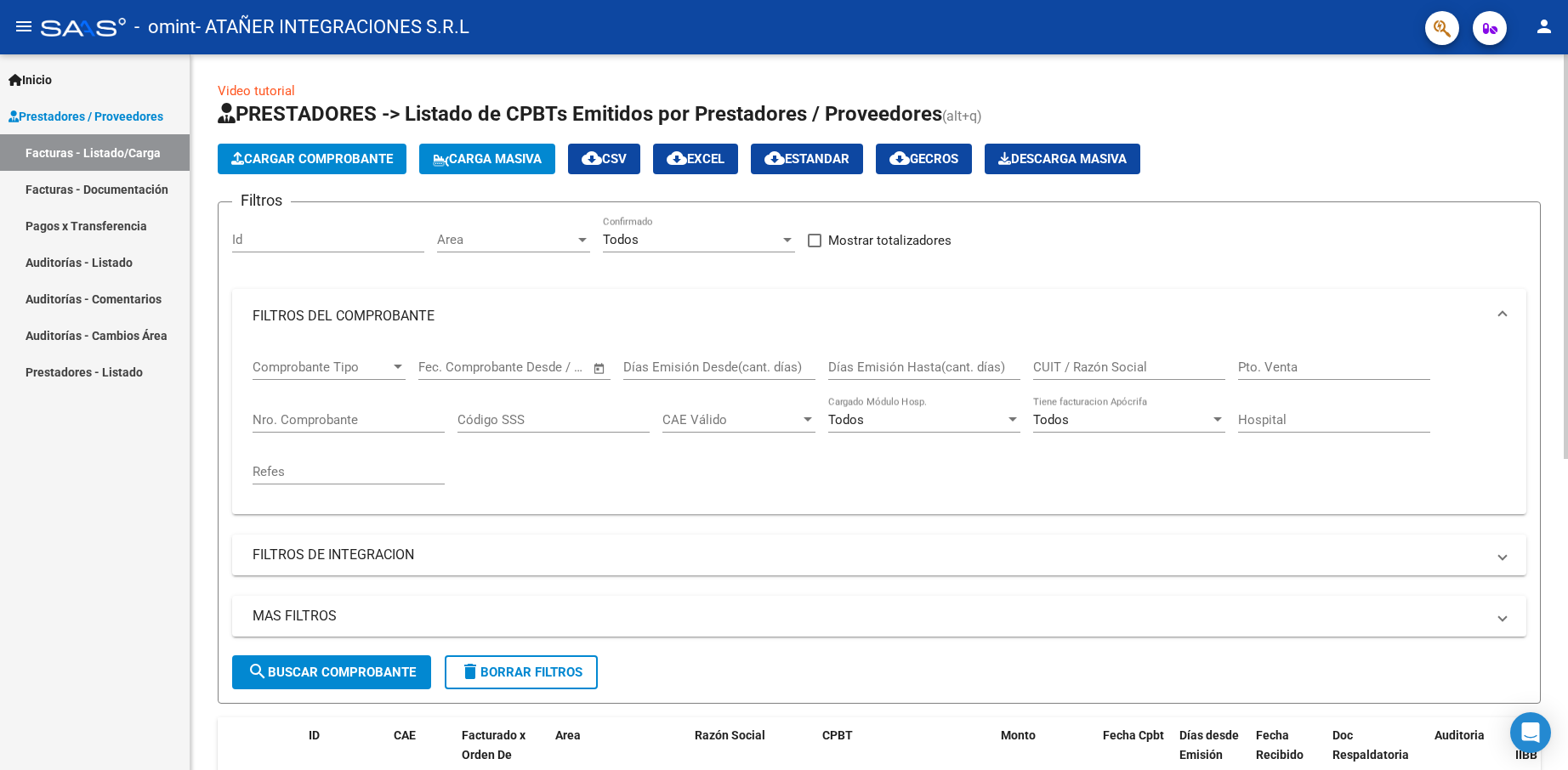
click at [344, 425] on input "Nro. Comprobante" at bounding box center [349, 420] width 192 height 15
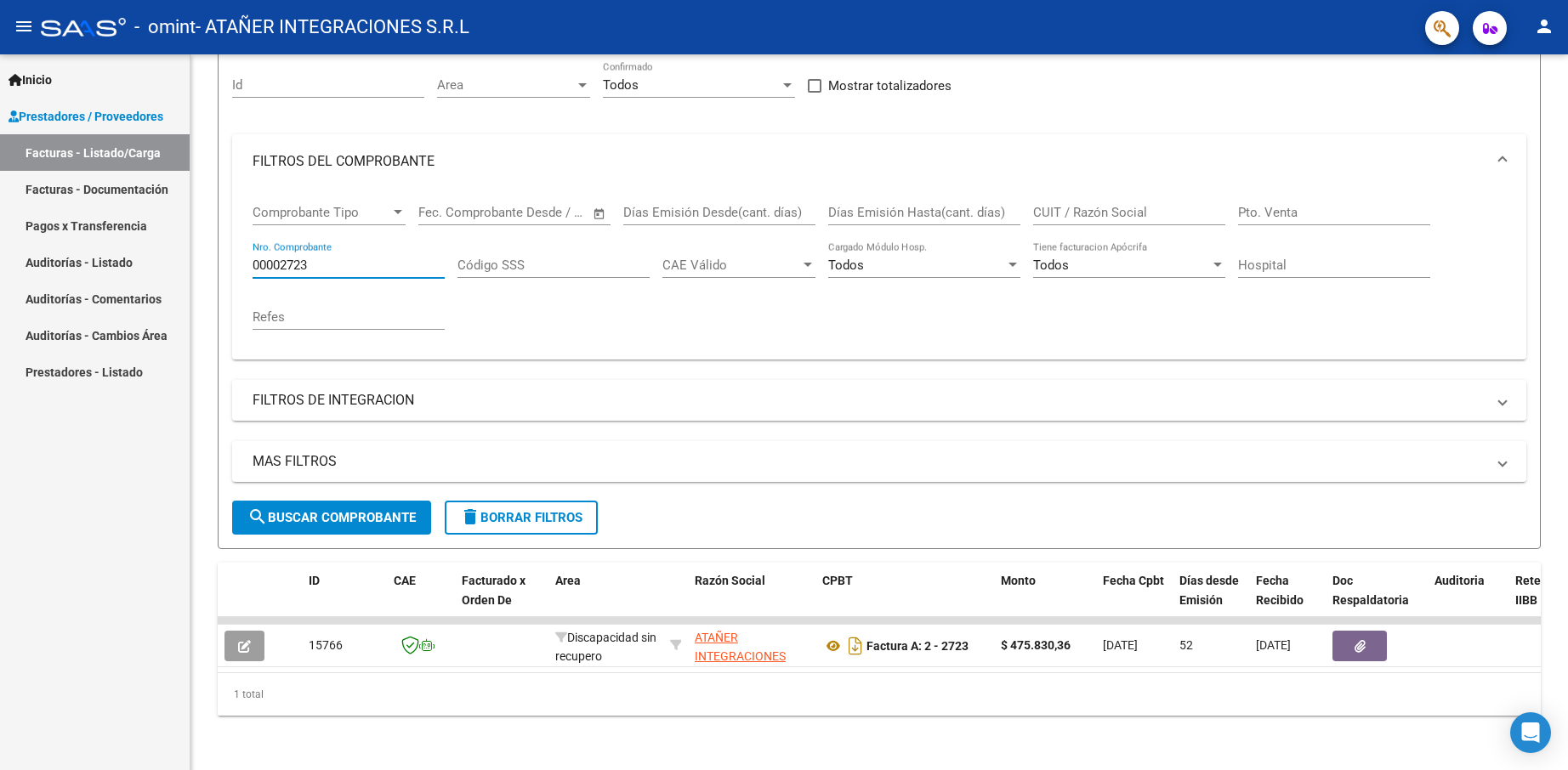
type input "00002723"
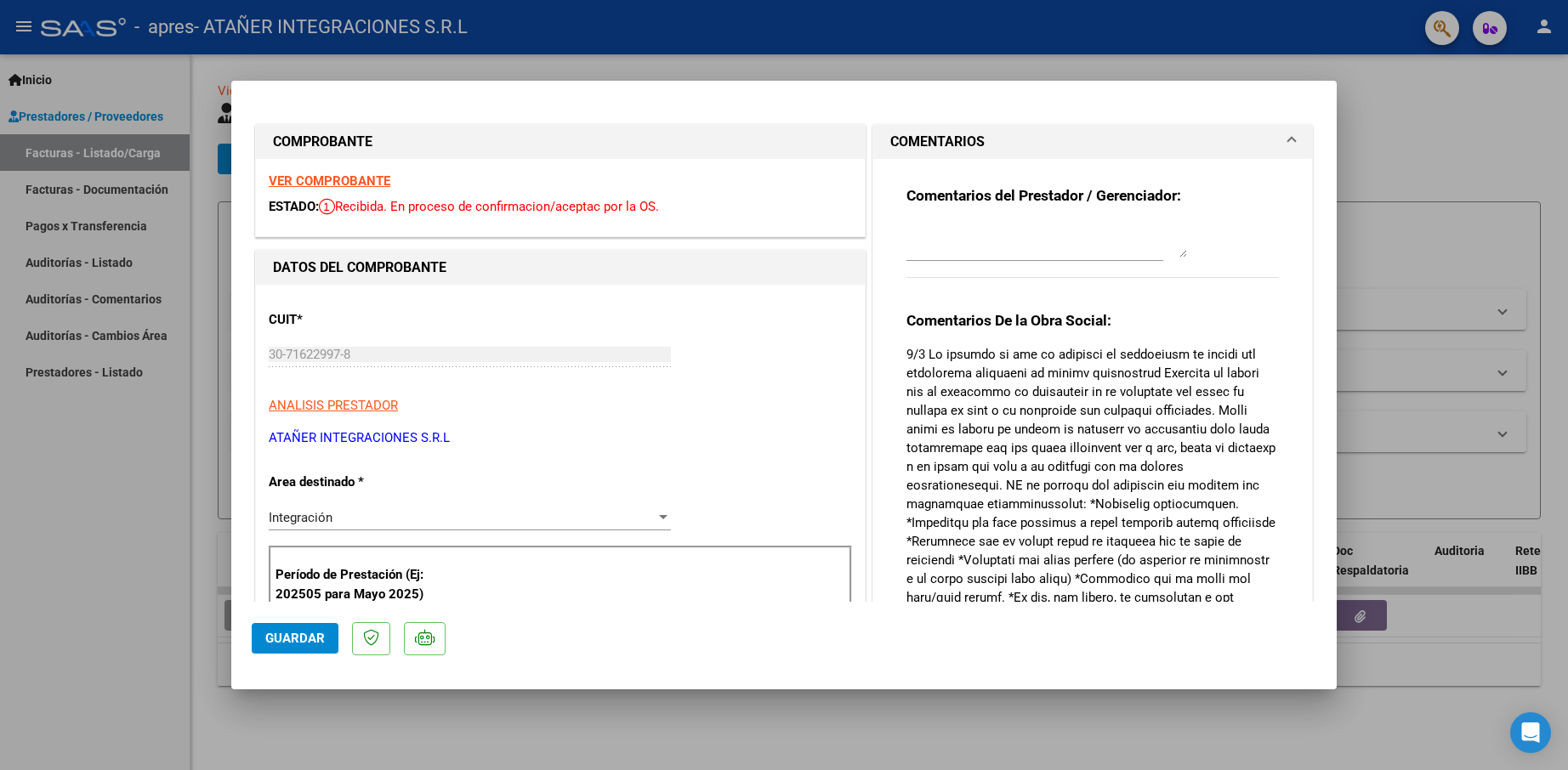
click at [141, 556] on div at bounding box center [784, 385] width 1568 height 770
type input "$ 0,00"
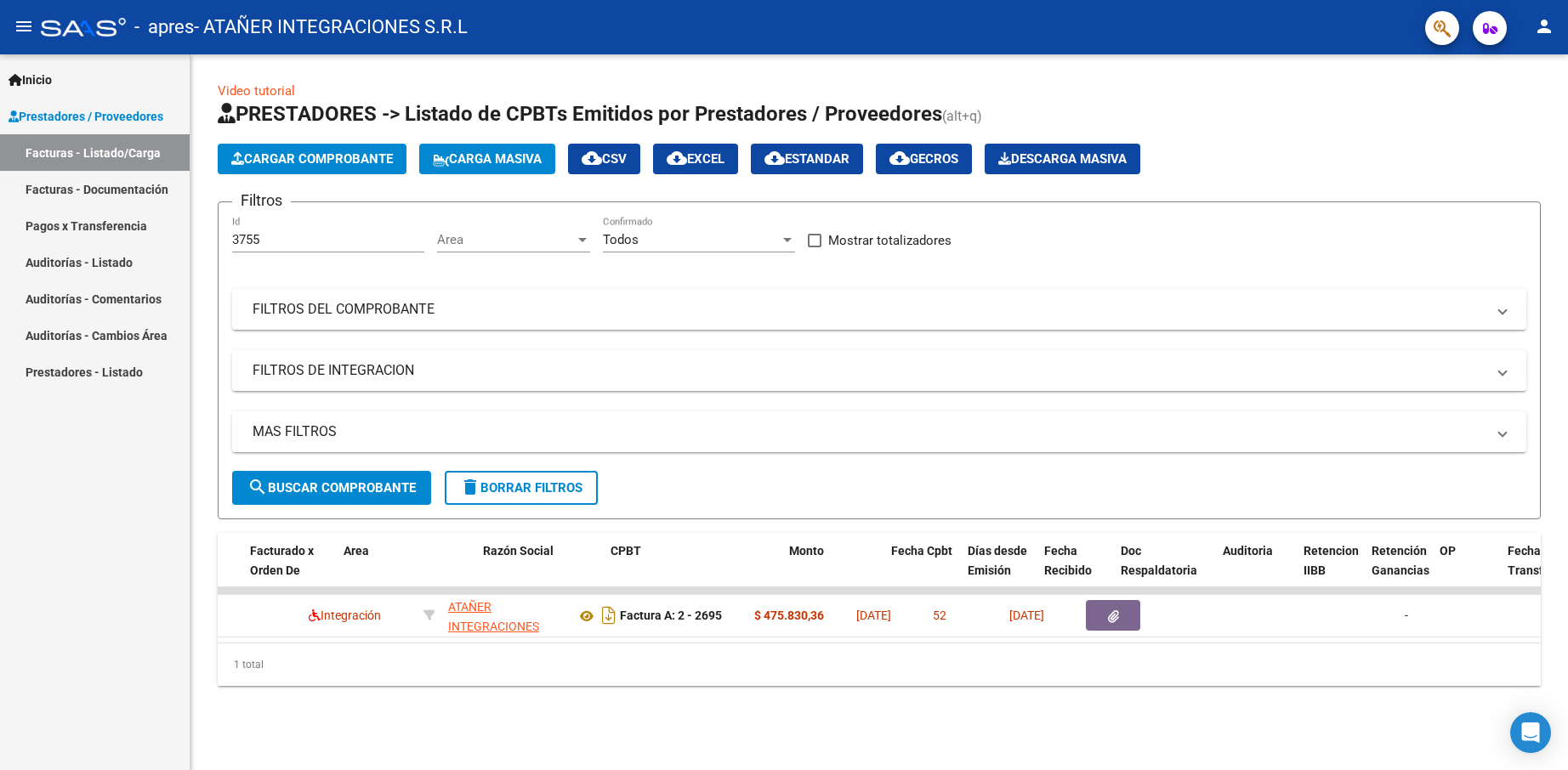
scroll to position [0, 212]
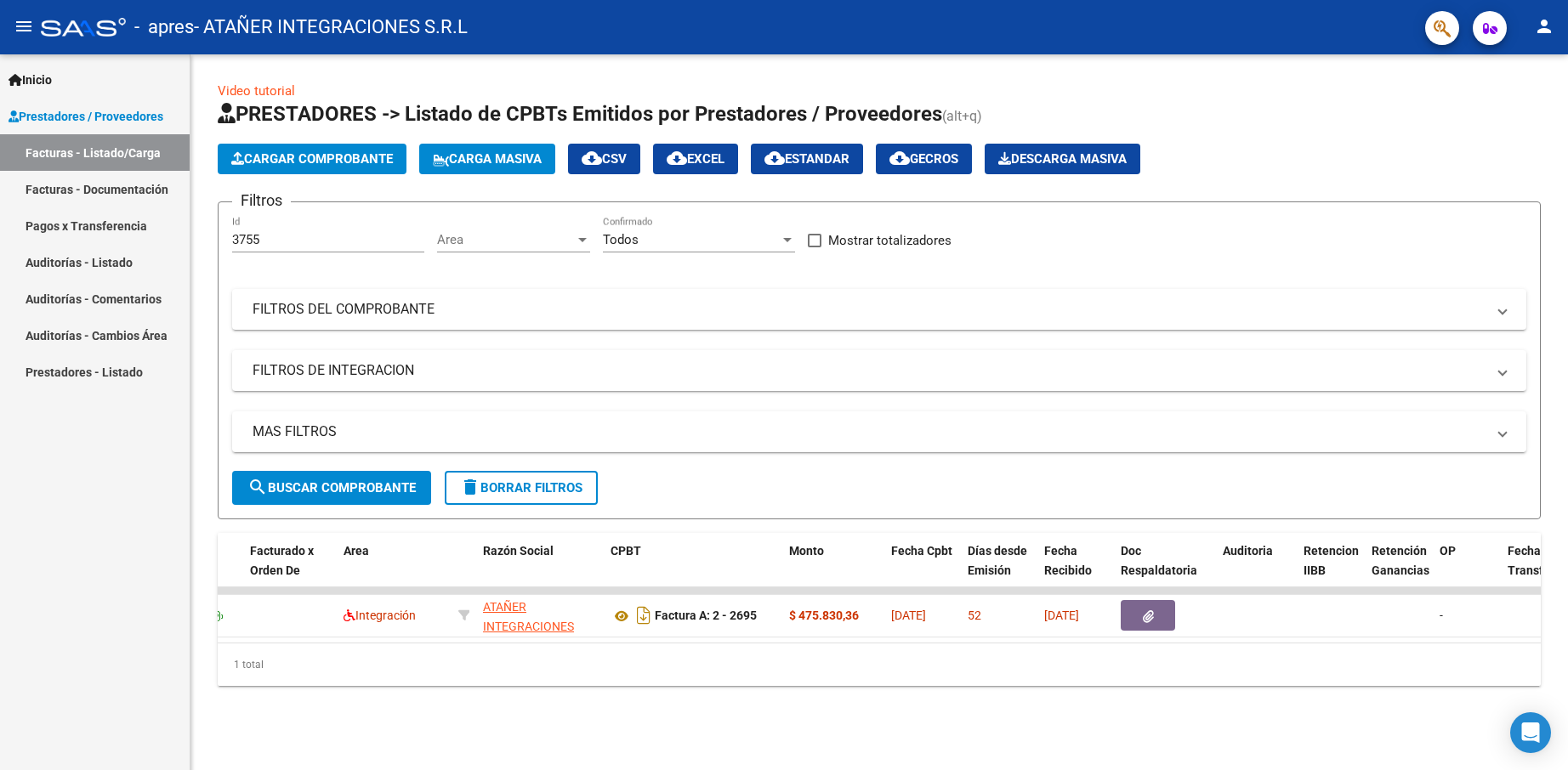
click at [285, 243] on input "3755" at bounding box center [328, 239] width 192 height 15
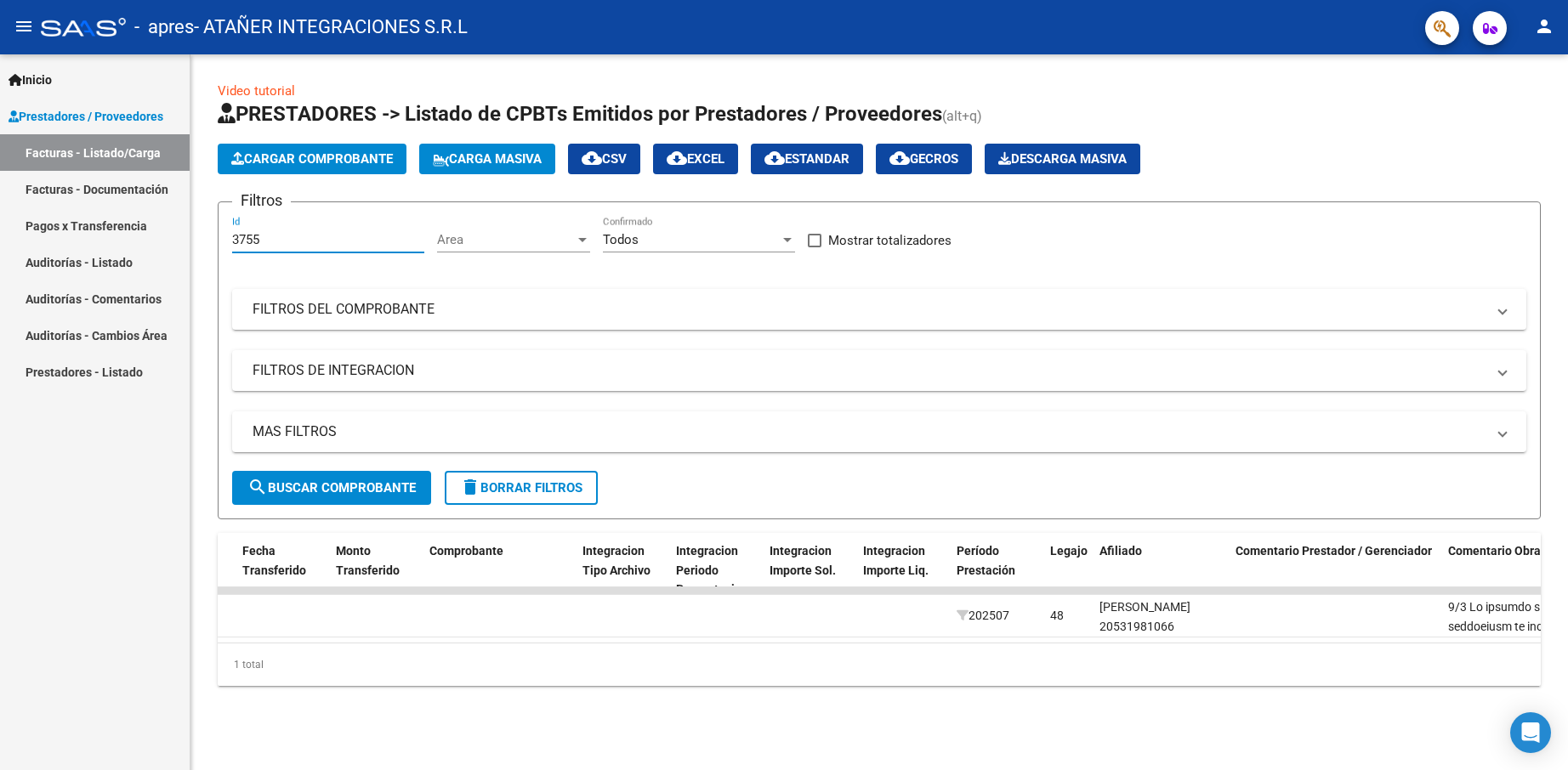
scroll to position [0, 1481]
click at [1164, 674] on div "1 total" at bounding box center [879, 664] width 1323 height 42
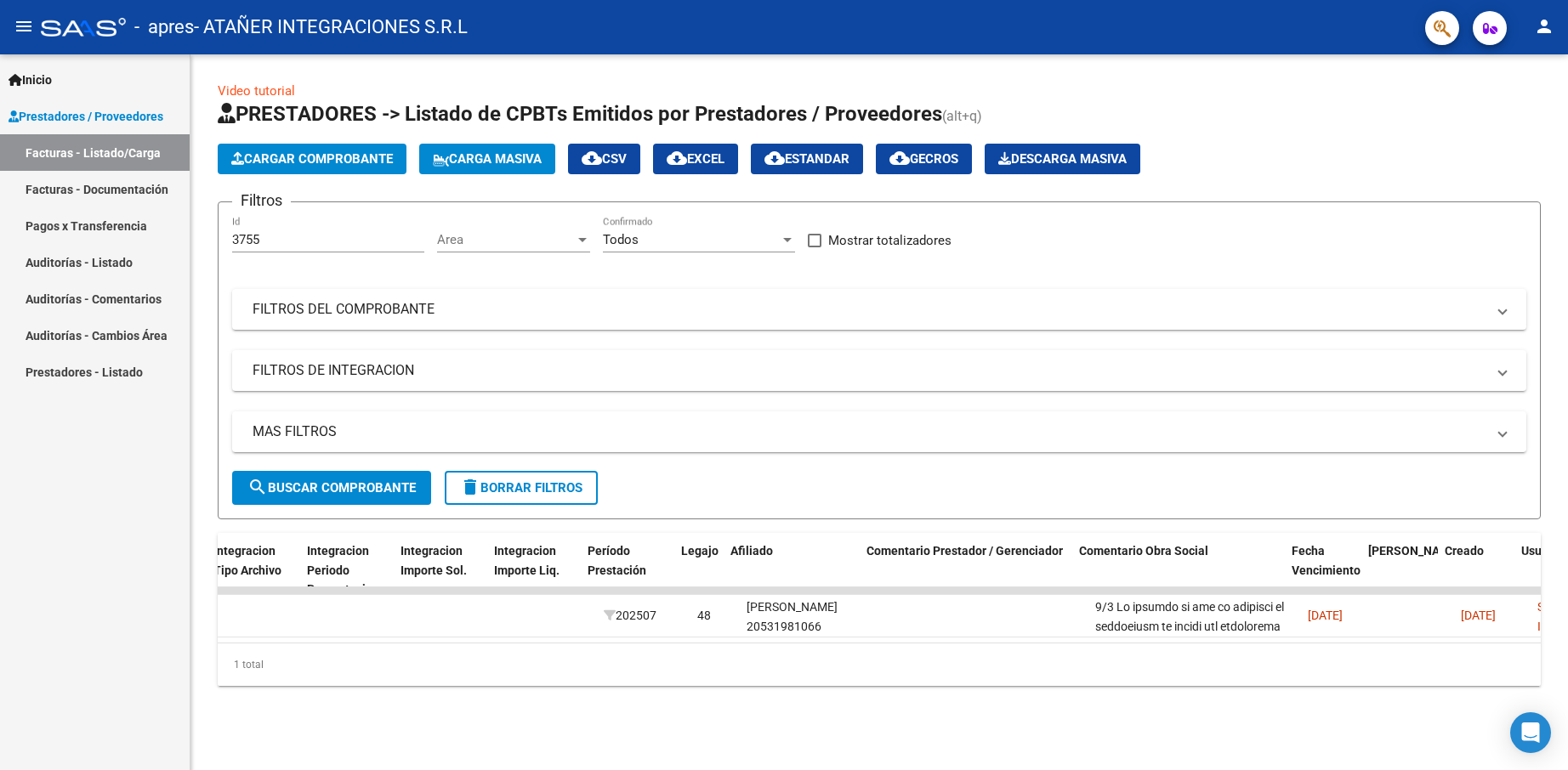
scroll to position [0, 1851]
click at [353, 315] on mat-panel-title "FILTROS DEL COMPROBANTE" at bounding box center [869, 309] width 1232 height 18
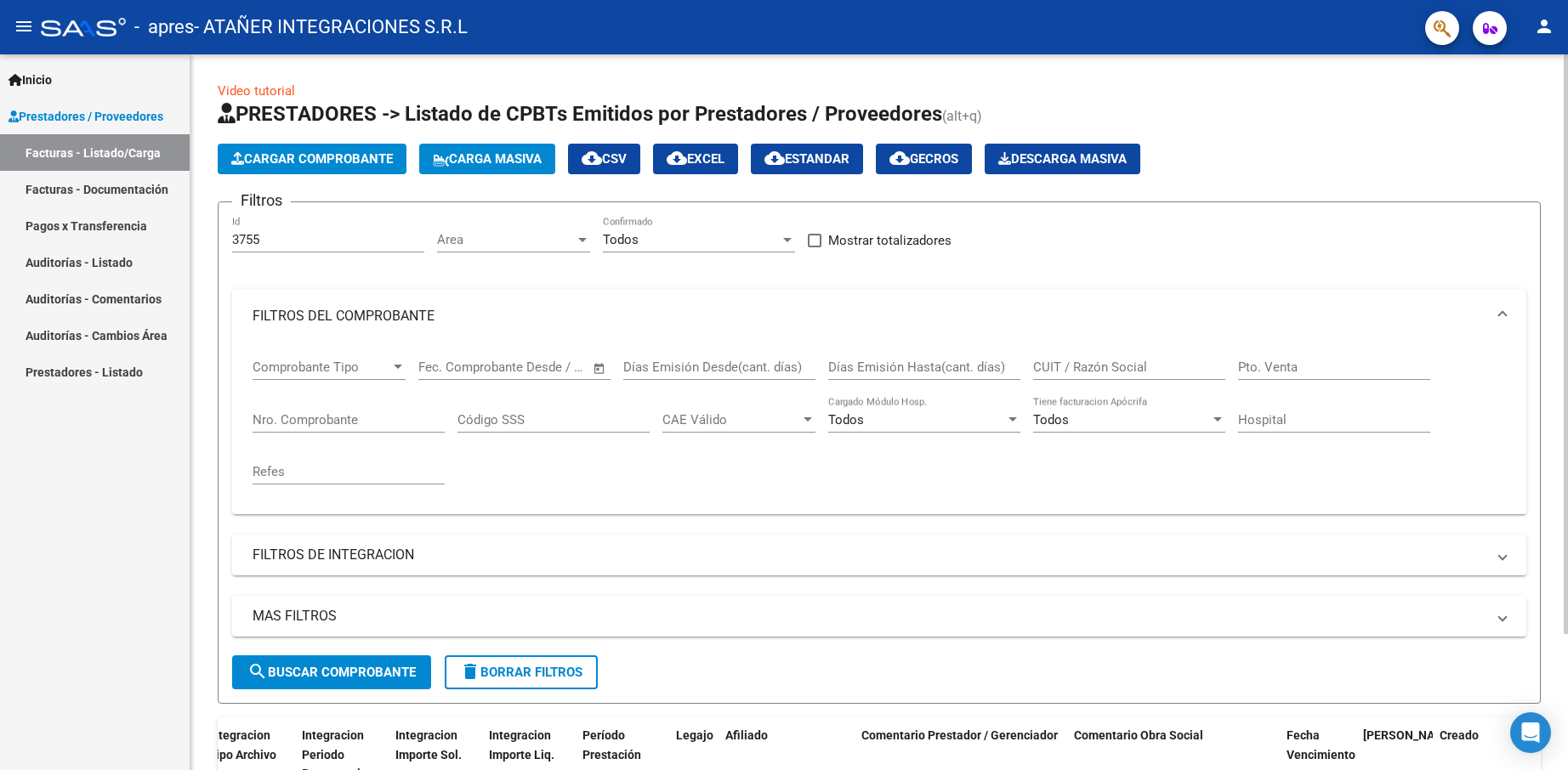
click at [332, 419] on input "Nro. Comprobante" at bounding box center [349, 420] width 192 height 15
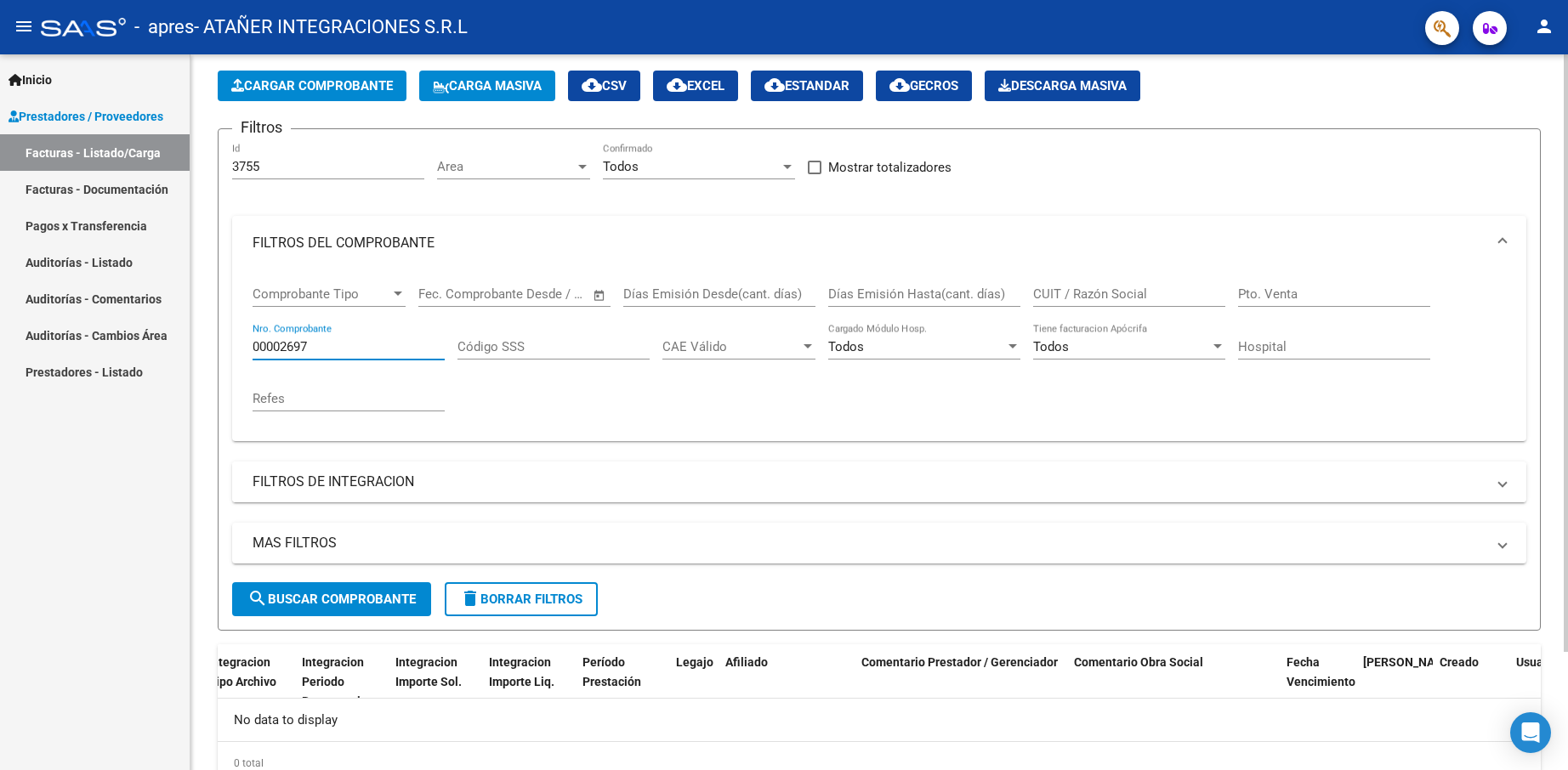
scroll to position [142, 0]
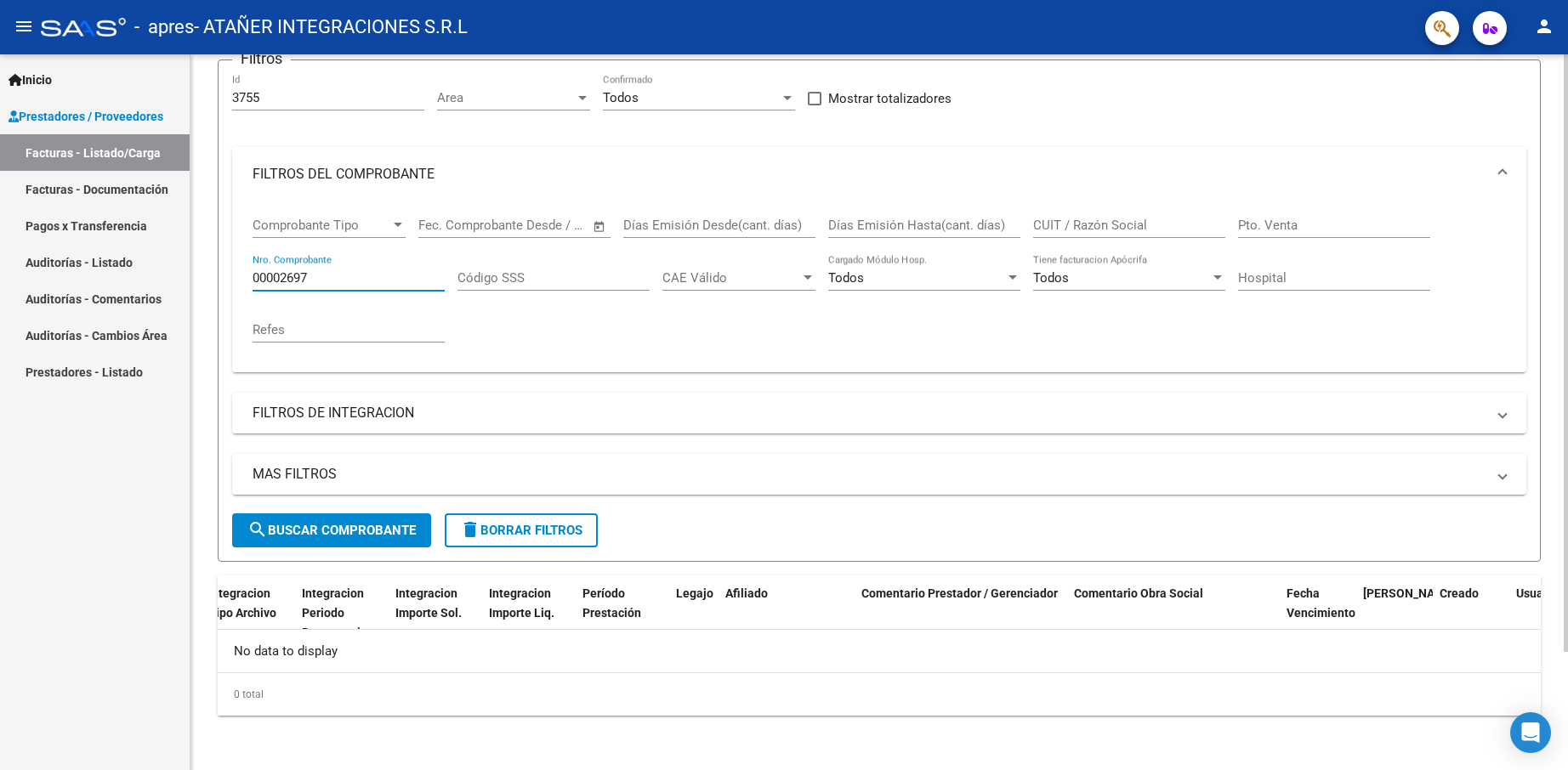
type input "00002697"
click at [402, 526] on span "search Buscar Comprobante" at bounding box center [331, 531] width 168 height 15
drag, startPoint x: 264, startPoint y: 95, endPoint x: 99, endPoint y: 62, distance: 168.3
click at [137, 77] on mat-sidenav-container "Inicio Instructivos Contacto OS Prestadores / Proveedores Facturas - Listado/Ca…" at bounding box center [784, 412] width 1568 height 716
click at [312, 525] on span "search Buscar Comprobante" at bounding box center [331, 531] width 168 height 15
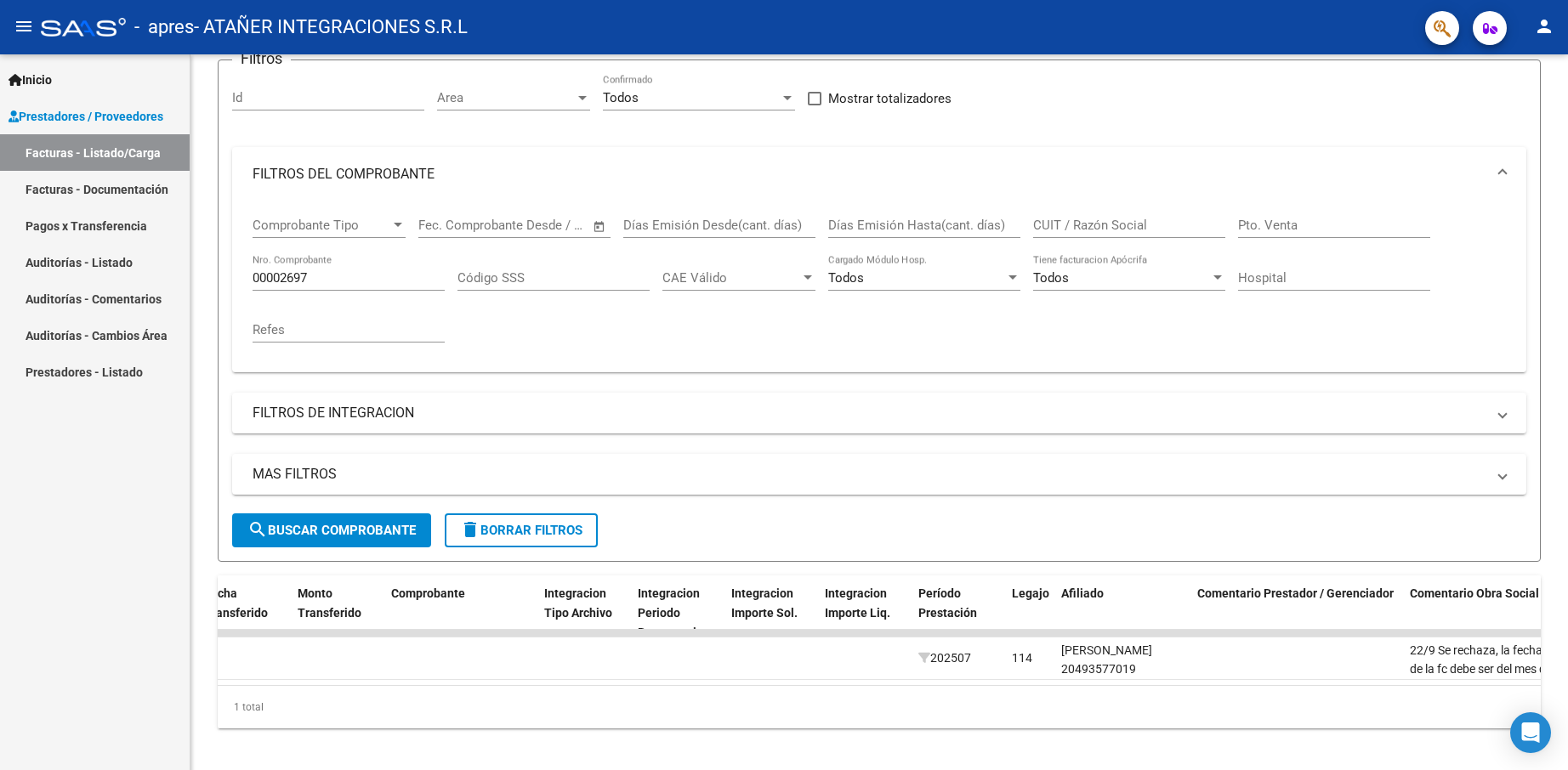
scroll to position [0, 1496]
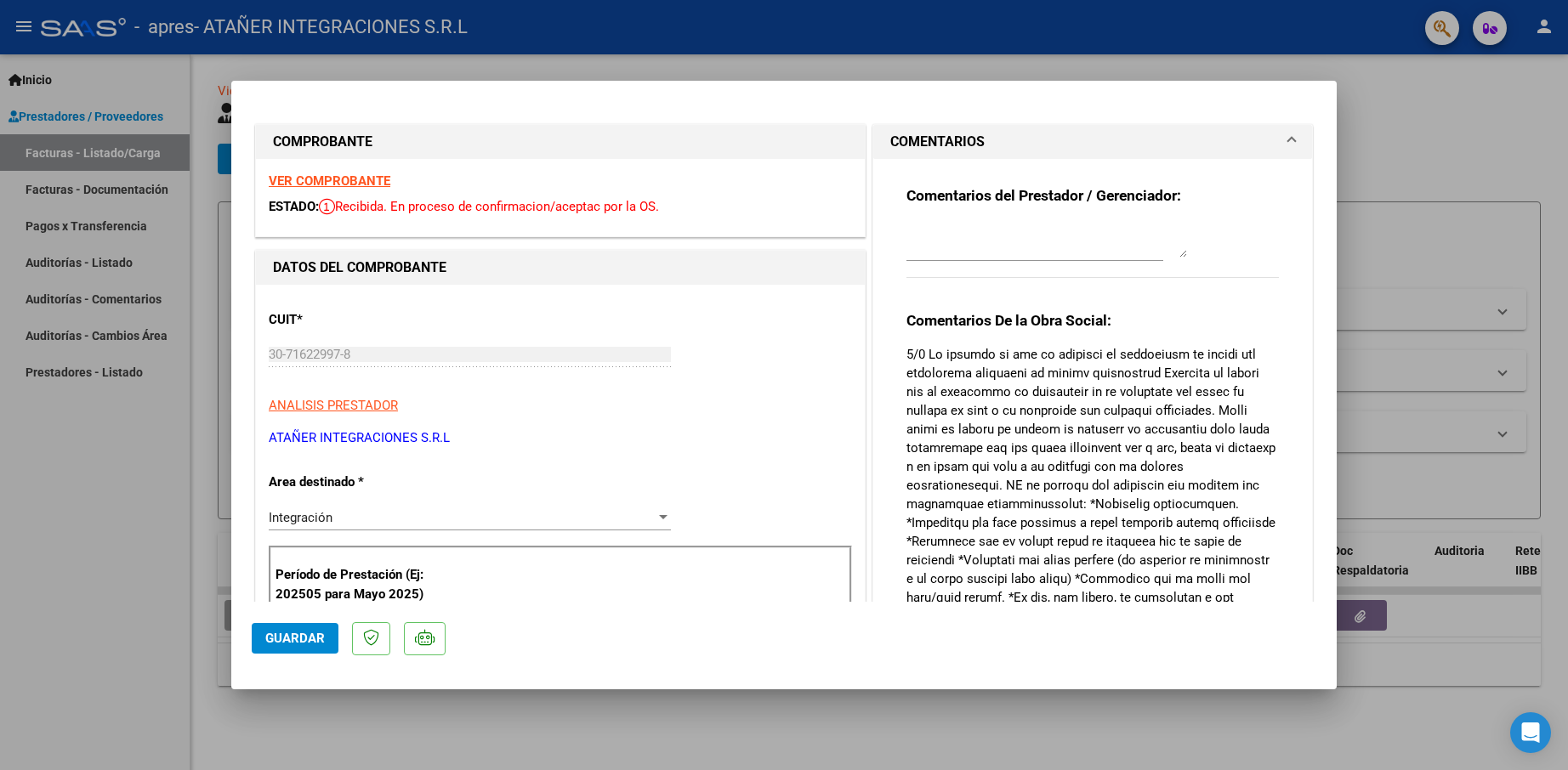
click at [141, 660] on div at bounding box center [784, 385] width 1568 height 770
type input "$ 0,00"
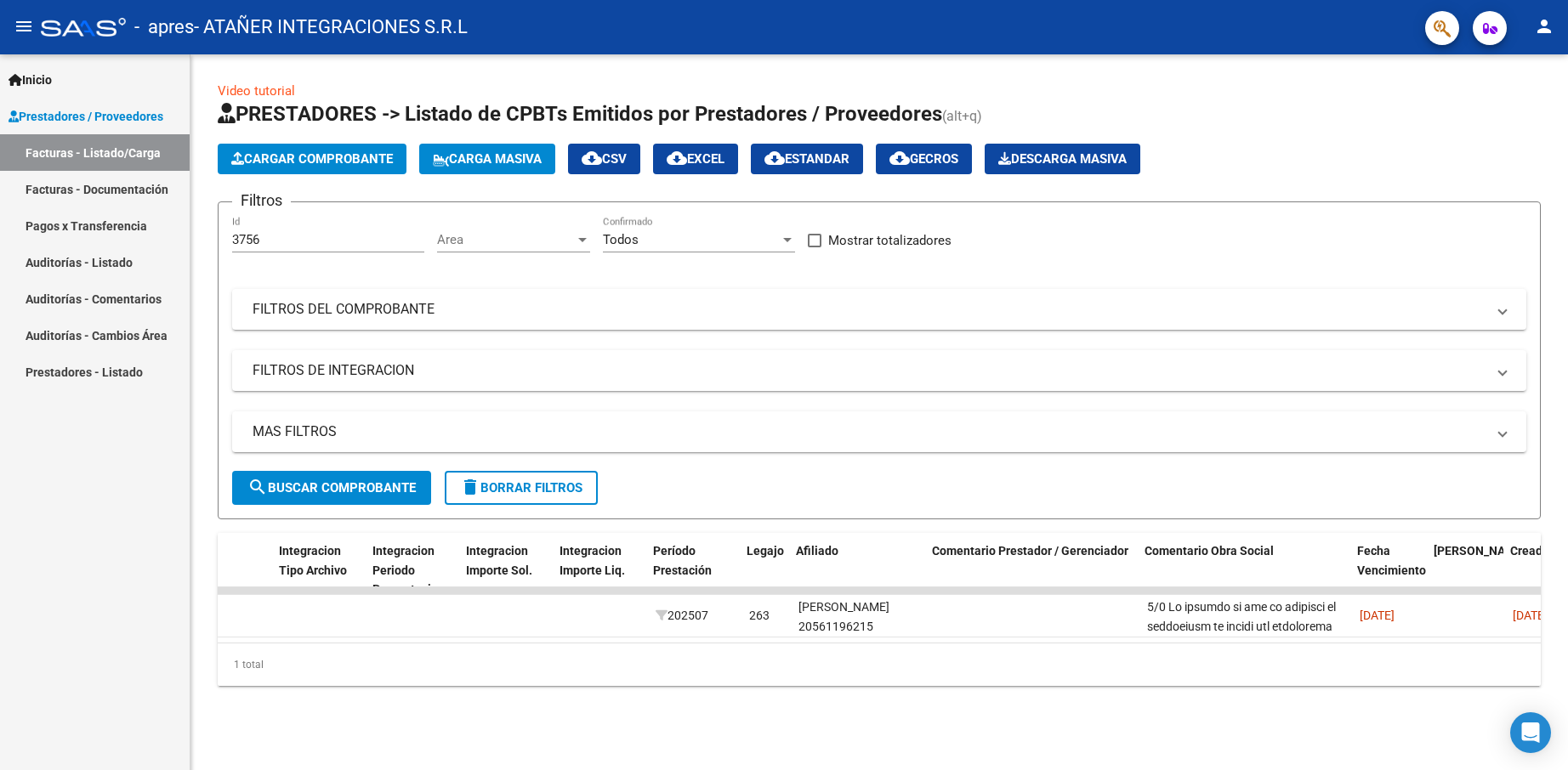
scroll to position [0, 1780]
